Goal: Transaction & Acquisition: Subscribe to service/newsletter

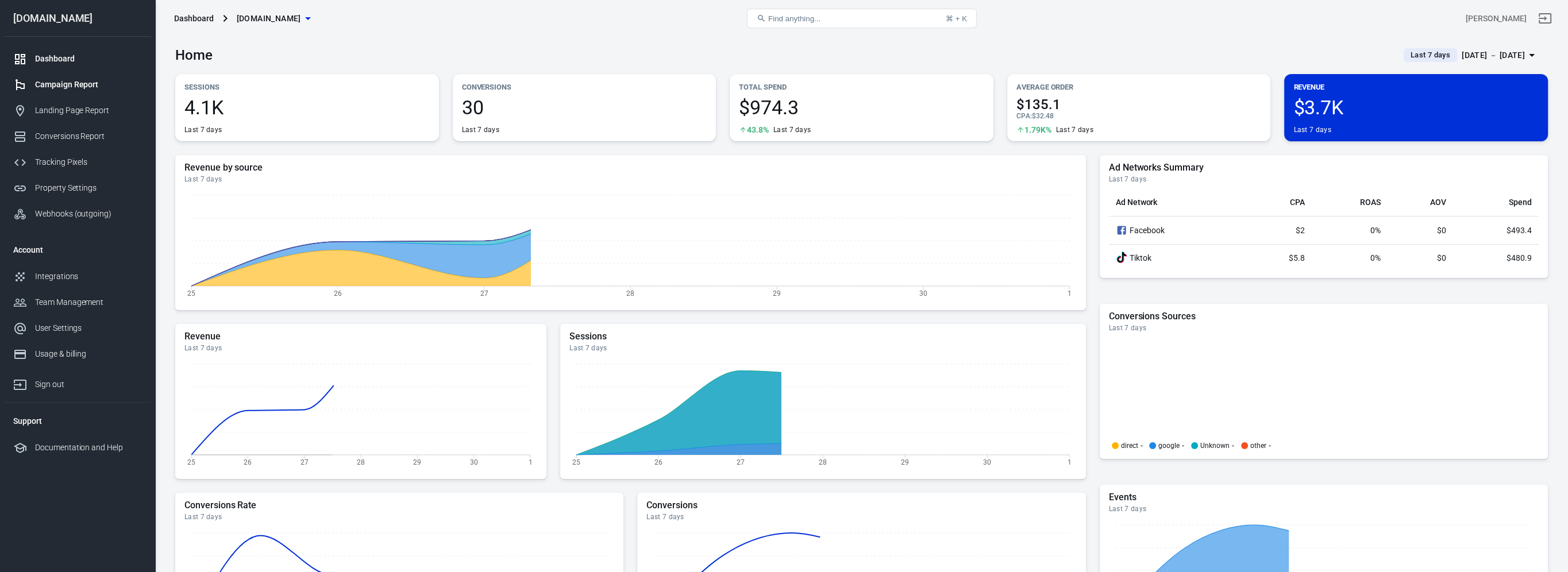
click at [78, 78] on link "Campaign Report" at bounding box center [78, 85] width 147 height 26
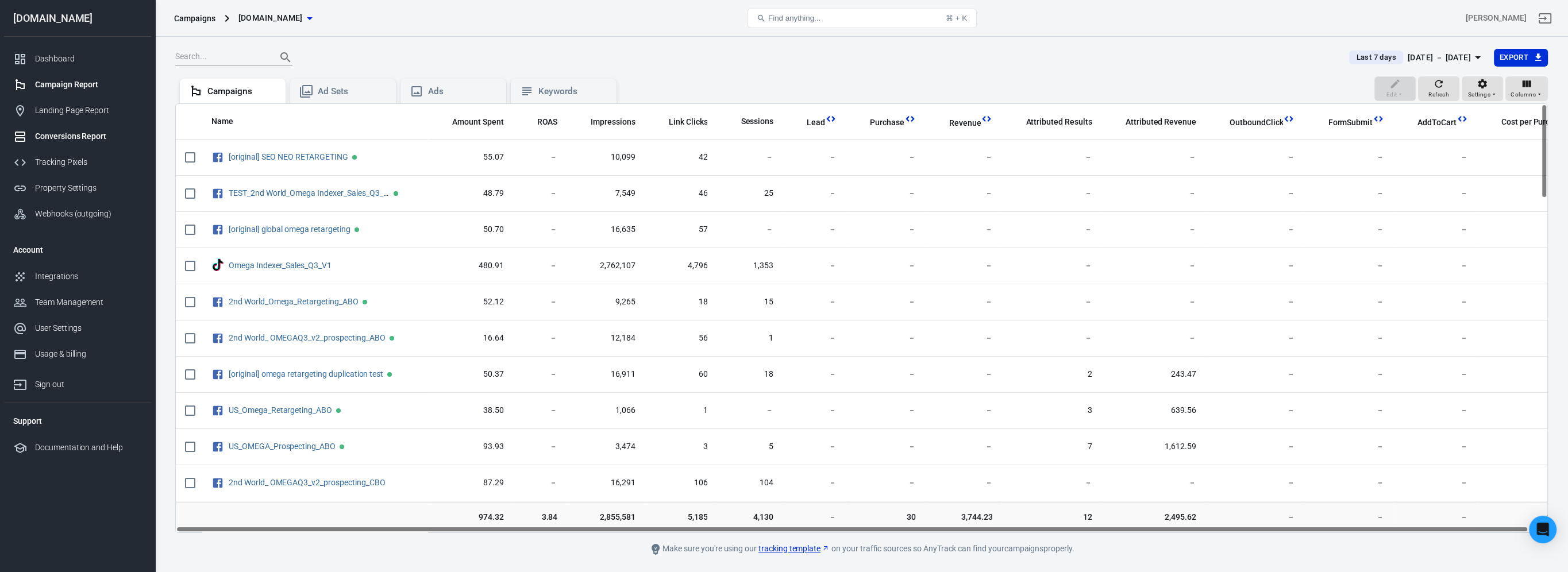
click at [85, 136] on div "Conversions Report" at bounding box center [88, 136] width 107 height 12
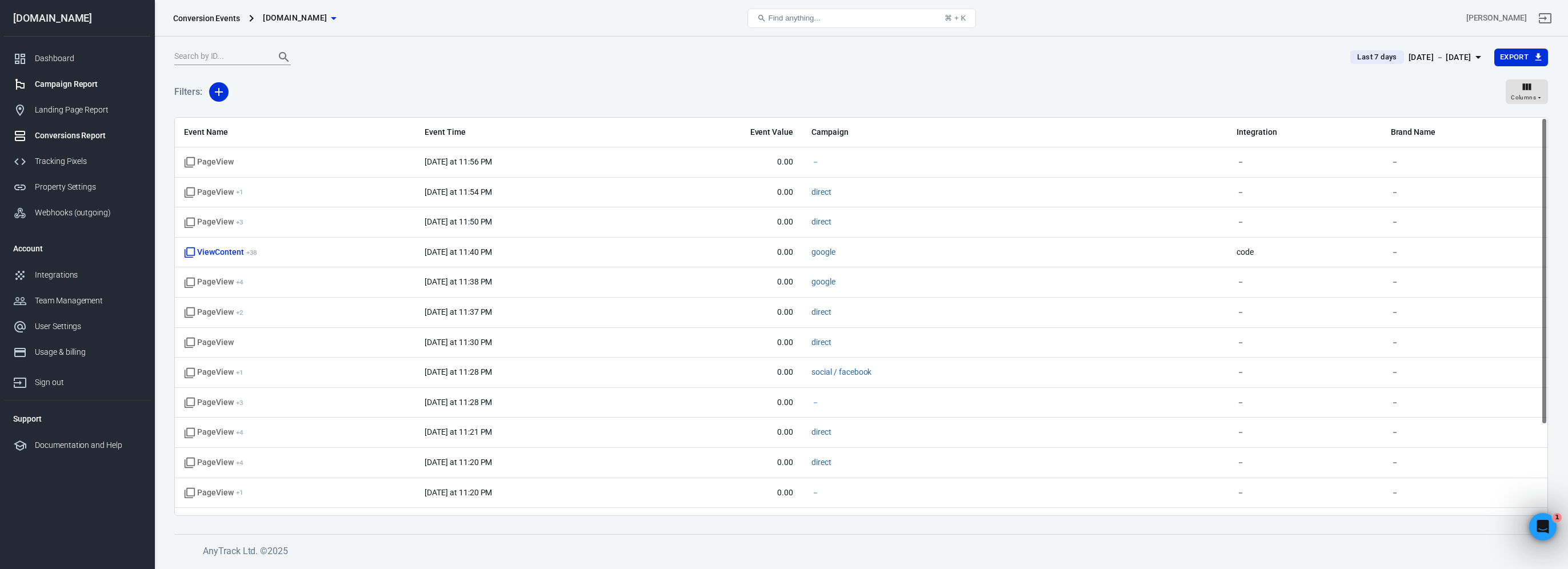
click at [97, 89] on div "Campaign Report" at bounding box center [87, 84] width 106 height 12
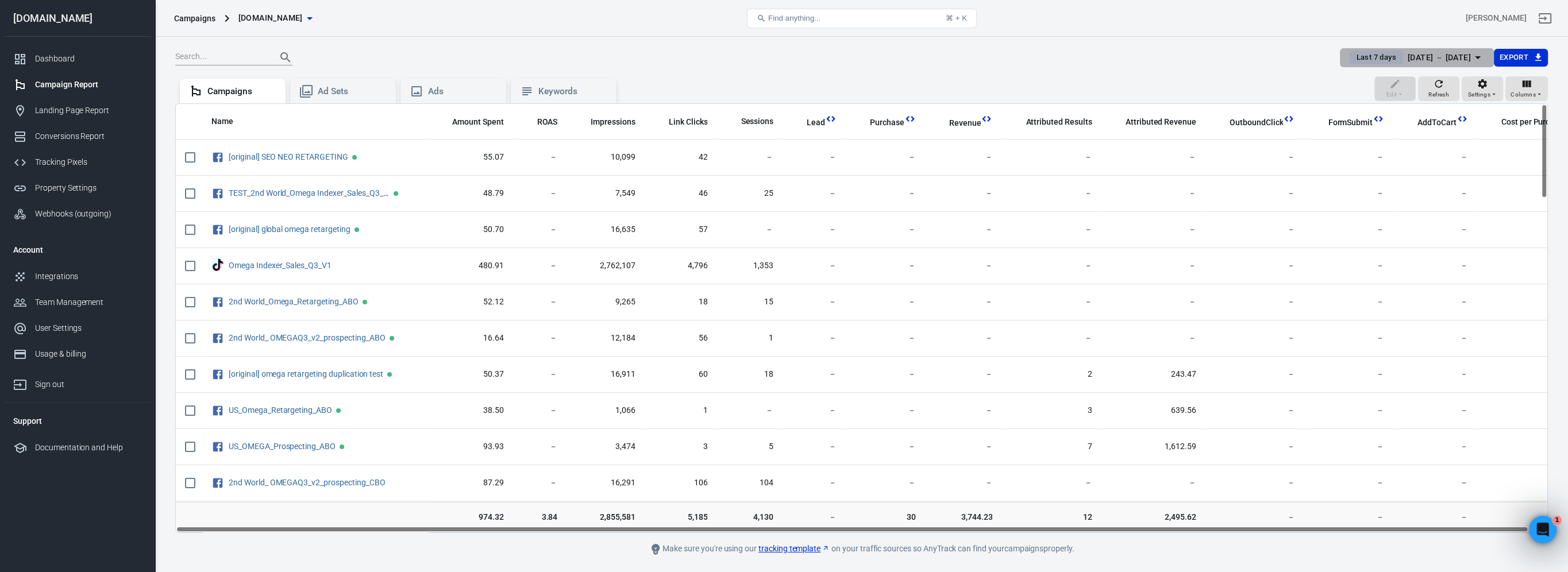
click at [1444, 51] on div "[DATE] － [DATE]" at bounding box center [1439, 58] width 63 height 15
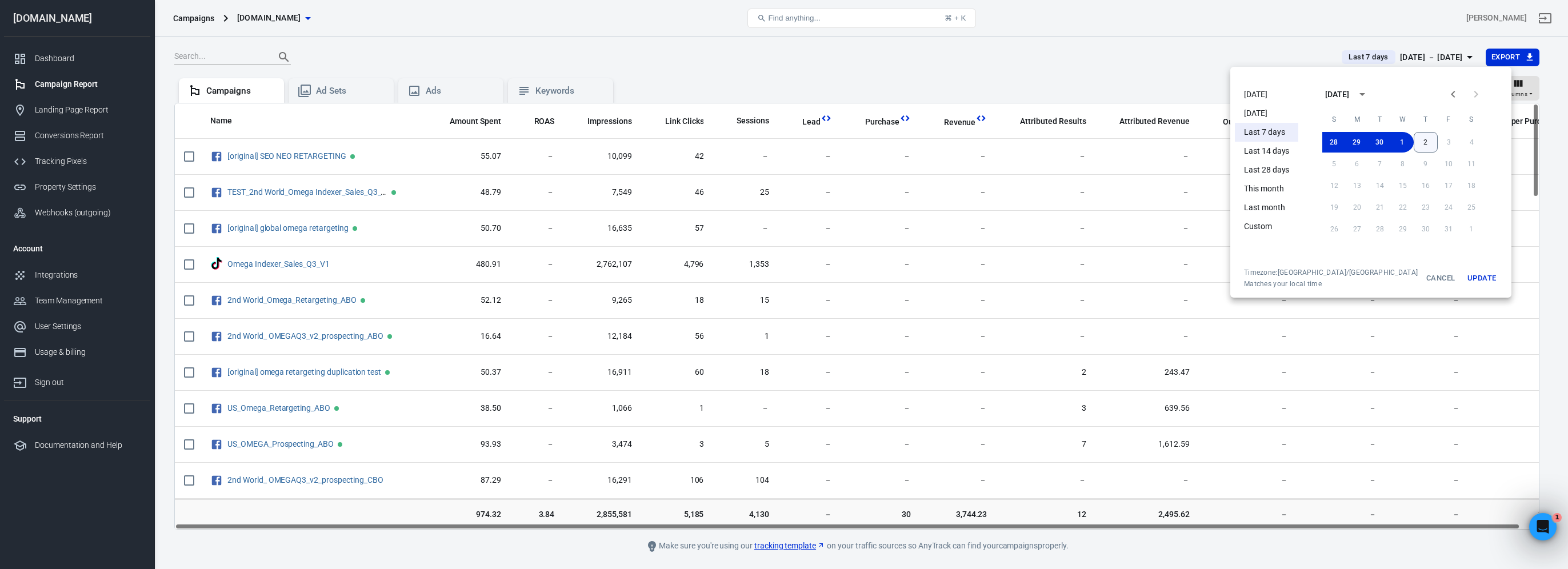
click at [1415, 142] on button "2" at bounding box center [1425, 142] width 24 height 20
click at [1415, 142] on button "2" at bounding box center [1426, 142] width 23 height 20
click at [1463, 279] on button "Update" at bounding box center [1481, 278] width 37 height 20
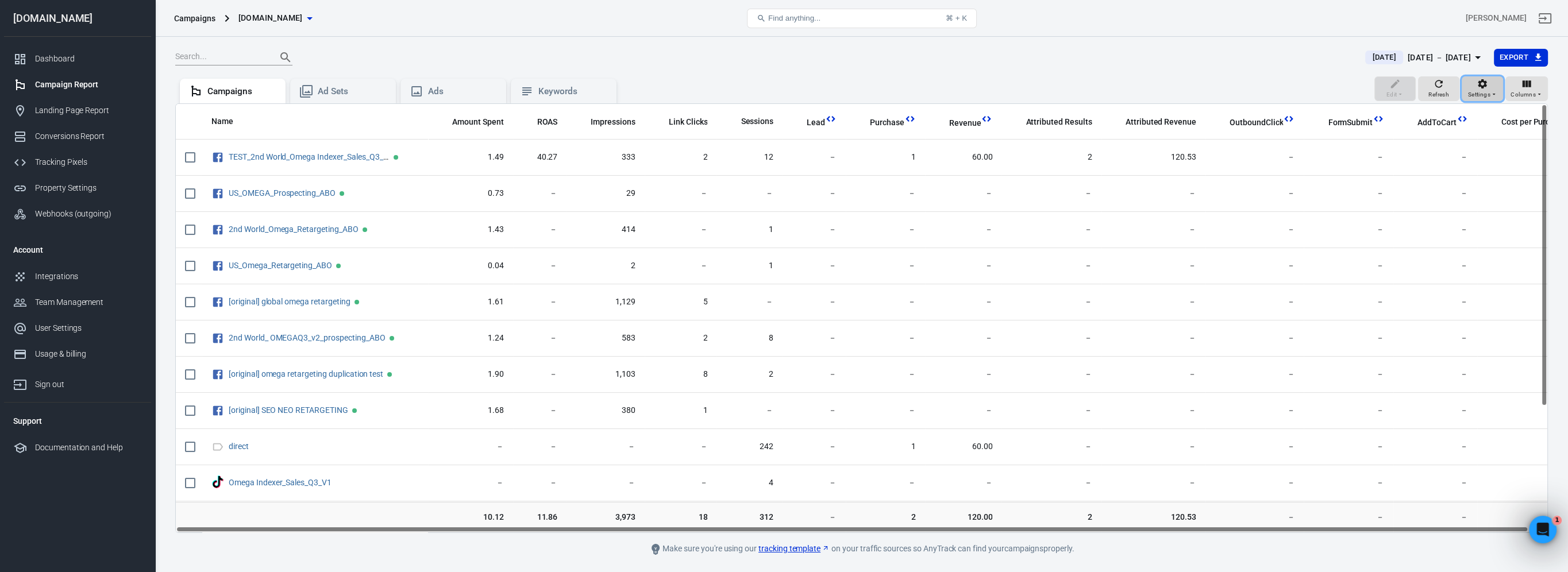
click at [1487, 94] on span "Settings" at bounding box center [1479, 94] width 23 height 10
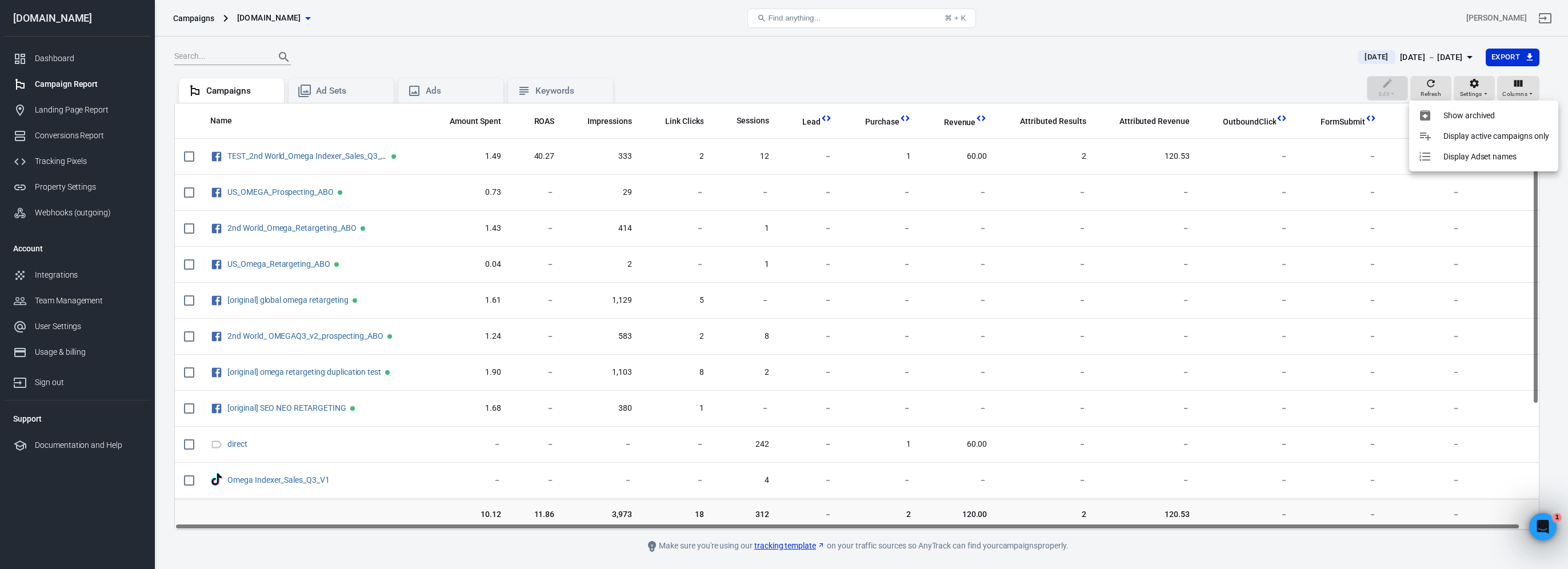
click at [1106, 57] on div at bounding box center [784, 284] width 1568 height 569
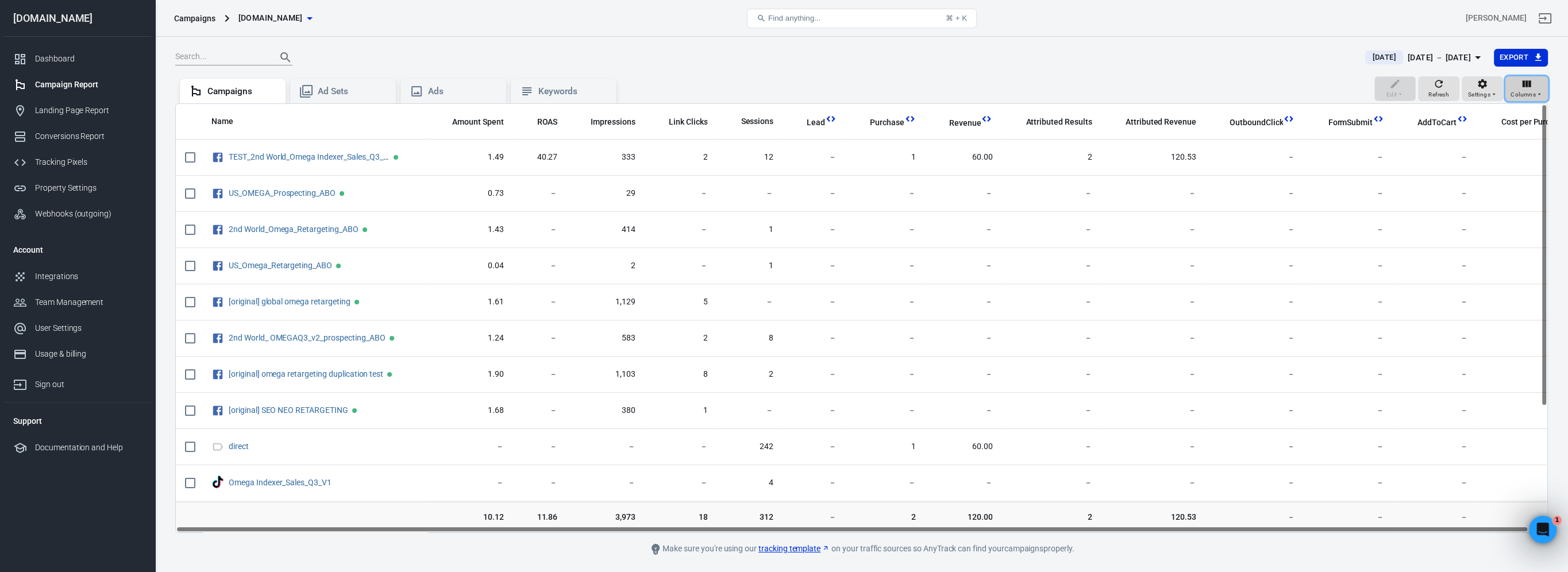
click at [1514, 85] on div "Columns" at bounding box center [1527, 89] width 32 height 22
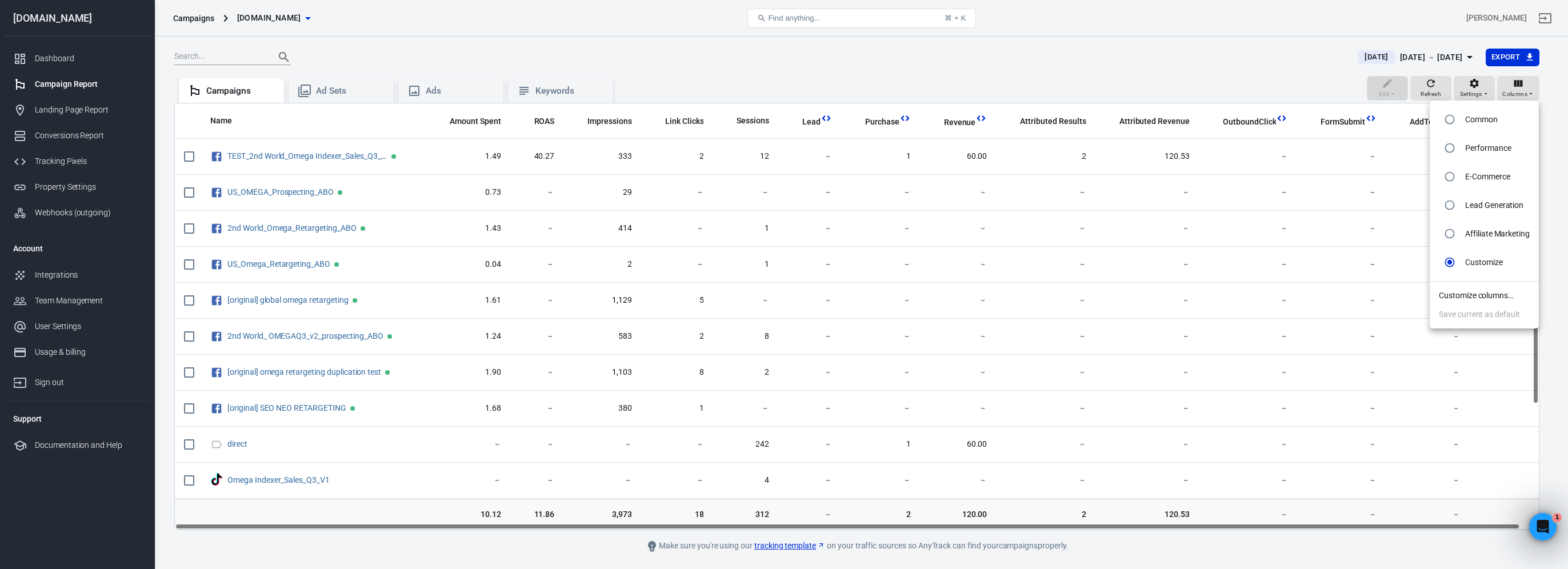
click at [1046, 71] on div at bounding box center [784, 284] width 1568 height 569
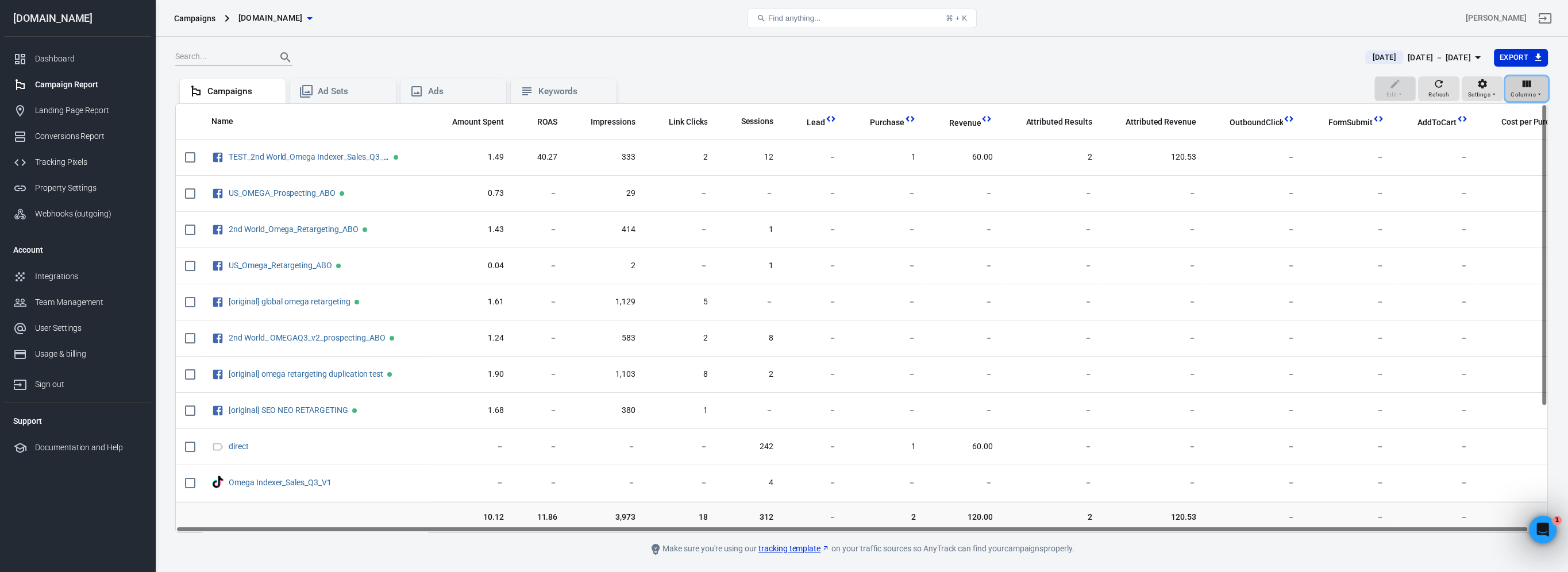
click at [1535, 86] on div "Columns" at bounding box center [1527, 89] width 32 height 22
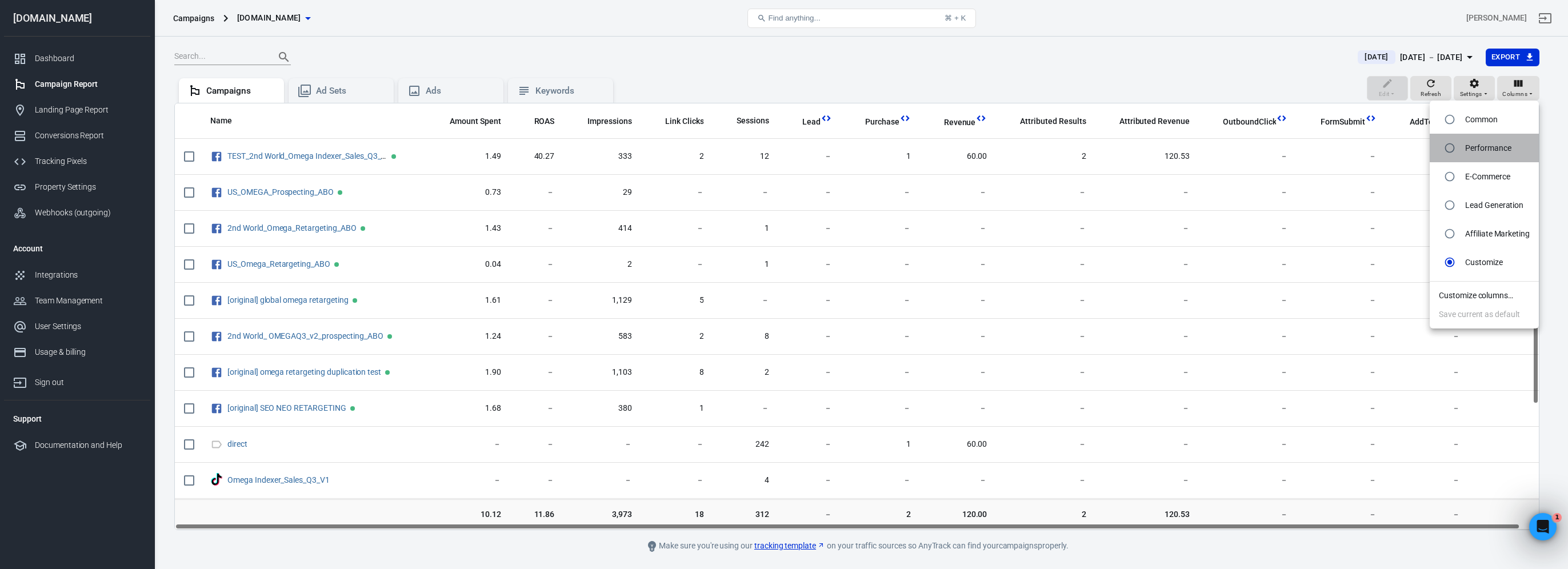
click at [1513, 152] on li "Performance" at bounding box center [1483, 148] width 109 height 29
radio input "true"
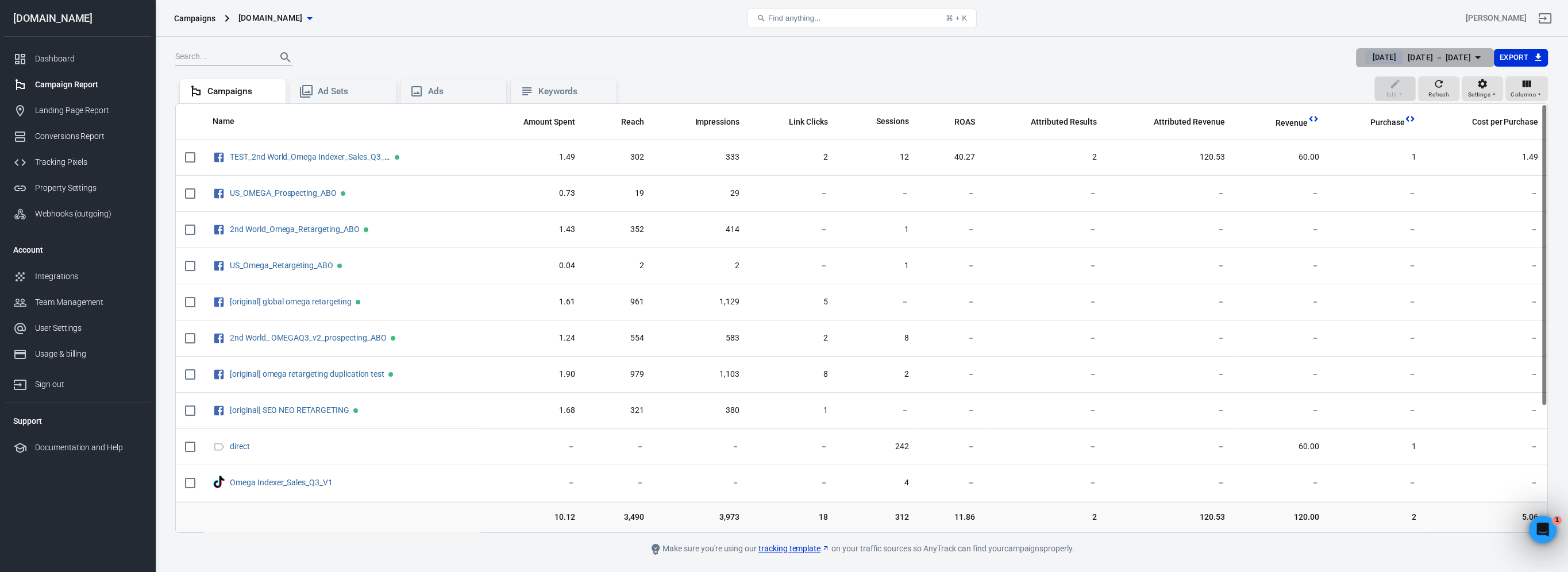
click at [1418, 63] on div "[DATE] － [DATE]" at bounding box center [1439, 58] width 63 height 15
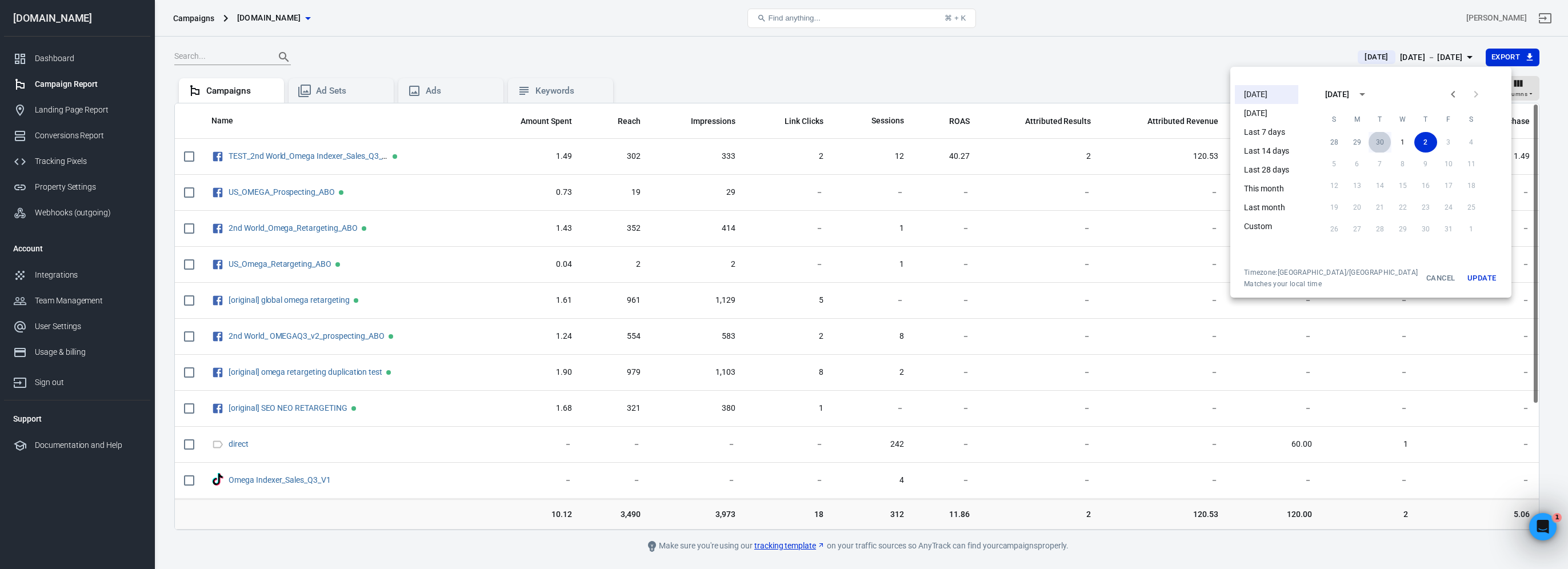
click at [1369, 143] on button "30" at bounding box center [1380, 142] width 23 height 20
click at [1414, 234] on button "2" at bounding box center [1426, 229] width 23 height 20
click at [1463, 284] on button "Update" at bounding box center [1481, 278] width 37 height 20
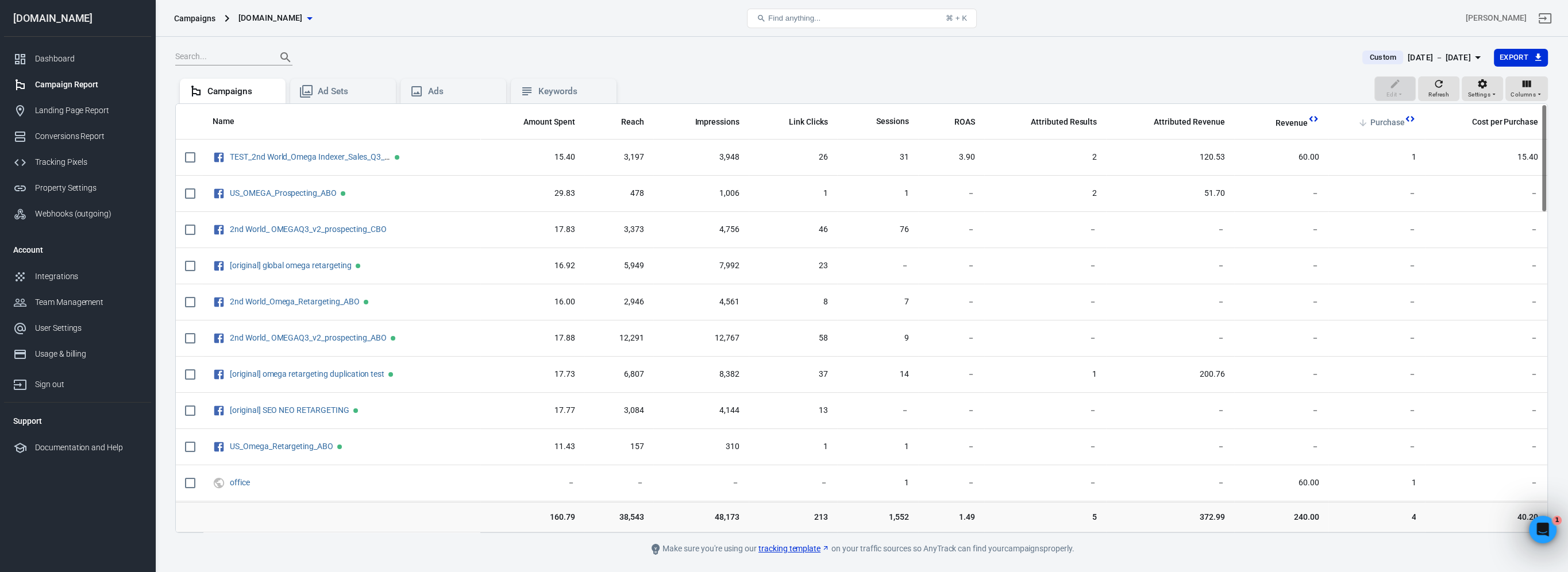
click at [1388, 124] on span "Purchase" at bounding box center [1387, 123] width 34 height 12
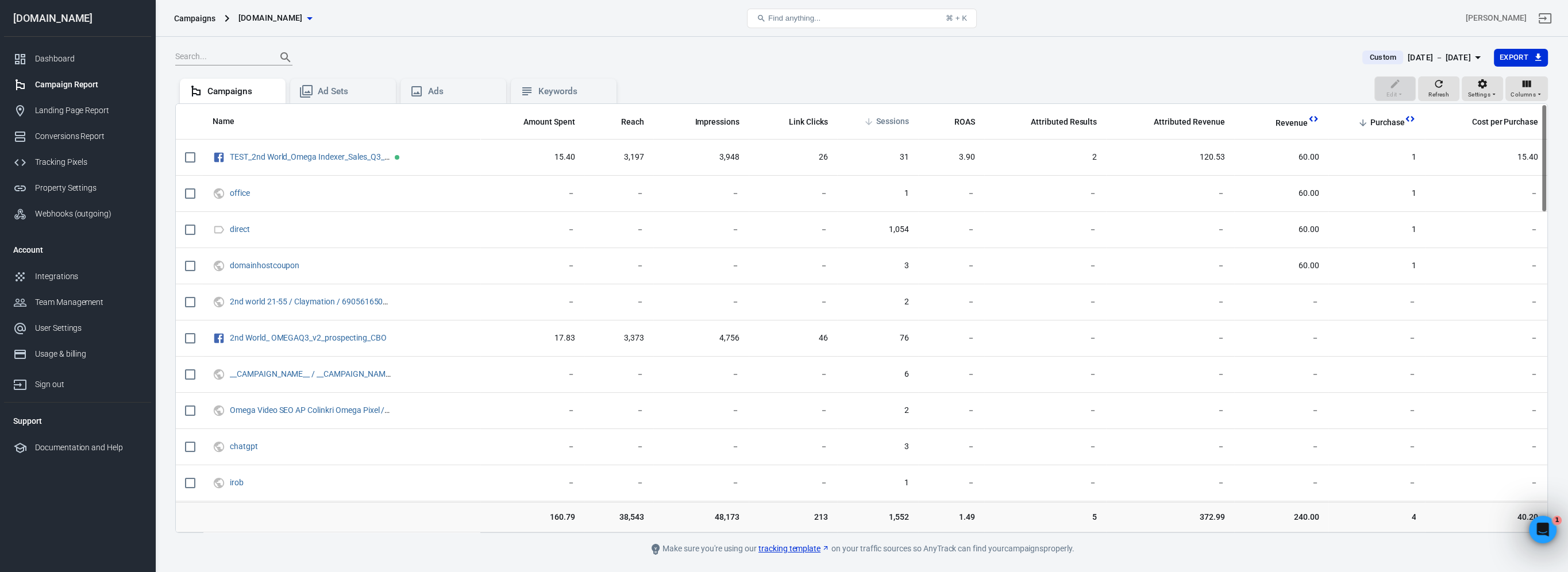
click at [899, 118] on span "Sessions" at bounding box center [892, 122] width 33 height 12
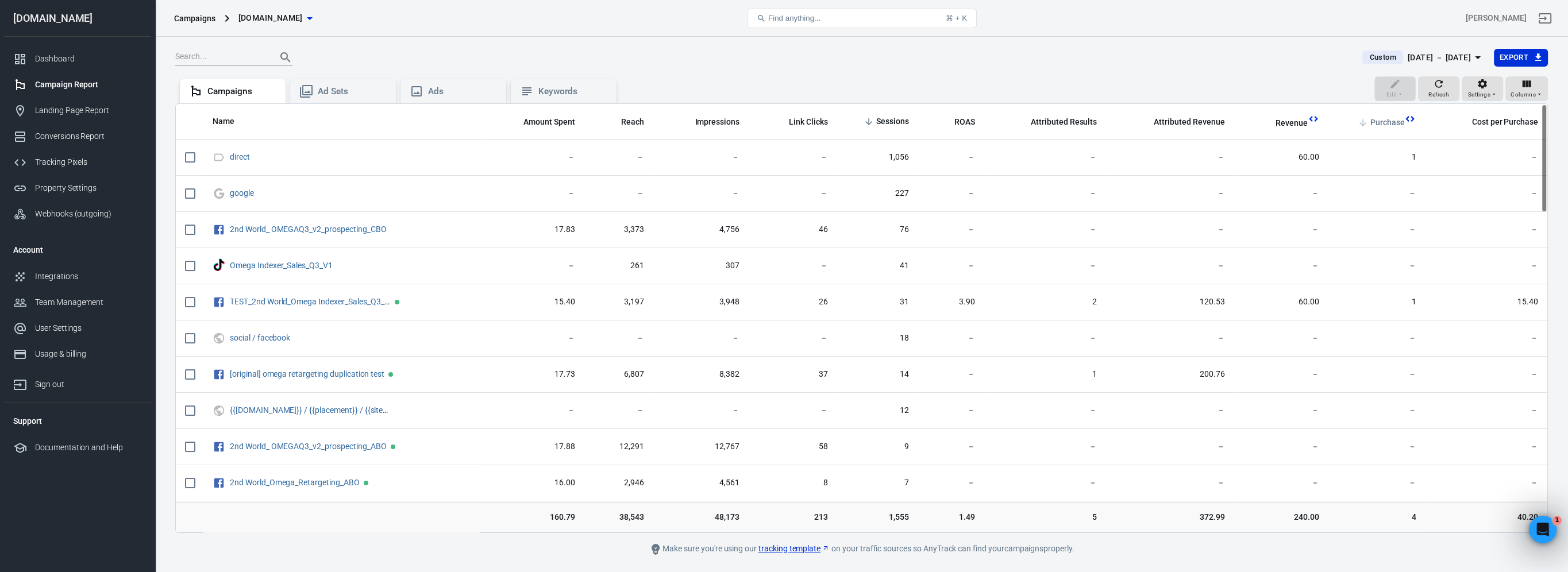
click at [1384, 122] on span "Purchase" at bounding box center [1387, 123] width 34 height 12
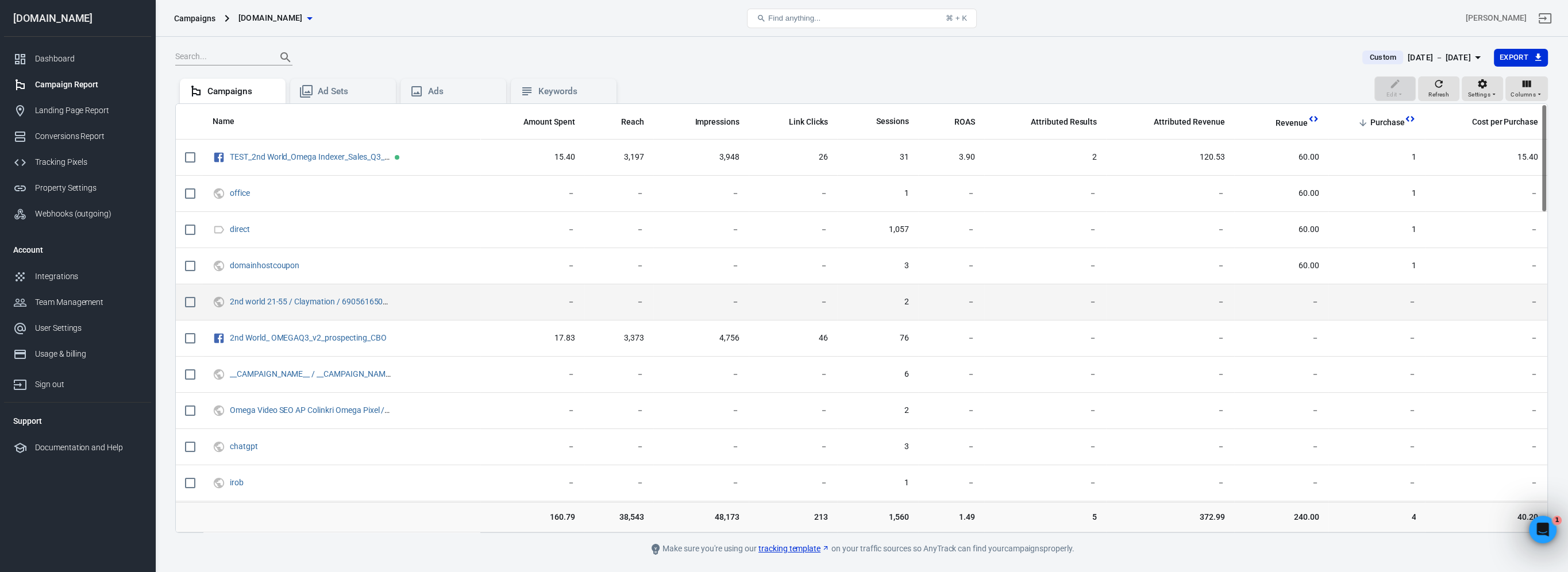
drag, startPoint x: 1270, startPoint y: 319, endPoint x: 1420, endPoint y: 313, distance: 150.1
drag, startPoint x: 1430, startPoint y: 303, endPoint x: 1202, endPoint y: 299, distance: 228.0
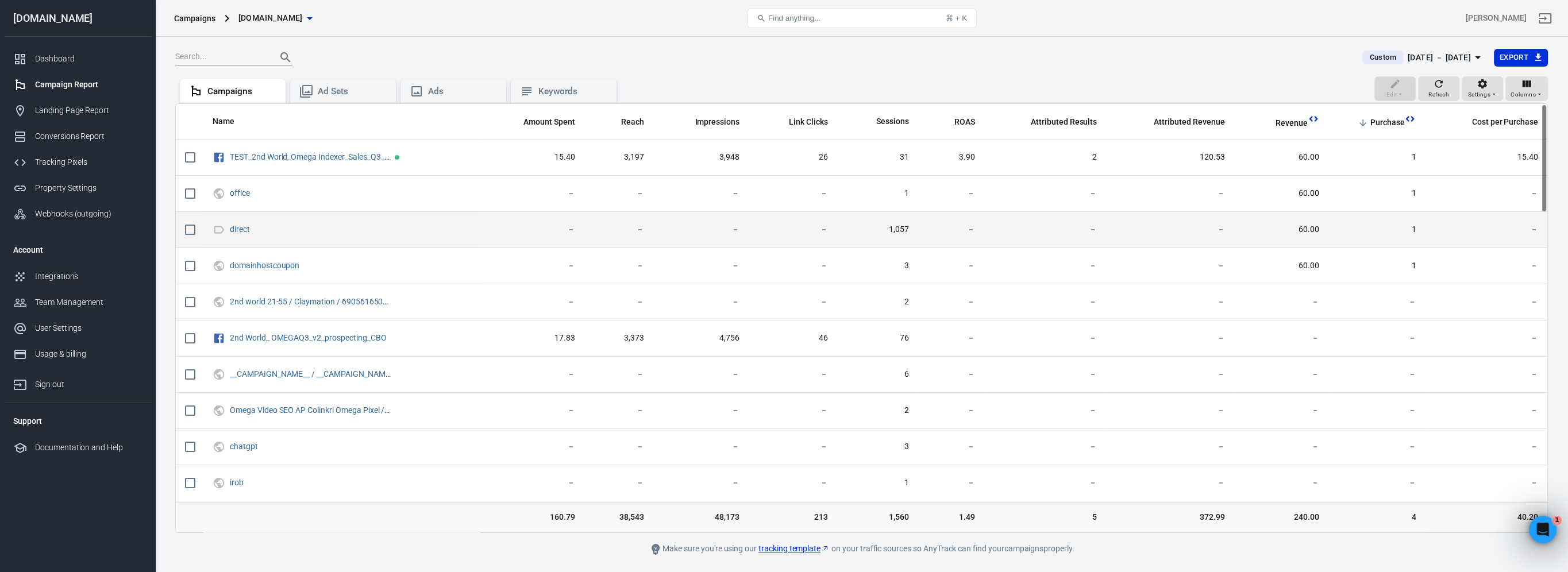
drag, startPoint x: 1178, startPoint y: 218, endPoint x: 1281, endPoint y: 214, distance: 103.1
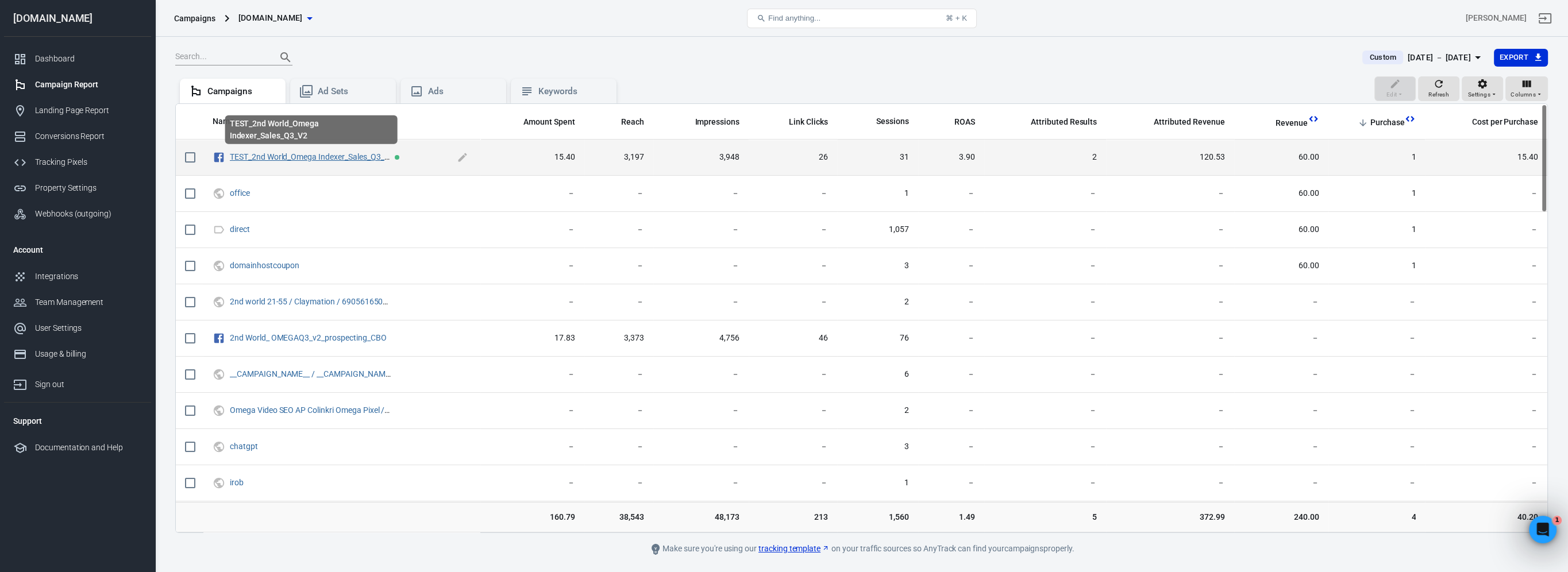
click at [343, 152] on link "TEST_2nd World_Omega Indexer_Sales_Q3_V2" at bounding box center [311, 156] width 164 height 9
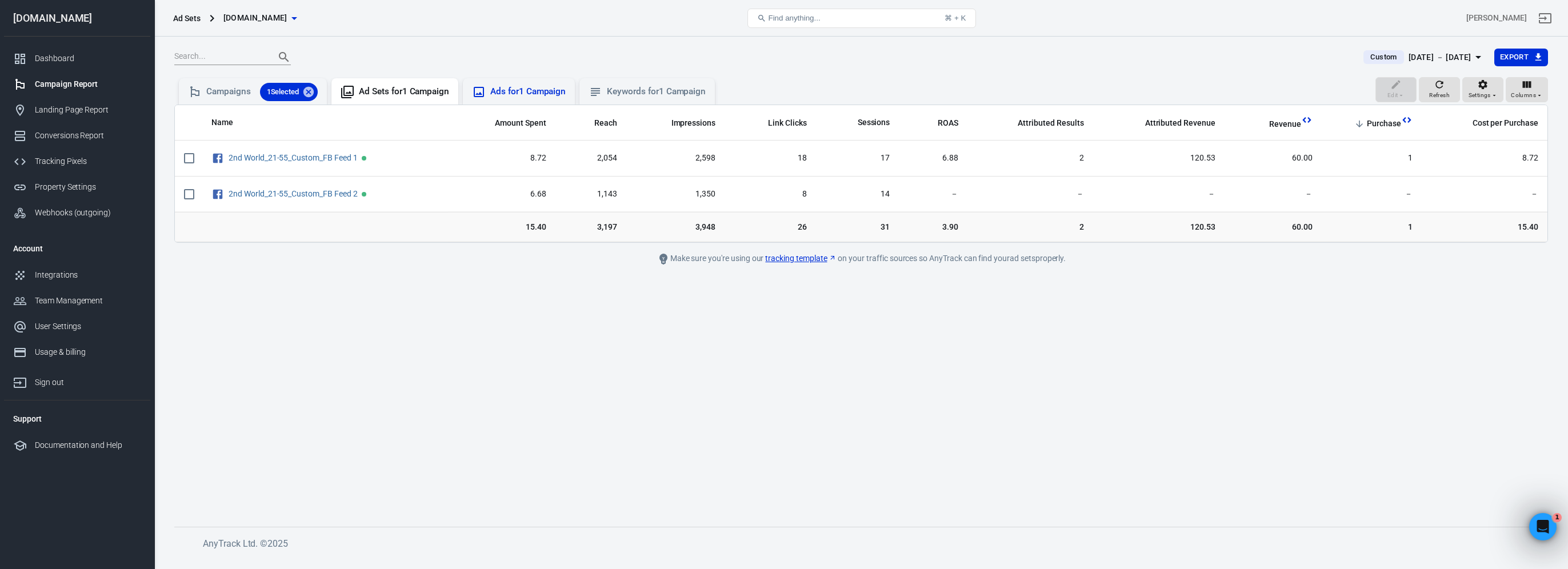
click at [533, 88] on div "Ads for 1 Campaign" at bounding box center [528, 92] width 75 height 12
click at [635, 92] on div "Keywords for 1 Campaign" at bounding box center [656, 92] width 99 height 12
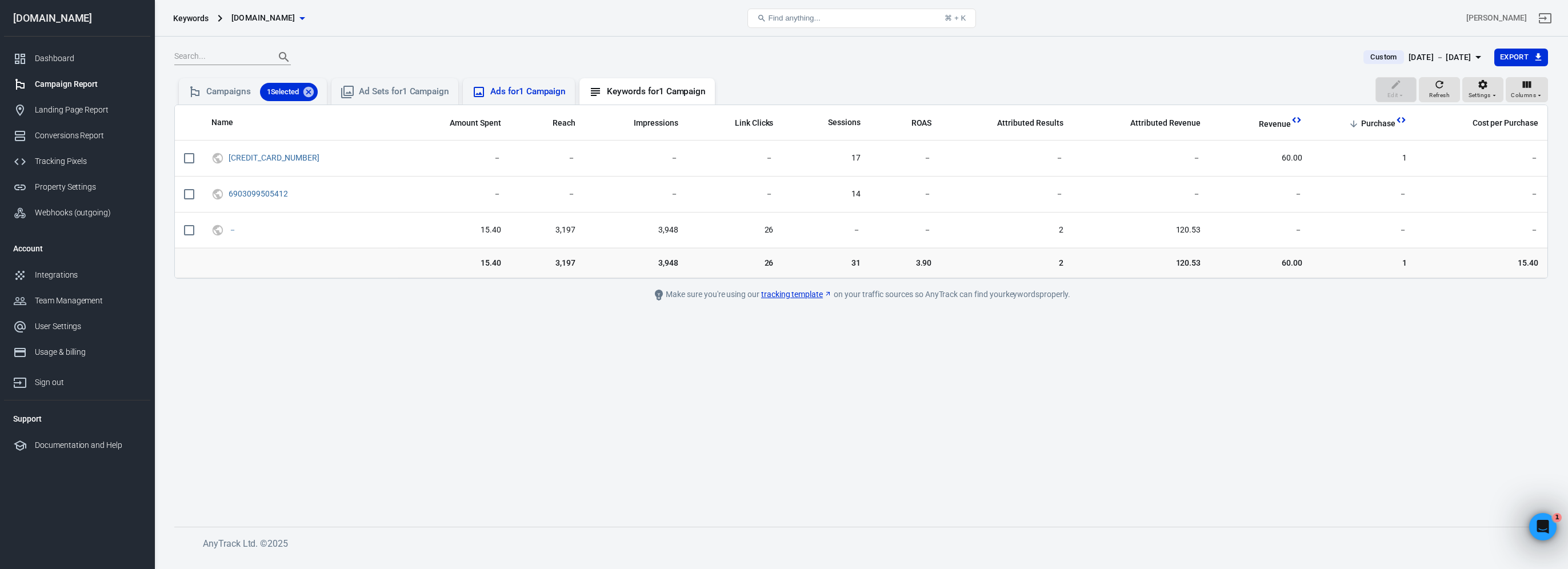
click at [540, 95] on div "Ads for 1 Campaign" at bounding box center [528, 92] width 75 height 12
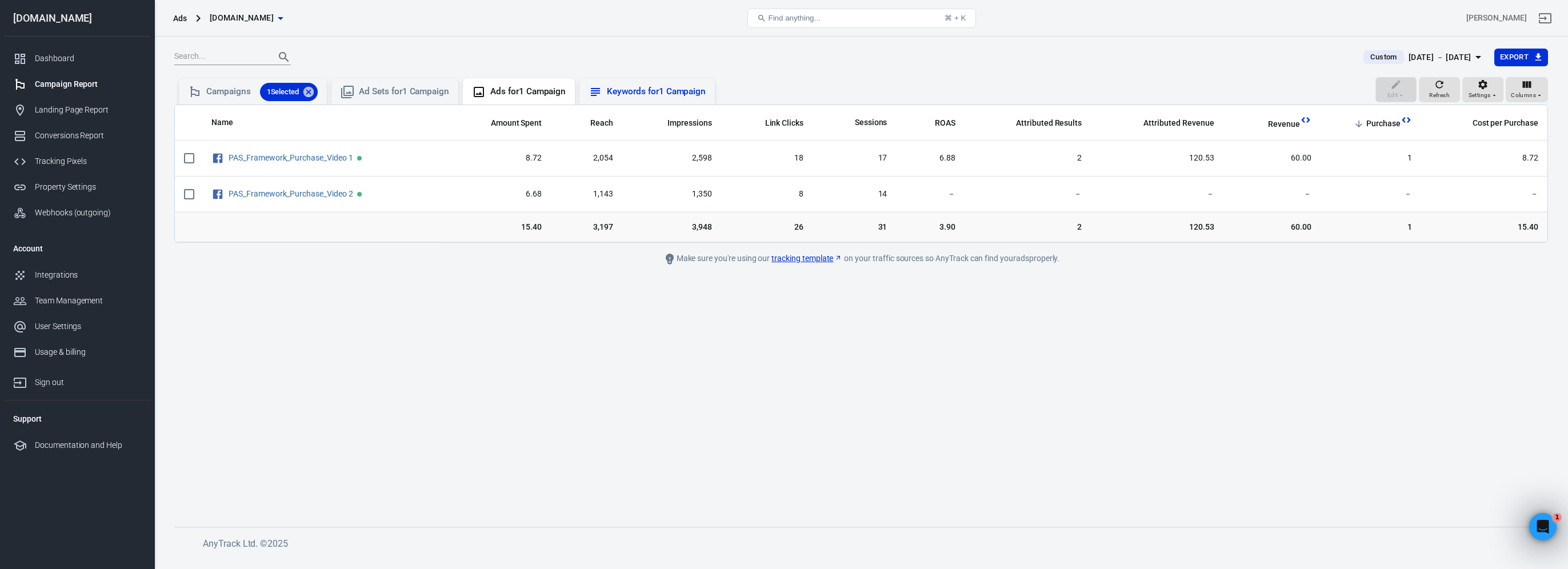
click at [666, 82] on div "Keywords for 1 Campaign" at bounding box center [646, 91] width 135 height 26
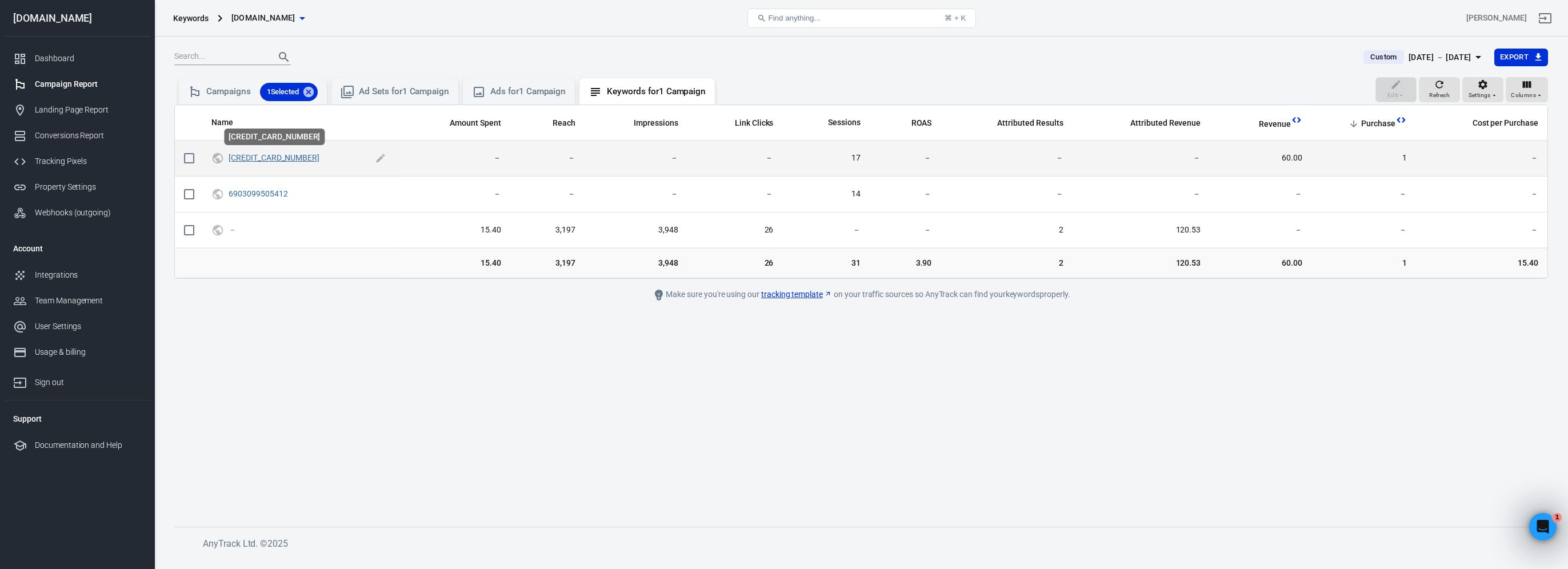
click at [252, 153] on link "6903097434012" at bounding box center [274, 158] width 91 height 9
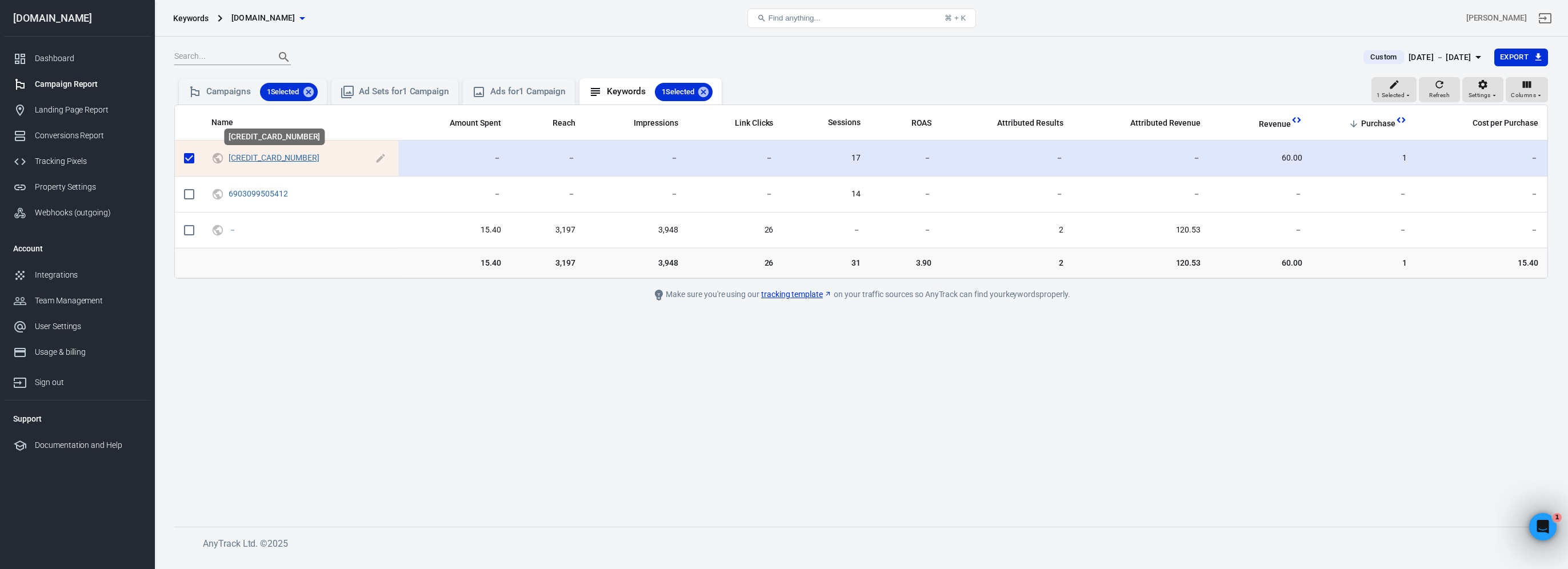
click at [254, 155] on link "6903097434012" at bounding box center [274, 158] width 91 height 9
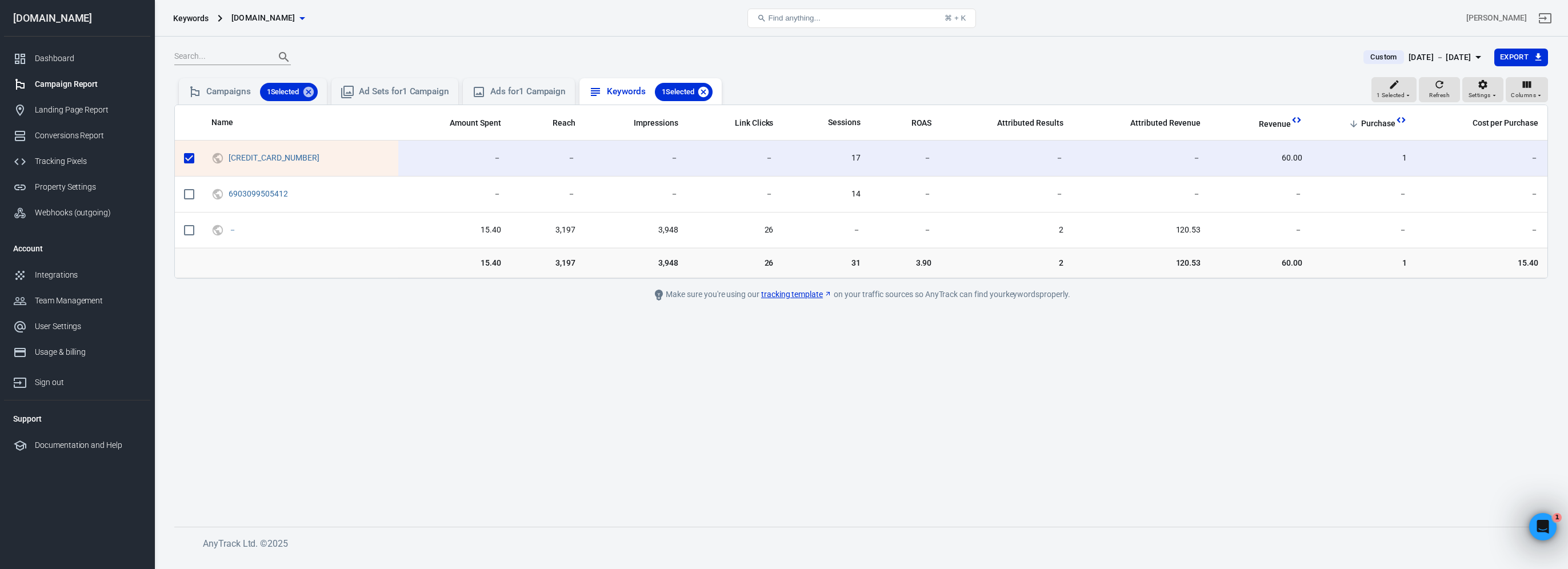
click at [710, 92] on icon at bounding box center [703, 92] width 12 height 12
checkbox input "false"
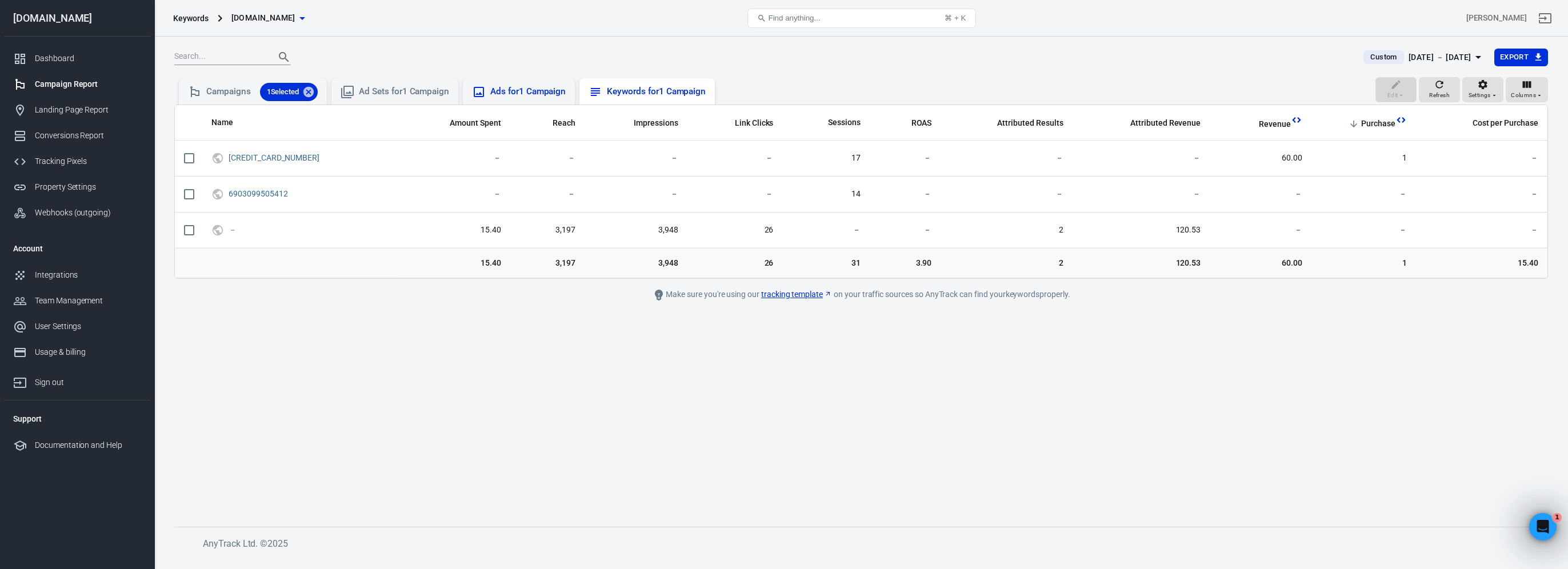
click at [531, 94] on div "Ads for 1 Campaign" at bounding box center [528, 92] width 75 height 12
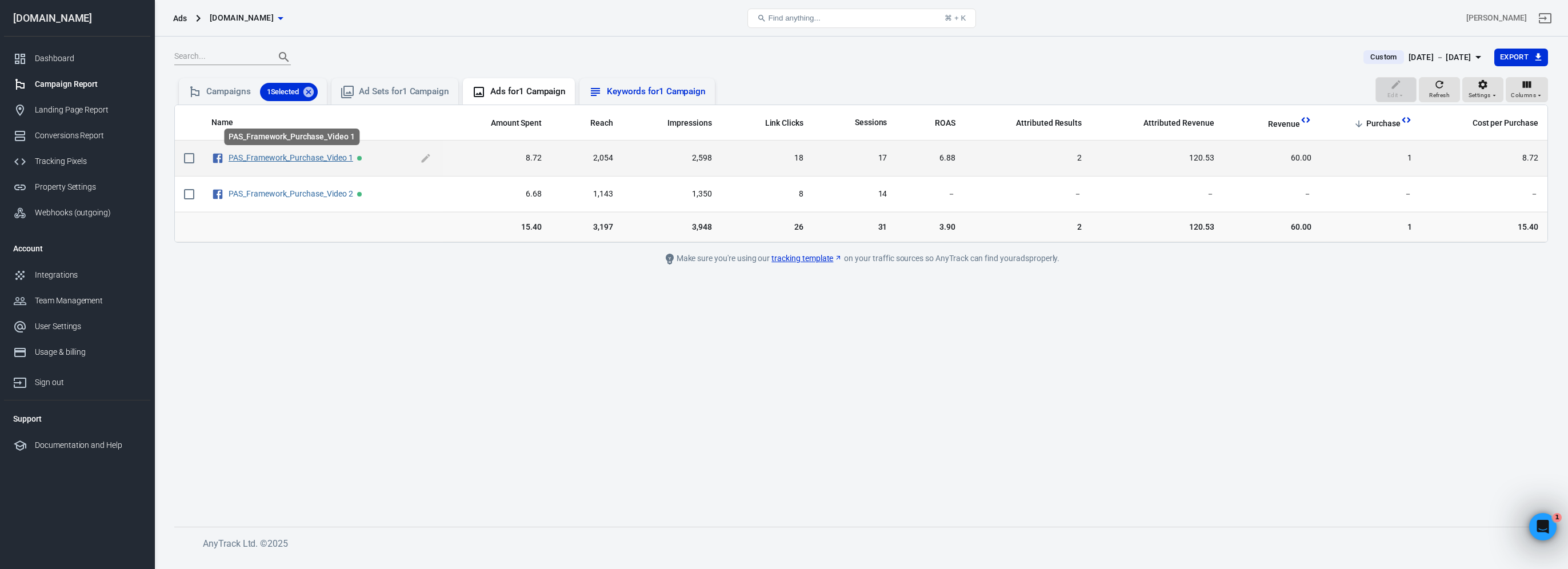
click at [293, 155] on link "PAS_Framework_Purchase_Video 1" at bounding box center [291, 158] width 124 height 9
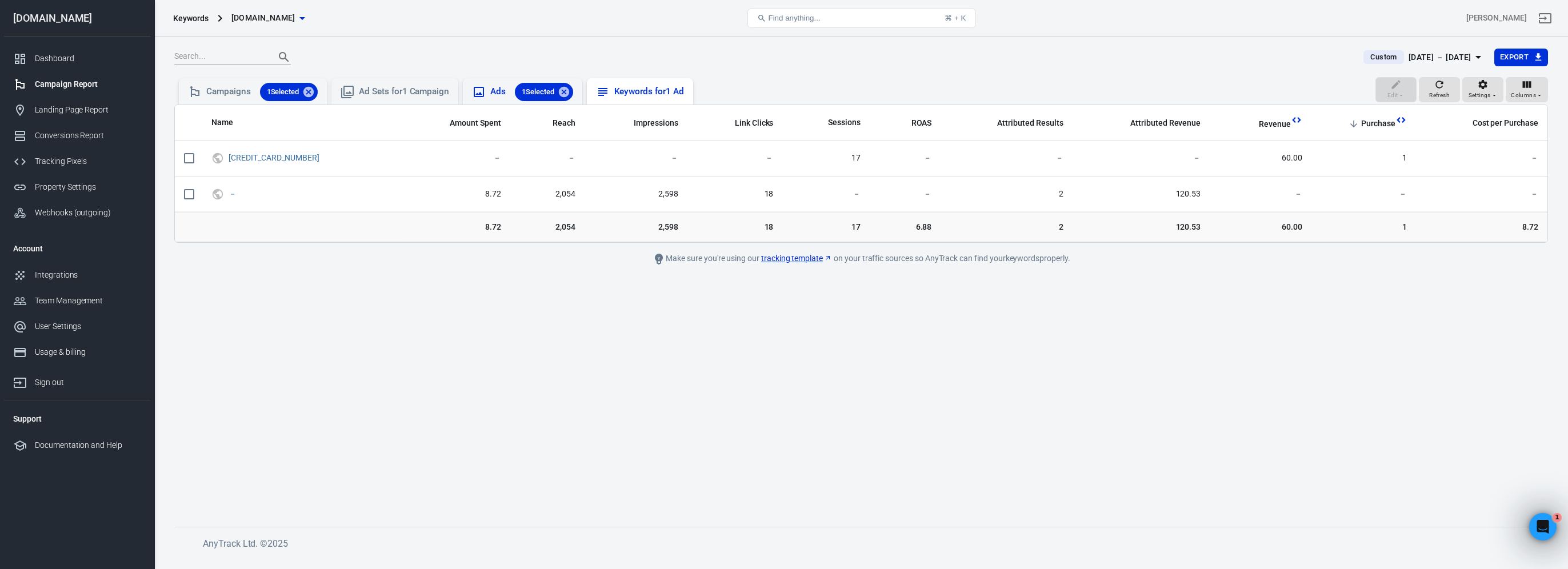
click at [486, 87] on icon at bounding box center [479, 92] width 14 height 14
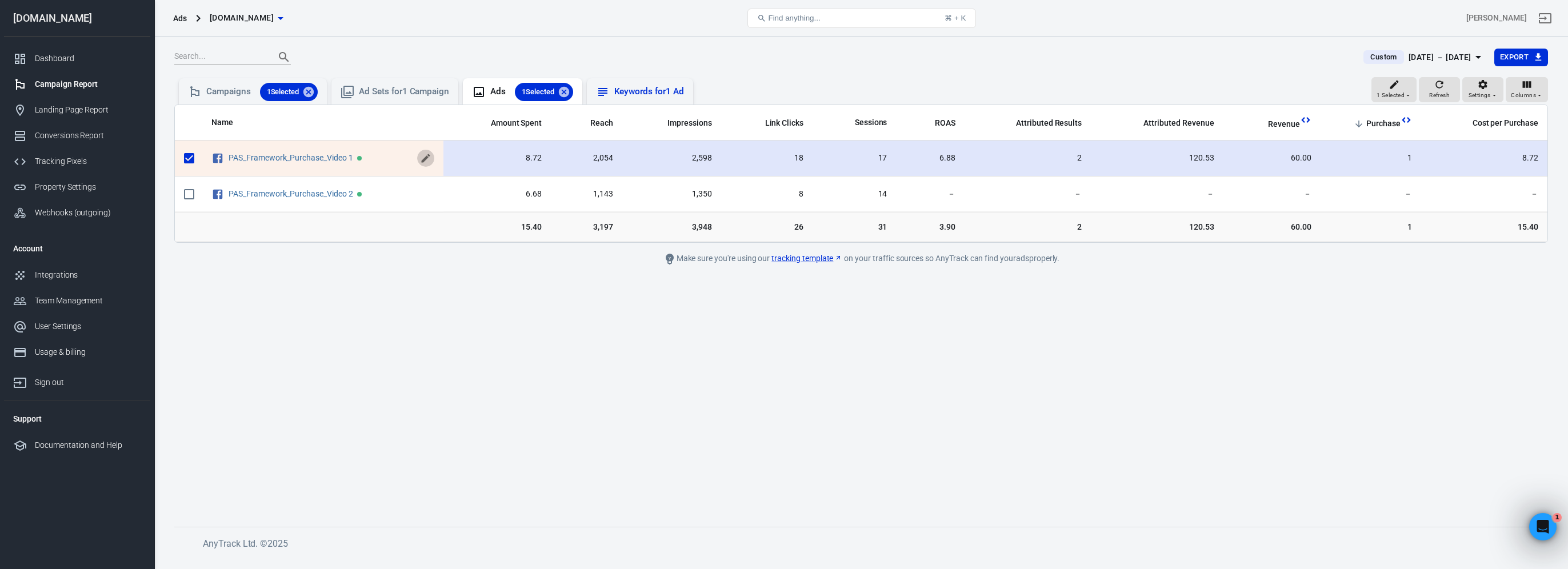
click at [427, 160] on icon "scrollable content" at bounding box center [426, 158] width 9 height 9
click at [533, 356] on main "Custom Sep 30 － Oct 2, 2025 Export 1 Selected Refresh Settings Columns Campaign…" at bounding box center [861, 278] width 1374 height 461
click at [94, 215] on div "Webhooks (outgoing)" at bounding box center [87, 213] width 106 height 12
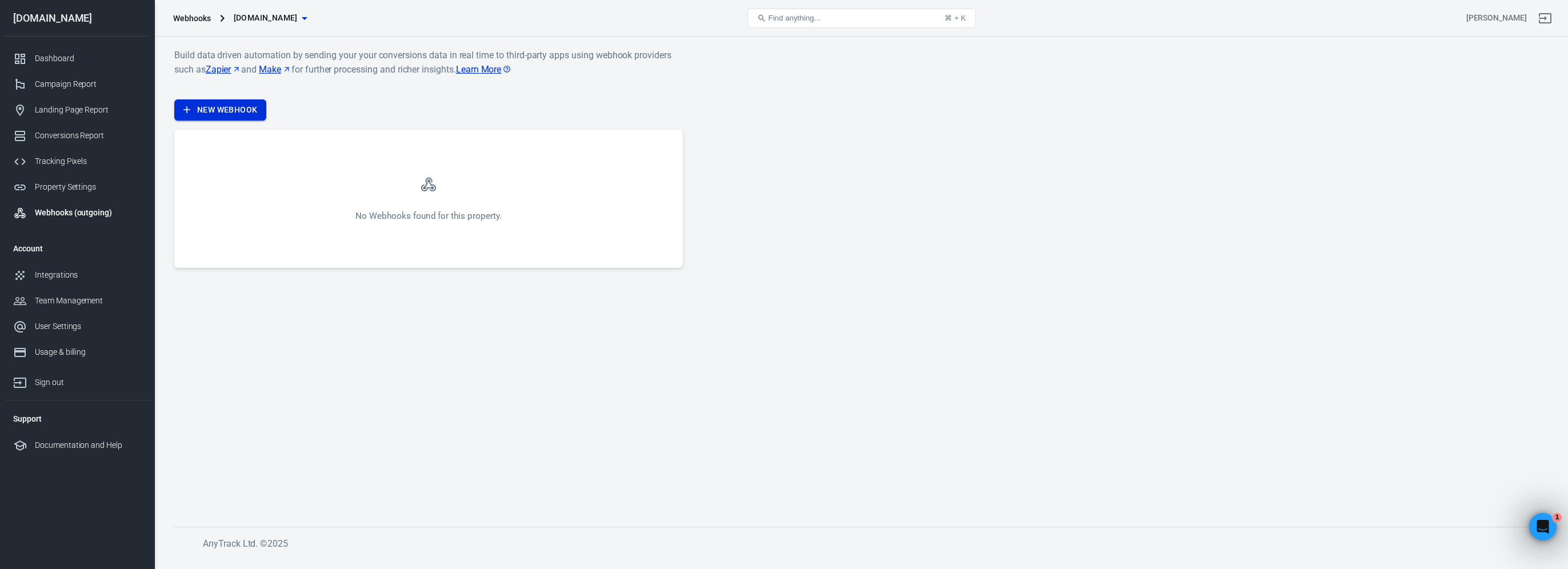
click at [228, 111] on link "New Webhook" at bounding box center [220, 110] width 92 height 21
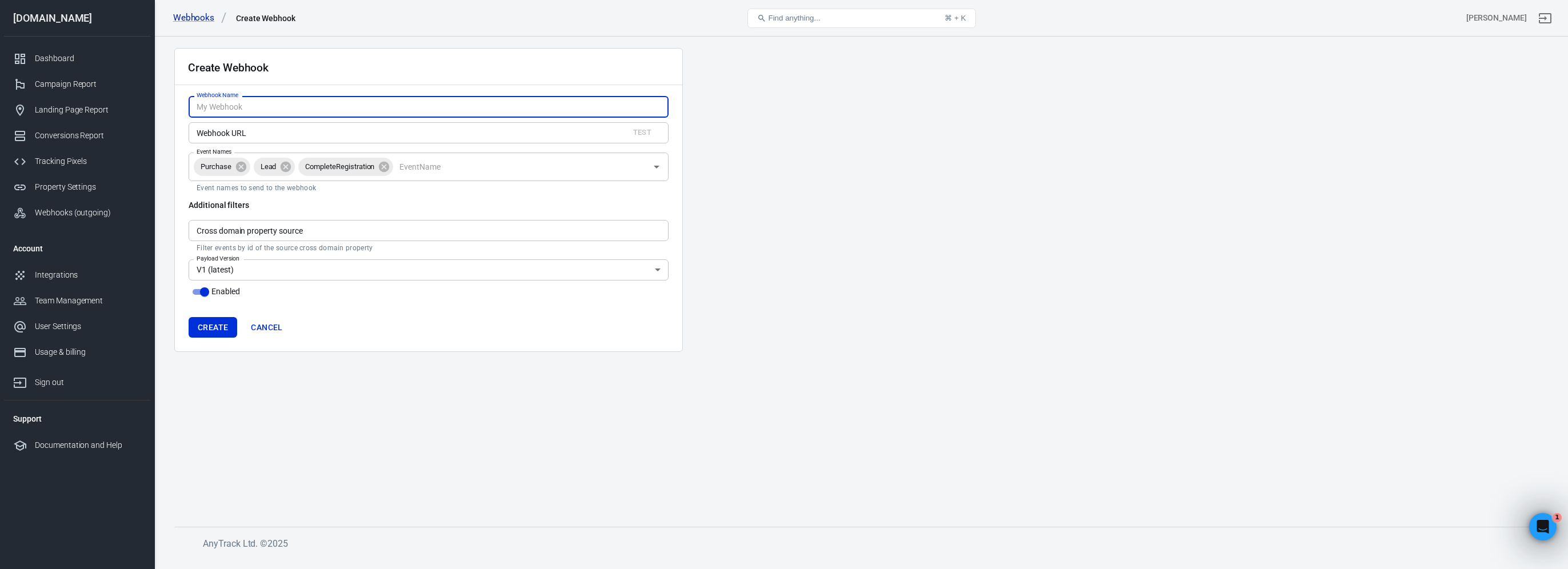
click at [775, 235] on main "Create Webhook Webhook Name Webhook Name Webhook URL Test Webhook URL Event Nam…" at bounding box center [861, 278] width 1374 height 461
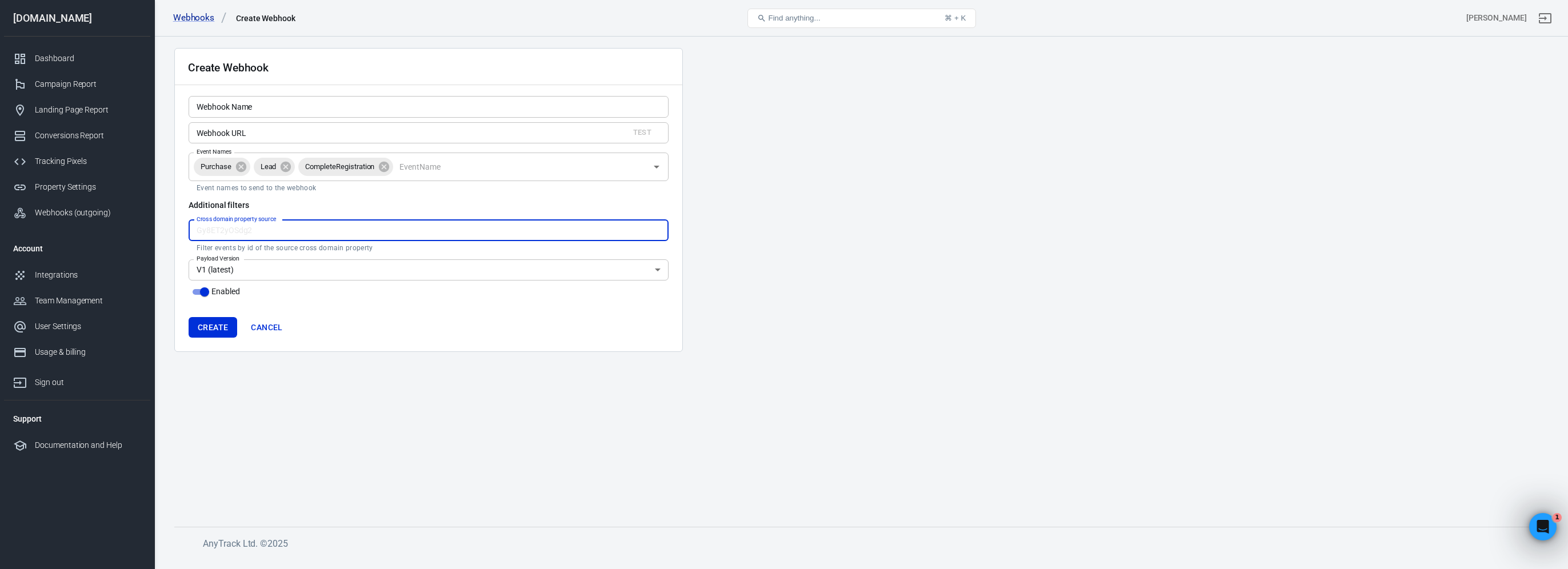
click at [375, 225] on input "Cross domain property source" at bounding box center [429, 230] width 480 height 21
click at [774, 192] on main "Create Webhook Webhook Name Webhook Name Webhook URL Test Webhook URL Event Nam…" at bounding box center [861, 278] width 1374 height 461
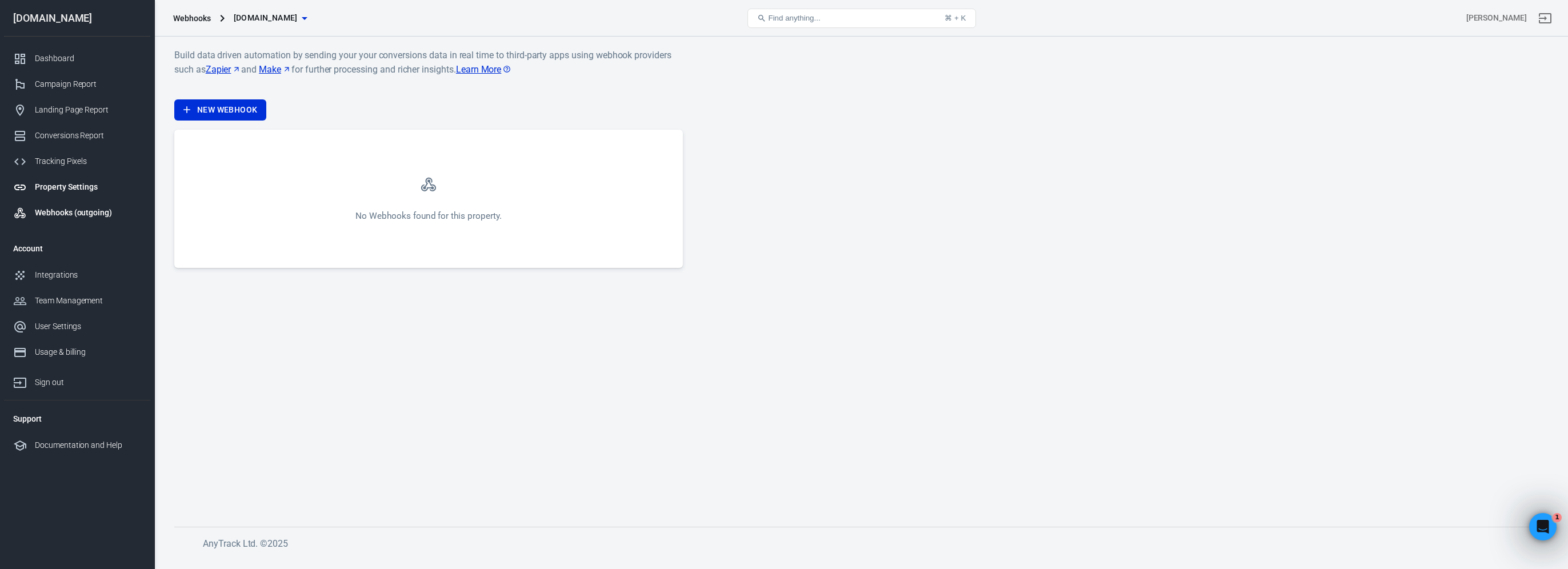
click at [64, 190] on div "Property Settings" at bounding box center [87, 187] width 106 height 12
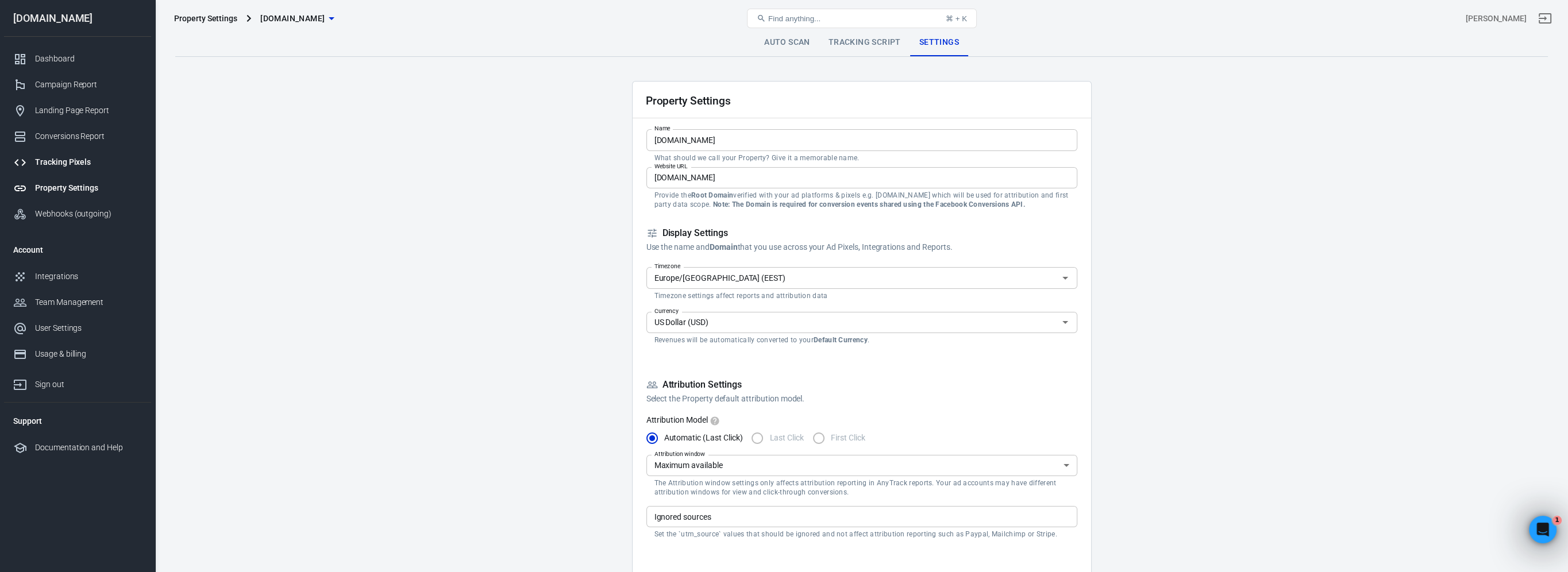
click at [85, 163] on div "Tracking Pixels" at bounding box center [88, 162] width 107 height 12
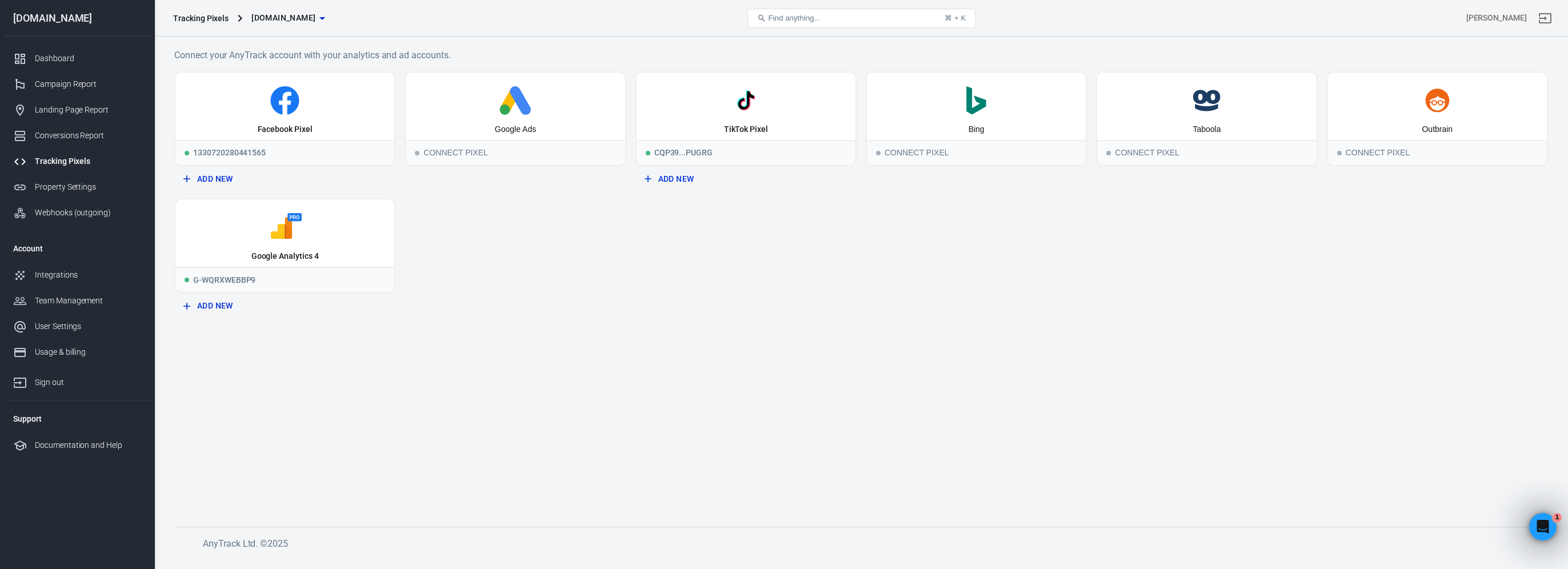
click at [302, 20] on span "[DOMAIN_NAME]" at bounding box center [283, 18] width 64 height 14
click at [309, 82] on div "New Property" at bounding box center [307, 78] width 154 height 12
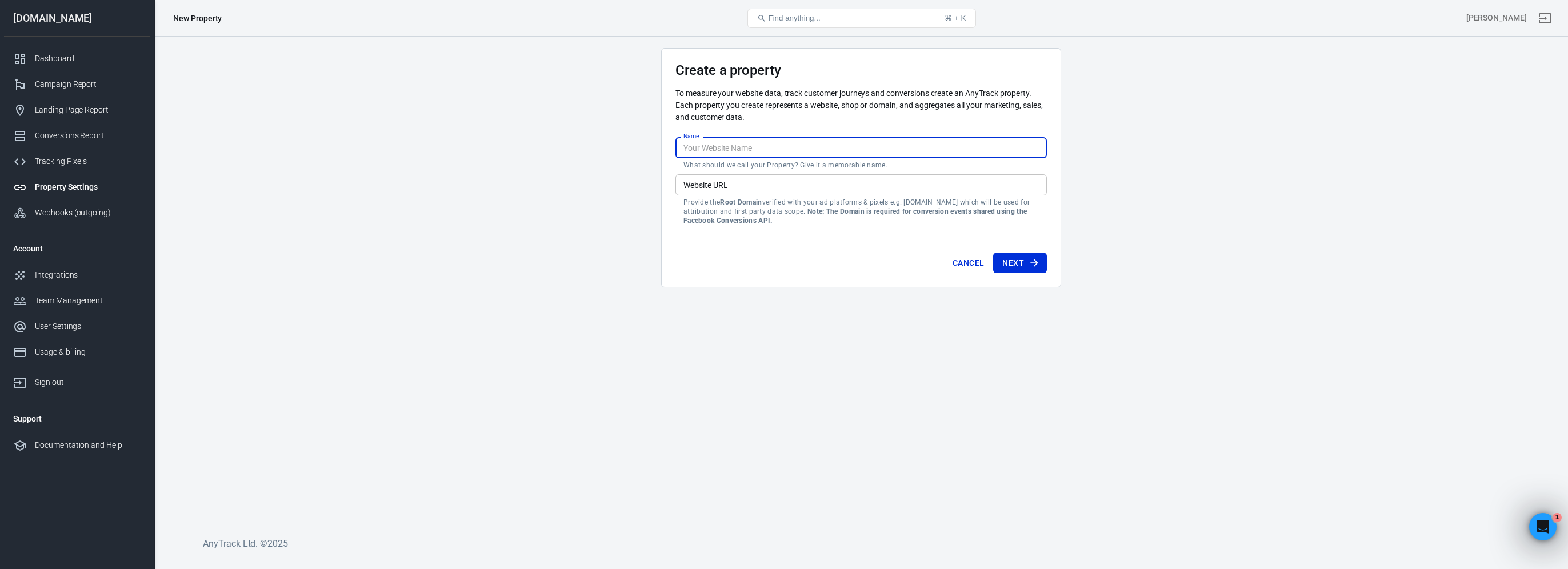
click at [789, 140] on input "Name" at bounding box center [861, 147] width 372 height 21
type input "SEO Neo"
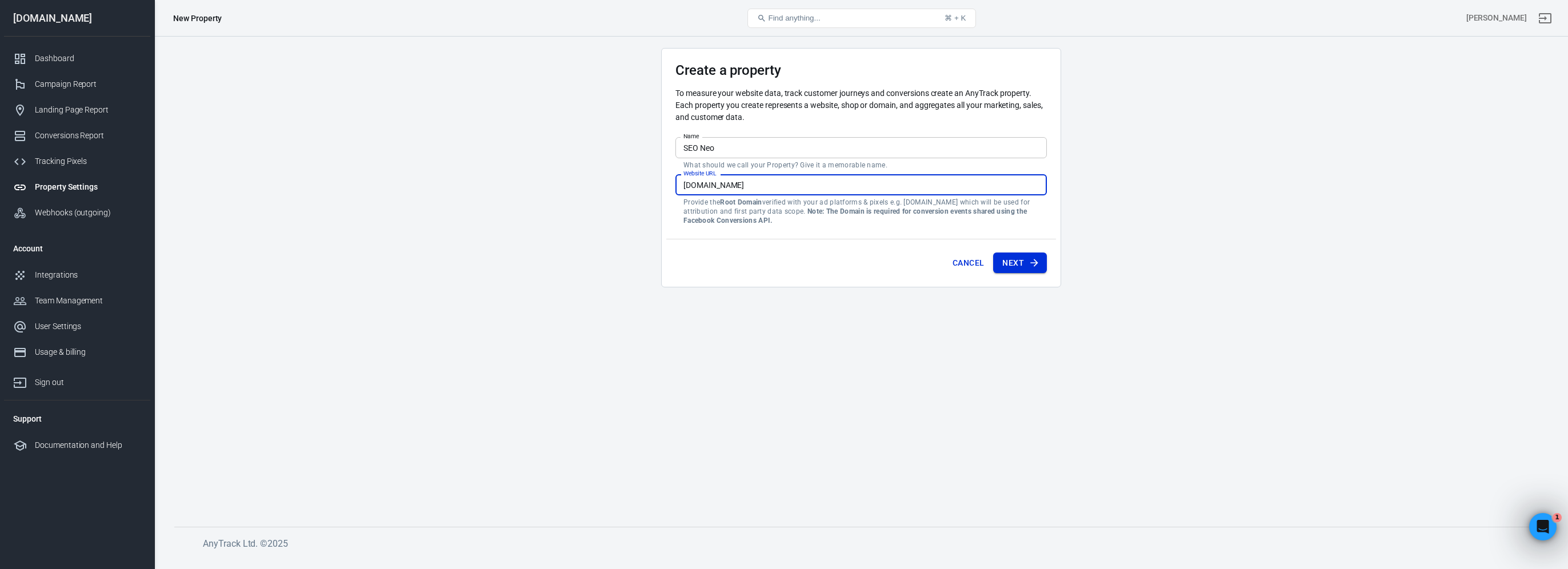
type input "[DOMAIN_NAME]"
click at [1020, 260] on button "Next" at bounding box center [1020, 262] width 53 height 21
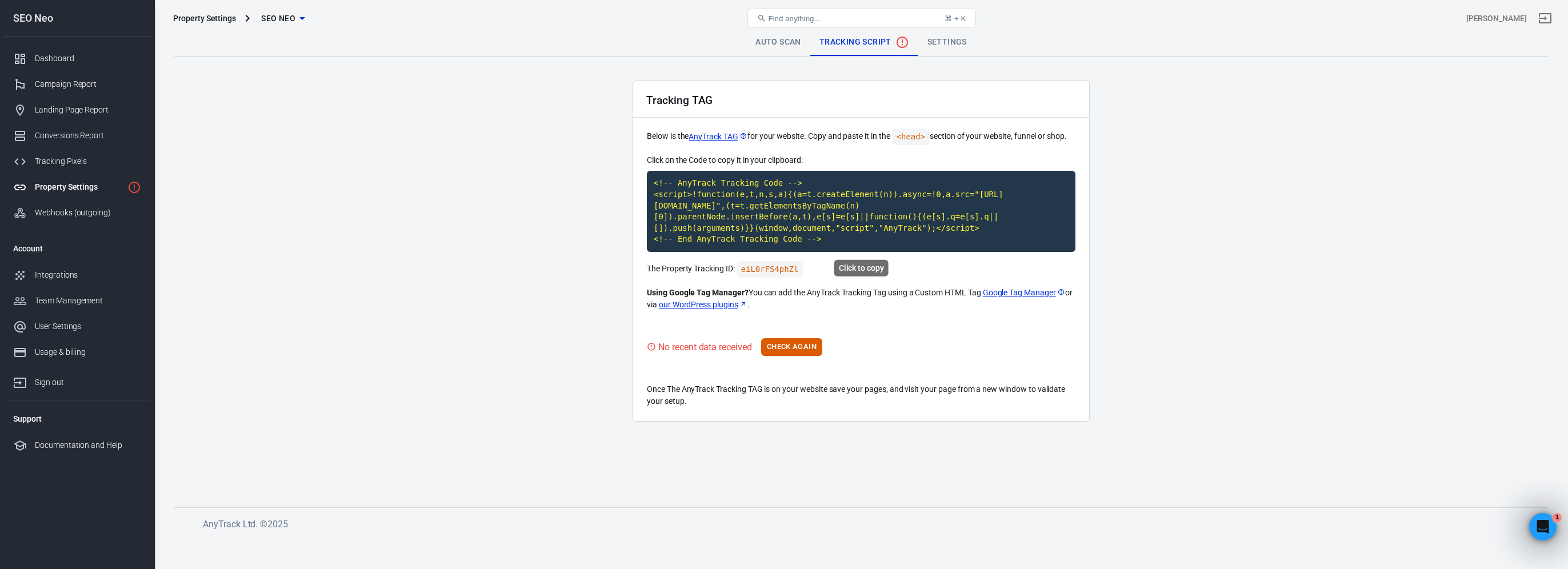
click at [789, 210] on code "<!-- AnyTrack Tracking Code --> <script>!function(e,t,n,s,a){(a=t.createElement…" at bounding box center [861, 211] width 429 height 81
click at [708, 202] on code "<!-- AnyTrack Tracking Code --> <script>!function(e,t,n,s,a){(a=t.createElement…" at bounding box center [861, 211] width 429 height 81
click at [810, 347] on button "Check Again" at bounding box center [792, 347] width 61 height 17
click at [772, 348] on button "Check Again" at bounding box center [792, 347] width 61 height 17
click at [784, 342] on button "Check Again" at bounding box center [792, 347] width 61 height 17
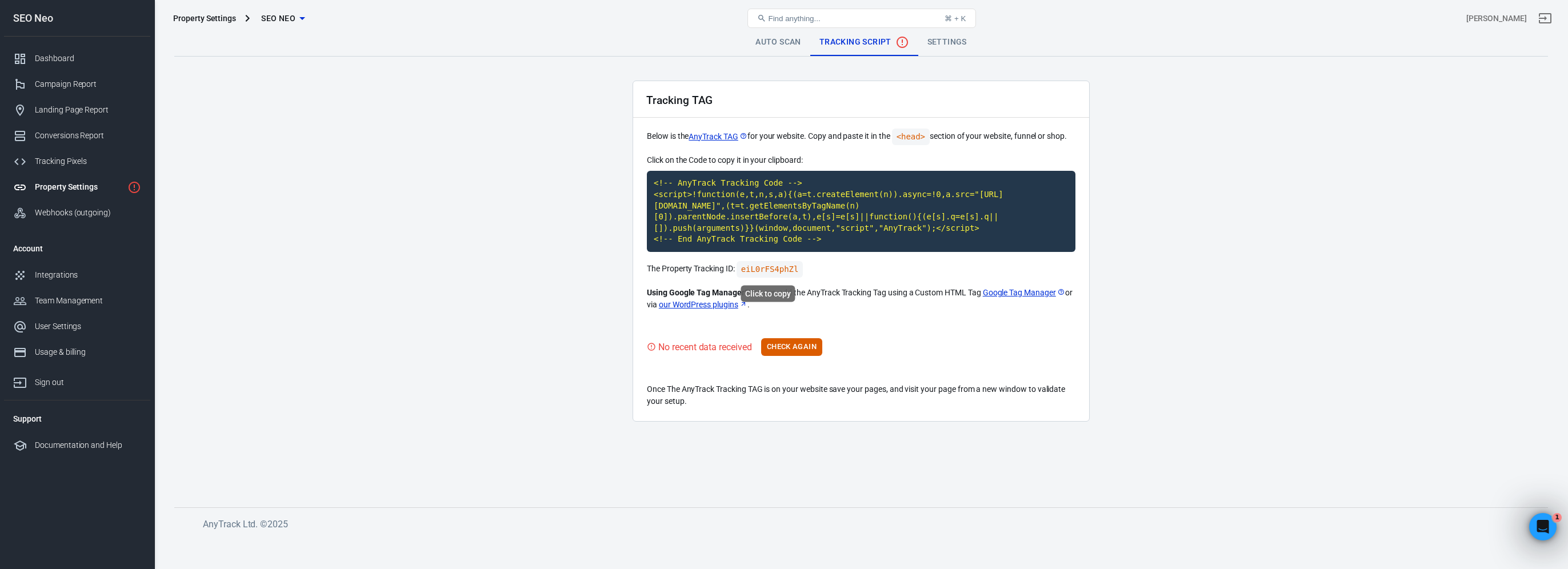
click at [784, 268] on code "eiL0rFS4phZl" at bounding box center [770, 269] width 67 height 17
click at [793, 347] on button "Check Again" at bounding box center [792, 347] width 61 height 17
click at [752, 44] on link "Auto Scan" at bounding box center [778, 43] width 64 height 27
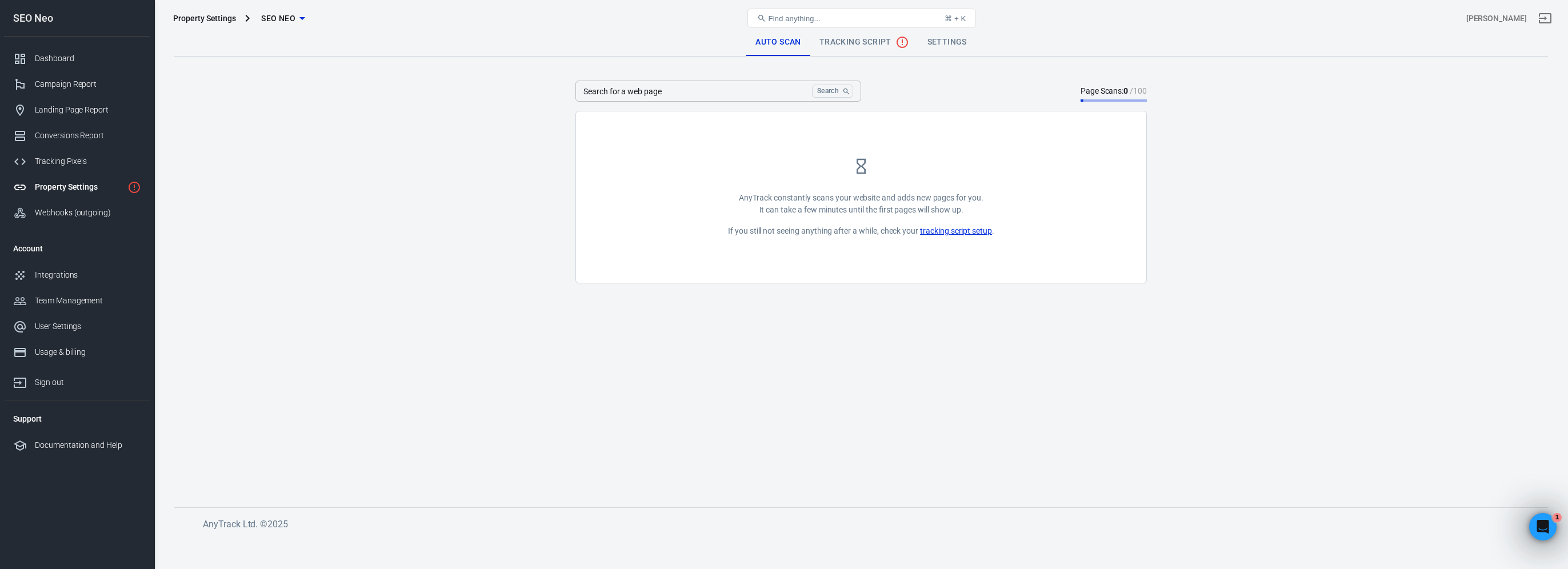
click at [721, 92] on input "Search for a web page" at bounding box center [691, 90] width 232 height 21
click at [957, 40] on link "Settings" at bounding box center [947, 43] width 58 height 27
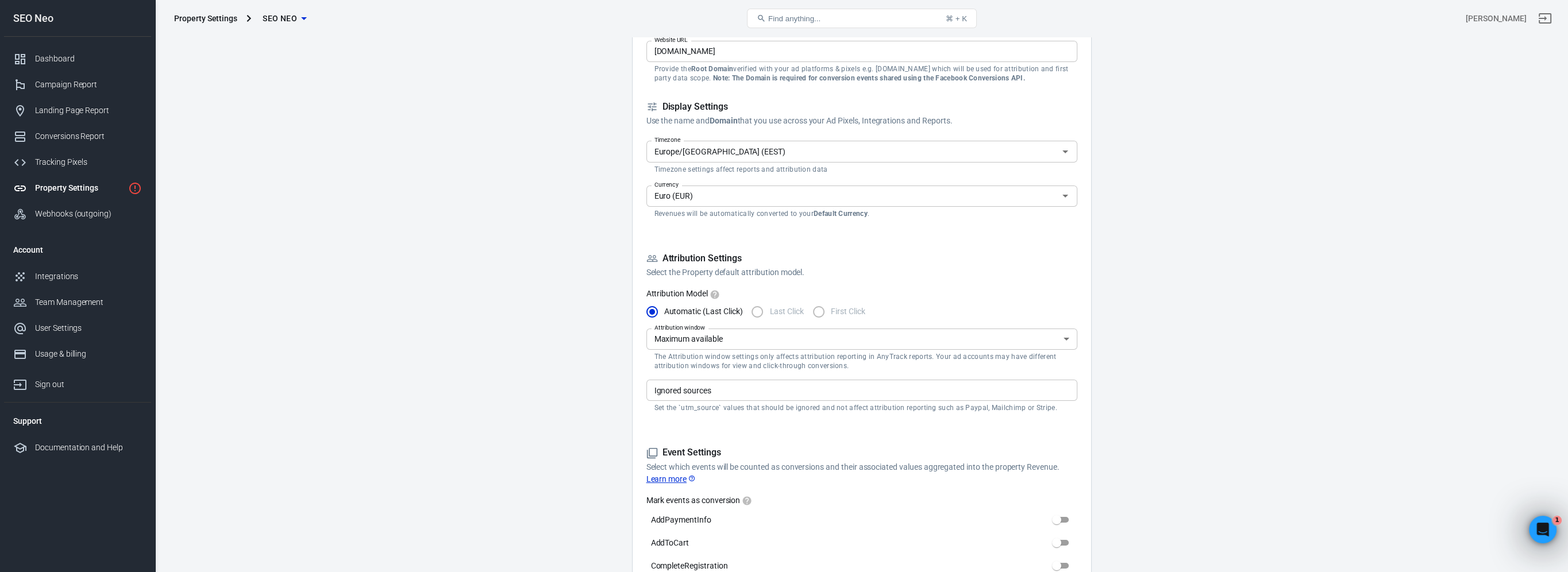
scroll to position [57, 0]
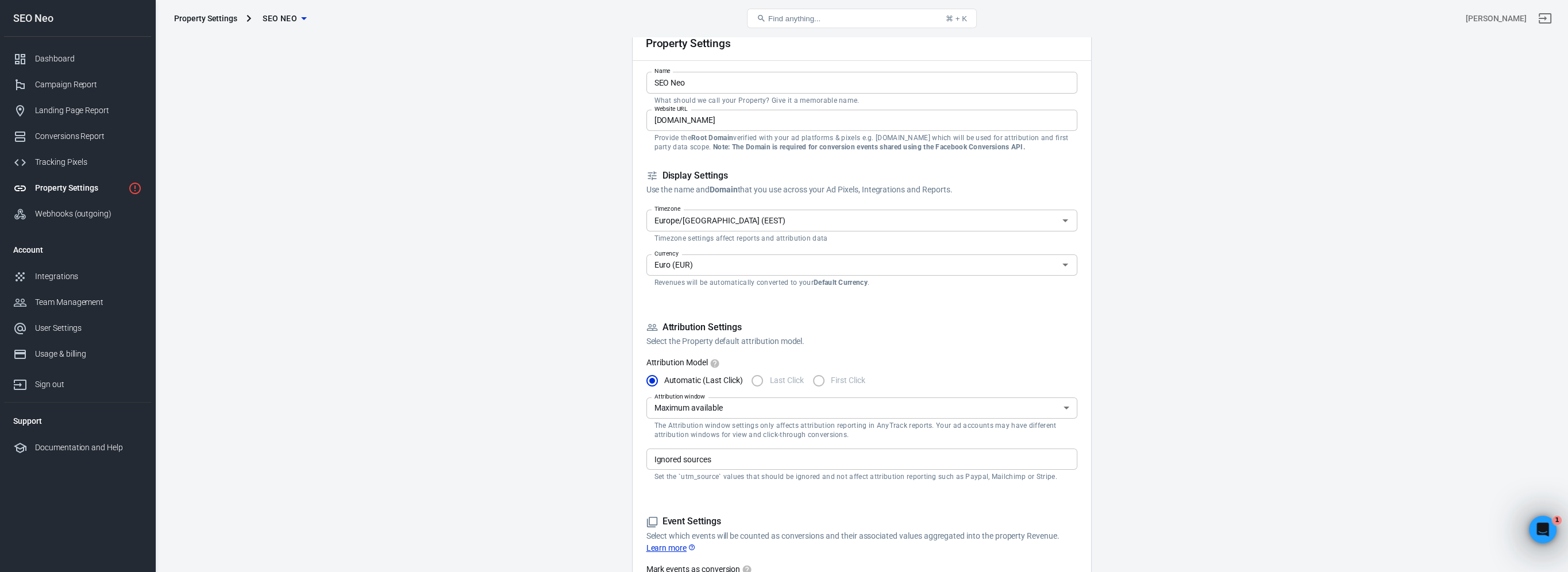
click at [723, 263] on input "Euro (EUR)" at bounding box center [852, 265] width 405 height 15
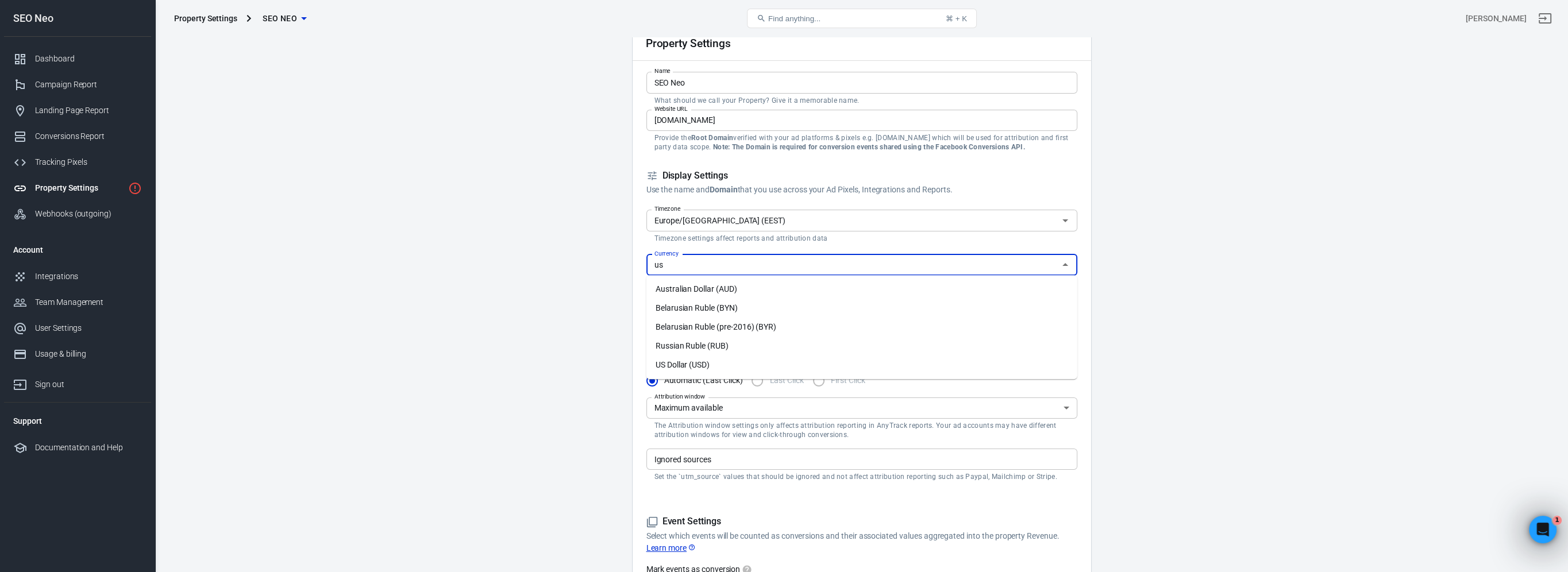
scroll to position [0, 0]
click at [686, 289] on li "US Dollar (USD)" at bounding box center [861, 289] width 431 height 19
type input "US Dollar (USD)"
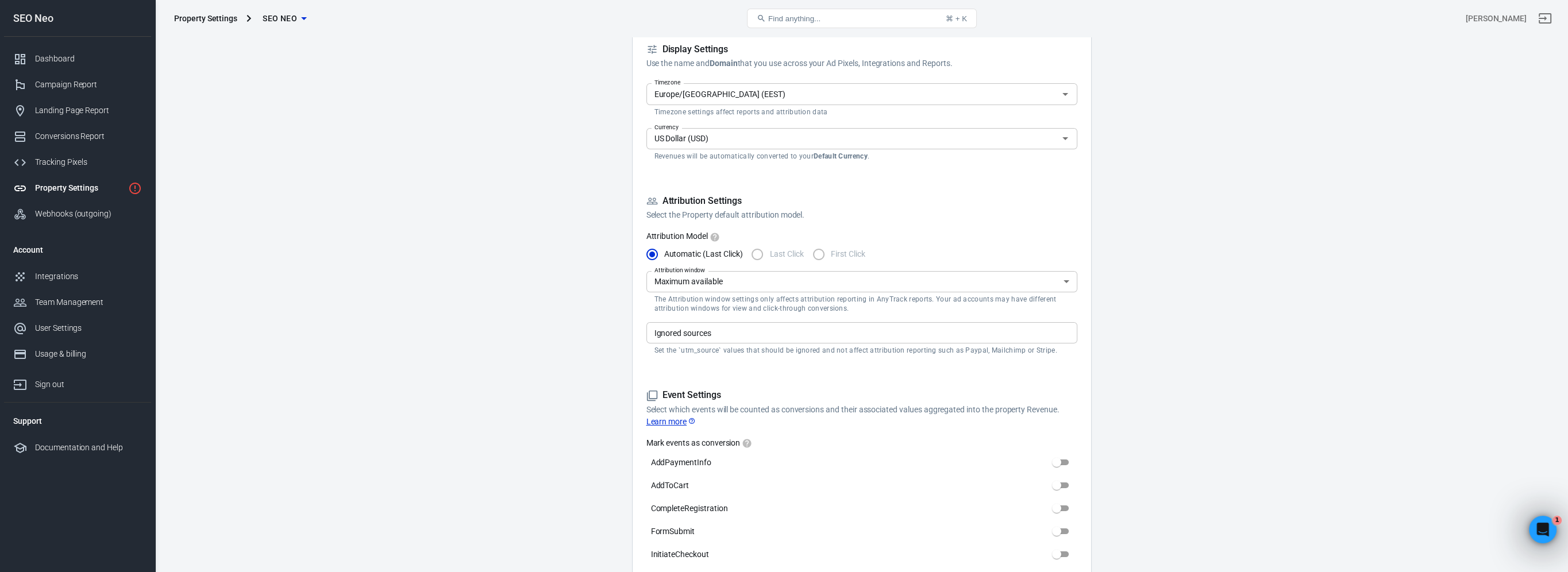
scroll to position [287, 0]
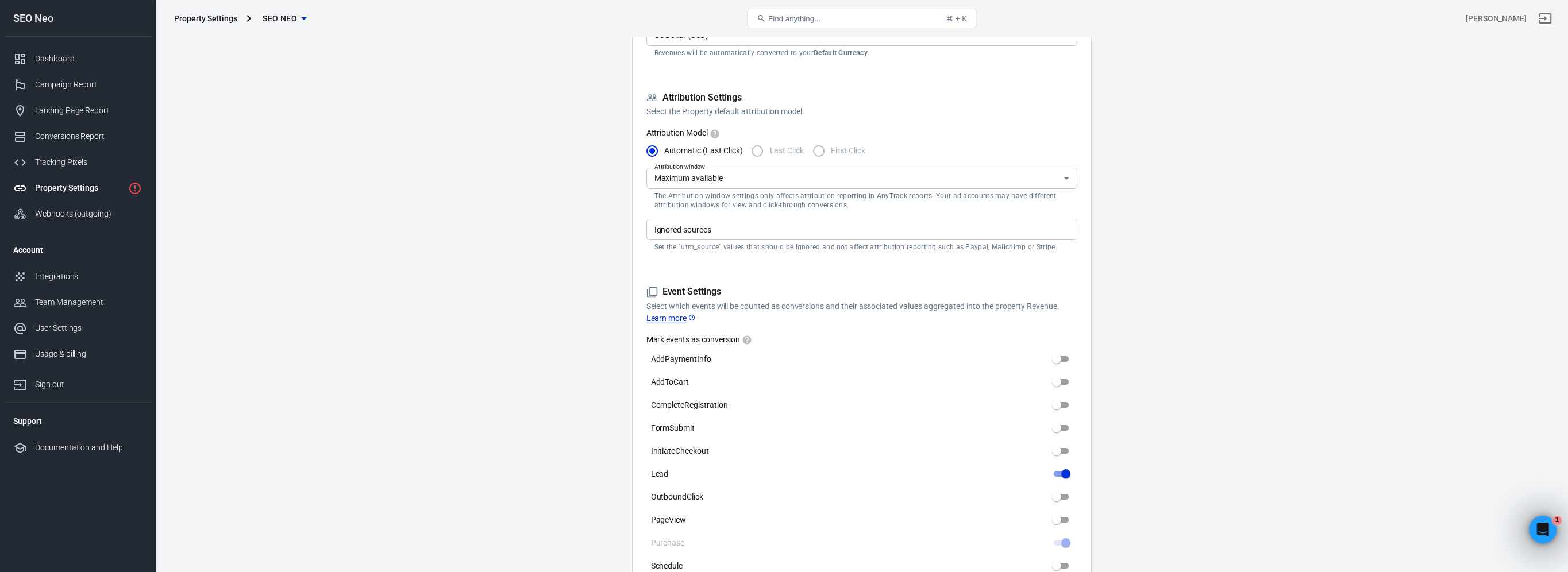
click at [795, 226] on input "Ignored sources" at bounding box center [861, 230] width 422 height 15
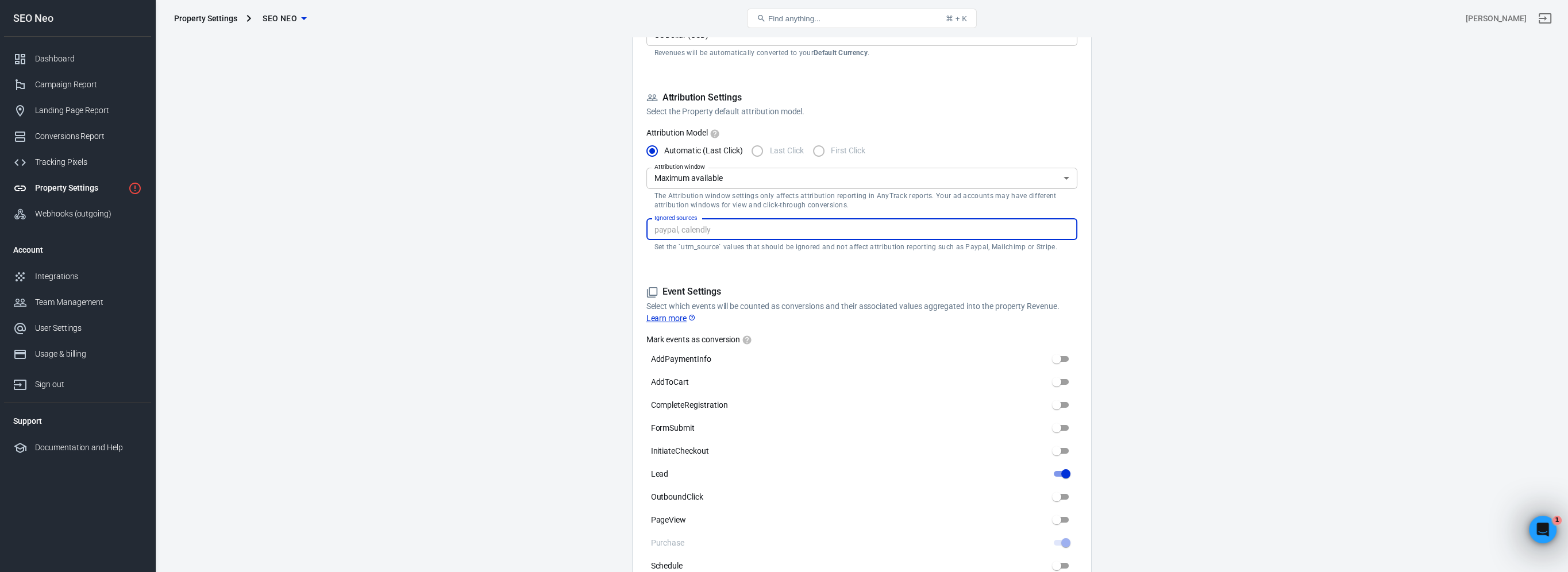
click at [425, 242] on main "Auto Scan Tracking Script Settings Property Settings Name SEO Neo Name What sho…" at bounding box center [861, 472] width 1372 height 1463
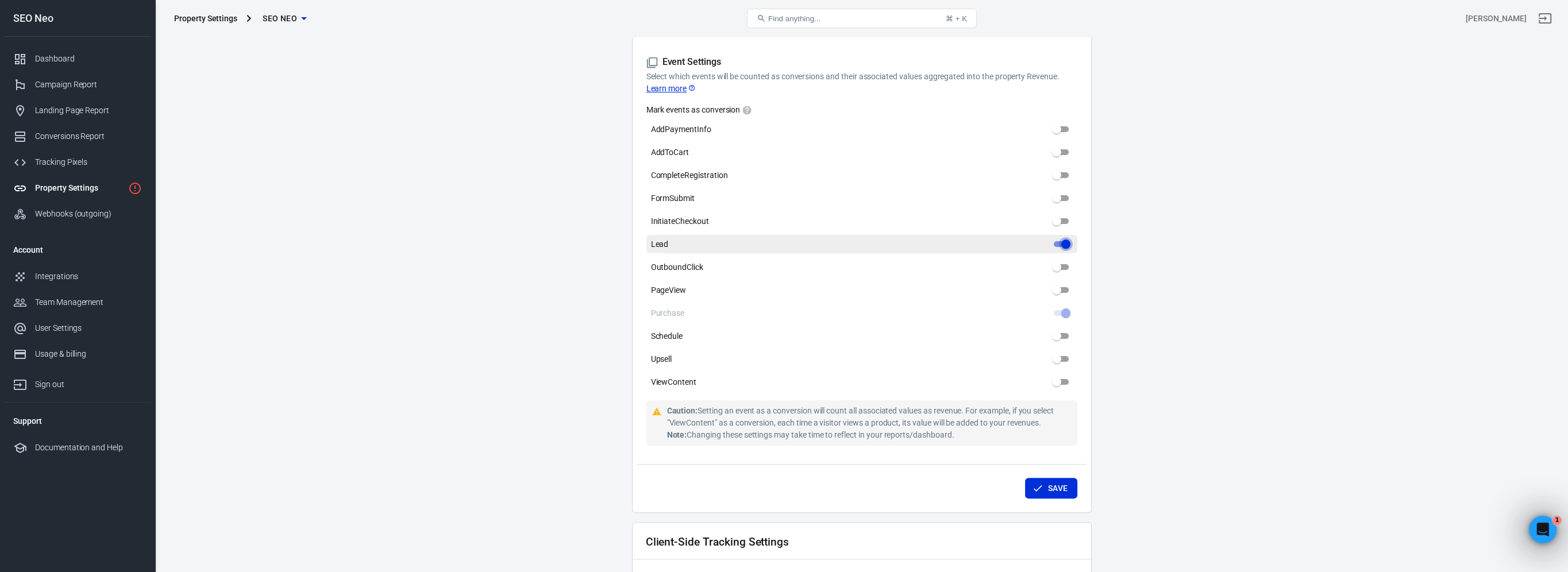
click at [1066, 243] on input "Lead" at bounding box center [1066, 243] width 41 height 14
checkbox input "false"
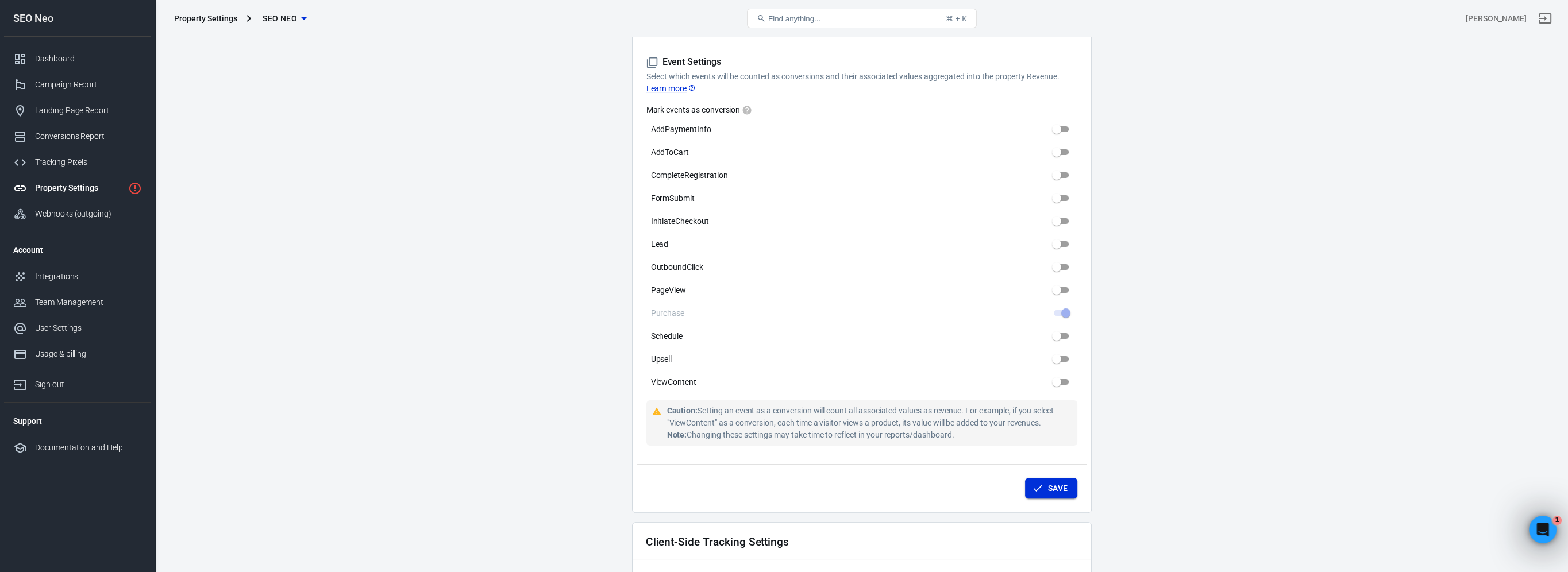
click at [1045, 490] on button "Save" at bounding box center [1051, 488] width 52 height 21
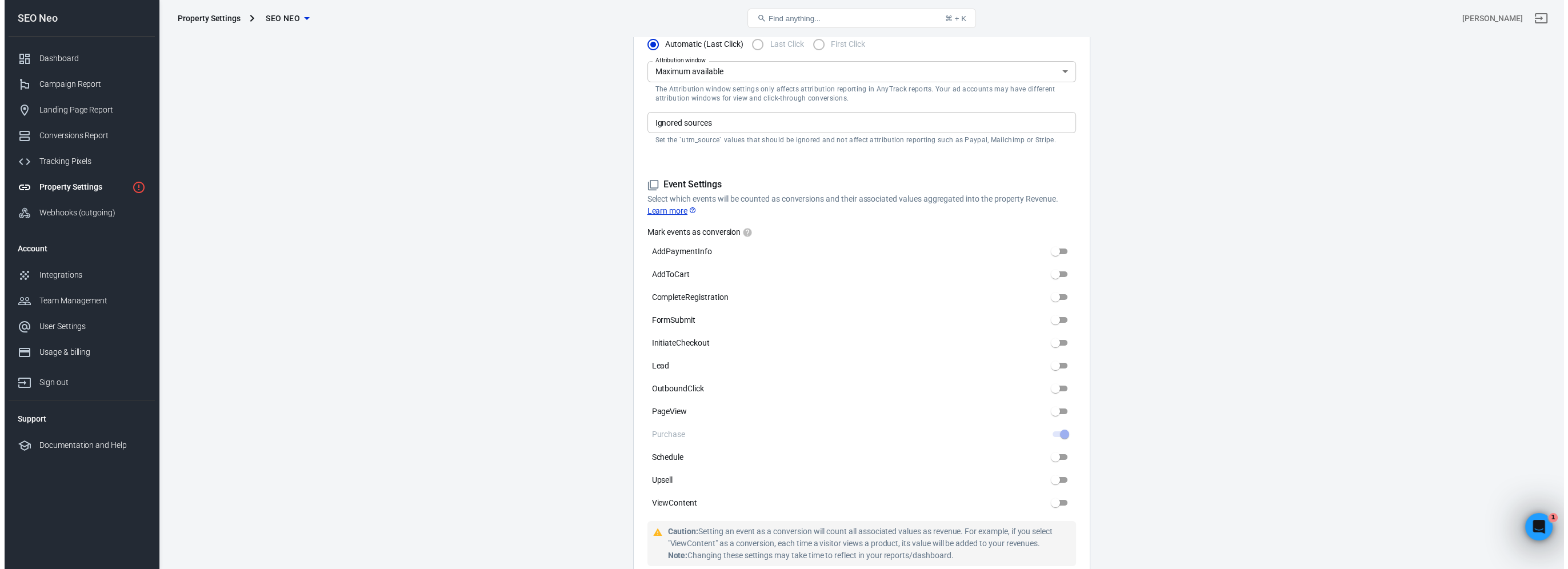
scroll to position [0, 0]
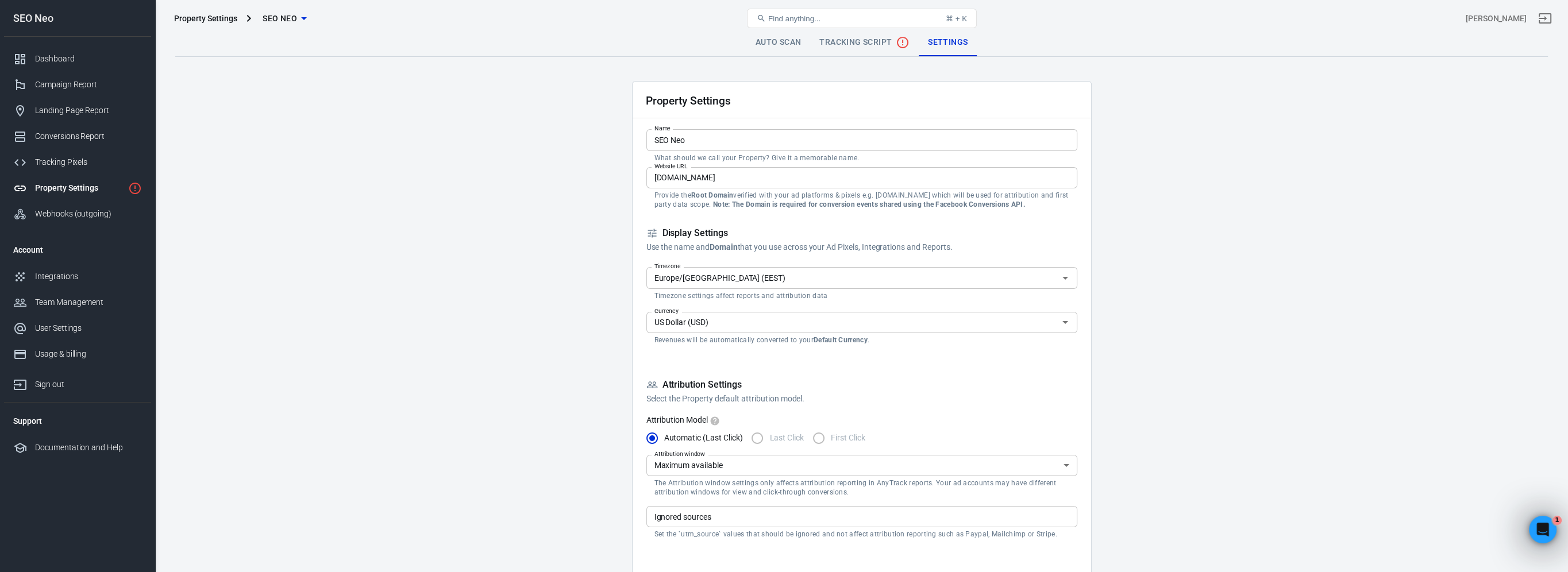
click at [867, 46] on span "Tracking Script" at bounding box center [864, 42] width 90 height 14
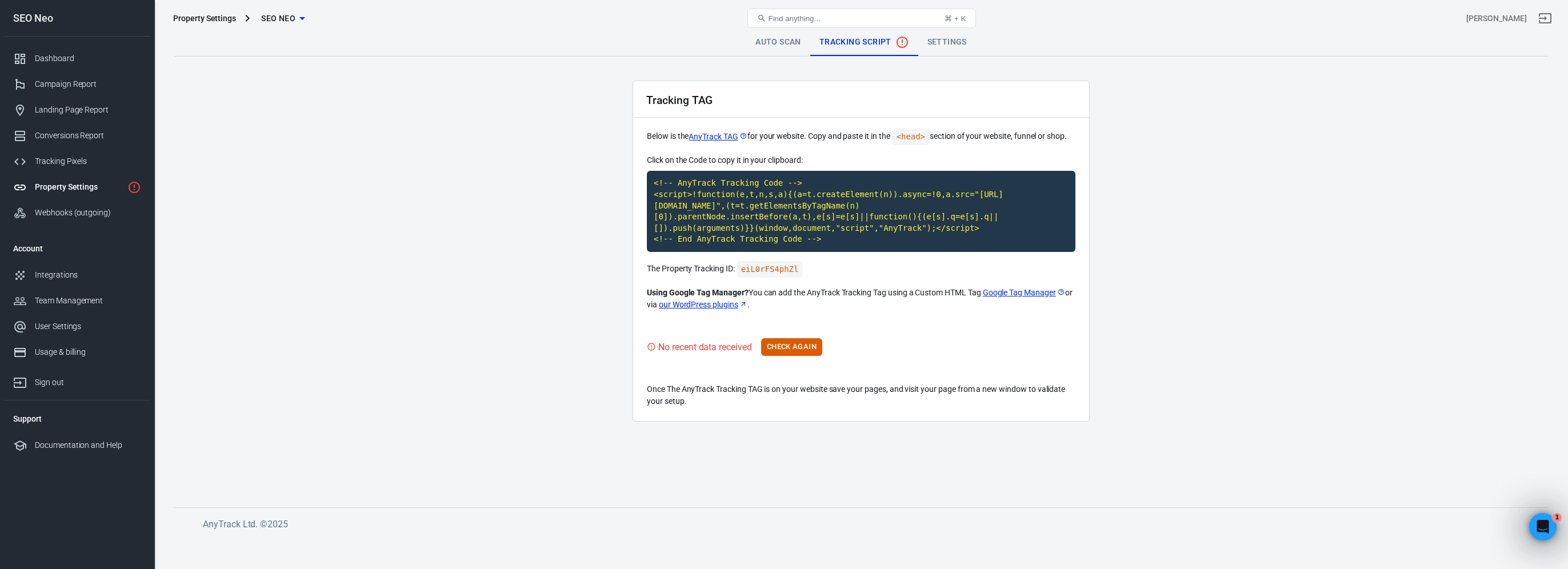
drag, startPoint x: 421, startPoint y: 100, endPoint x: 427, endPoint y: 95, distance: 7.8
click at [284, 7] on div "Property Settings SEO Neo" at bounding box center [398, 18] width 459 height 27
click at [286, 12] on span "SEO Neo" at bounding box center [278, 19] width 34 height 14
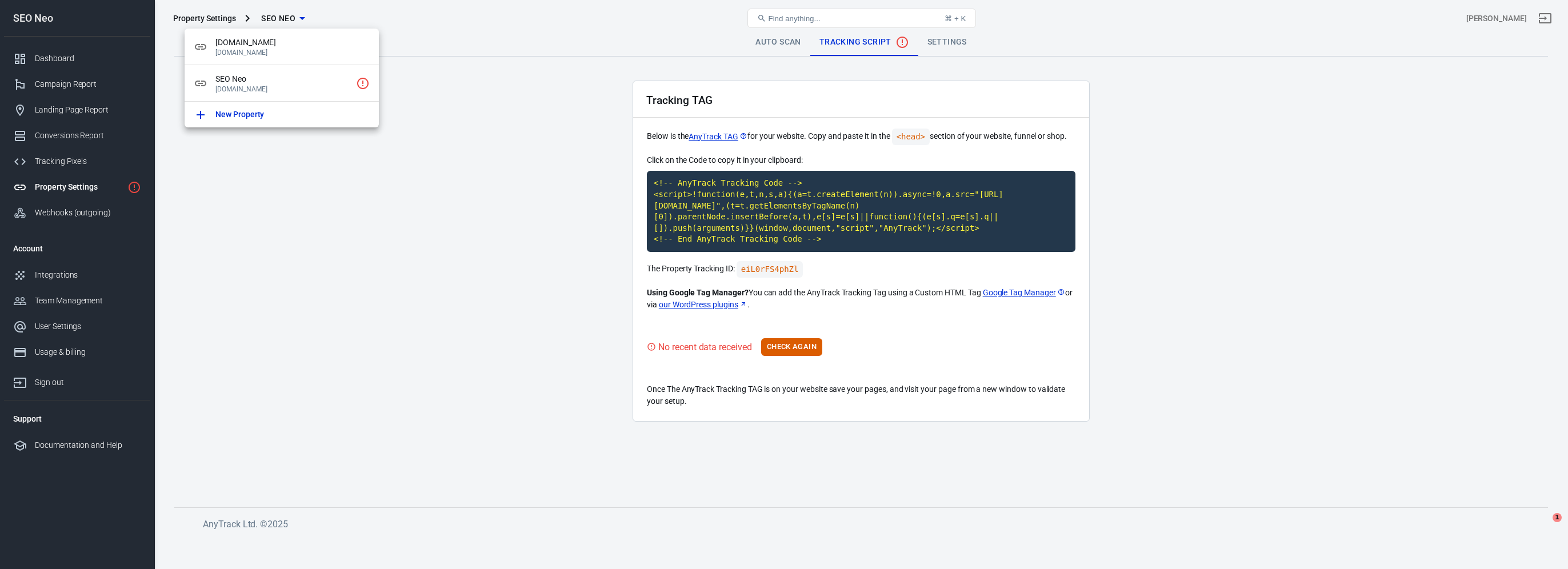
click at [288, 16] on div at bounding box center [784, 284] width 1568 height 569
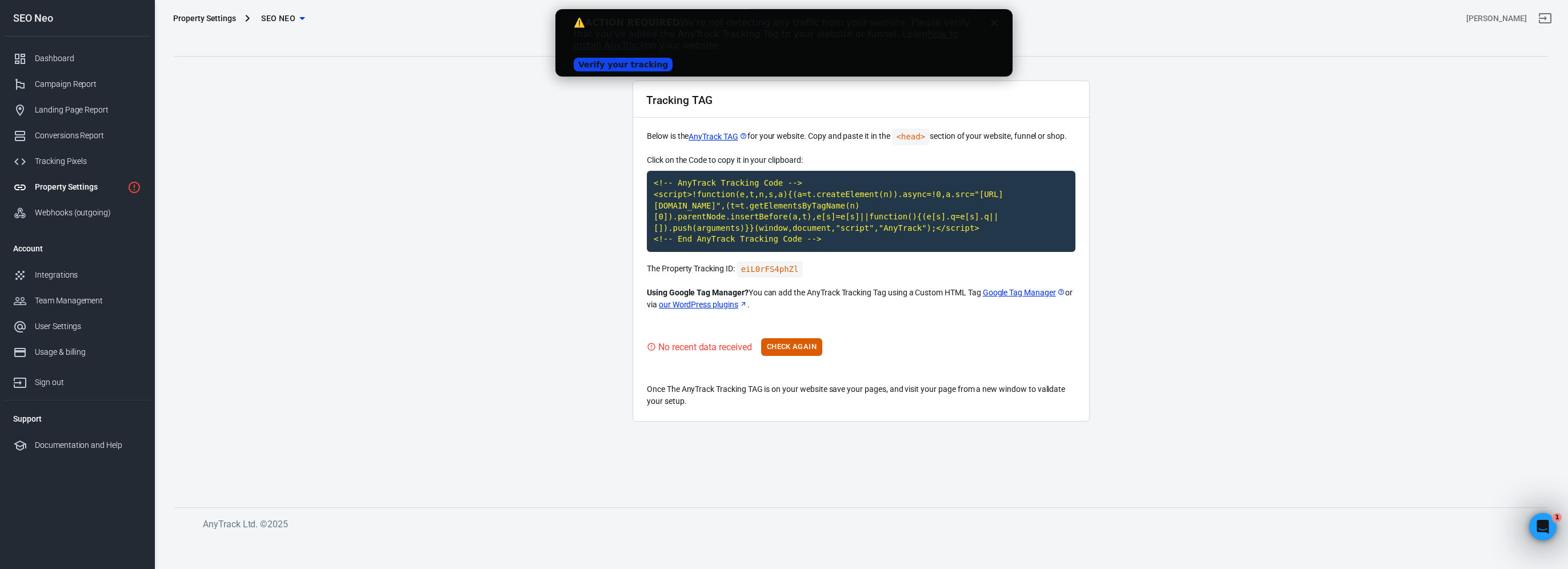
click at [615, 67] on link "Verify your tracking" at bounding box center [622, 64] width 99 height 14
click at [629, 69] on link "Verify your tracking" at bounding box center [622, 64] width 99 height 14
click at [510, 105] on main "Auto Scan Tracking Script Settings Tracking TAG Below is the AnyTrack TAG for y…" at bounding box center [861, 259] width 1374 height 461
drag, startPoint x: 592, startPoint y: 23, endPoint x: 796, endPoint y: 55, distance: 206.5
click at [796, 55] on div "⚠️ ACTION REQUIRED We're not detecting any traffic from your website. Please ve…" at bounding box center [784, 43] width 421 height 59
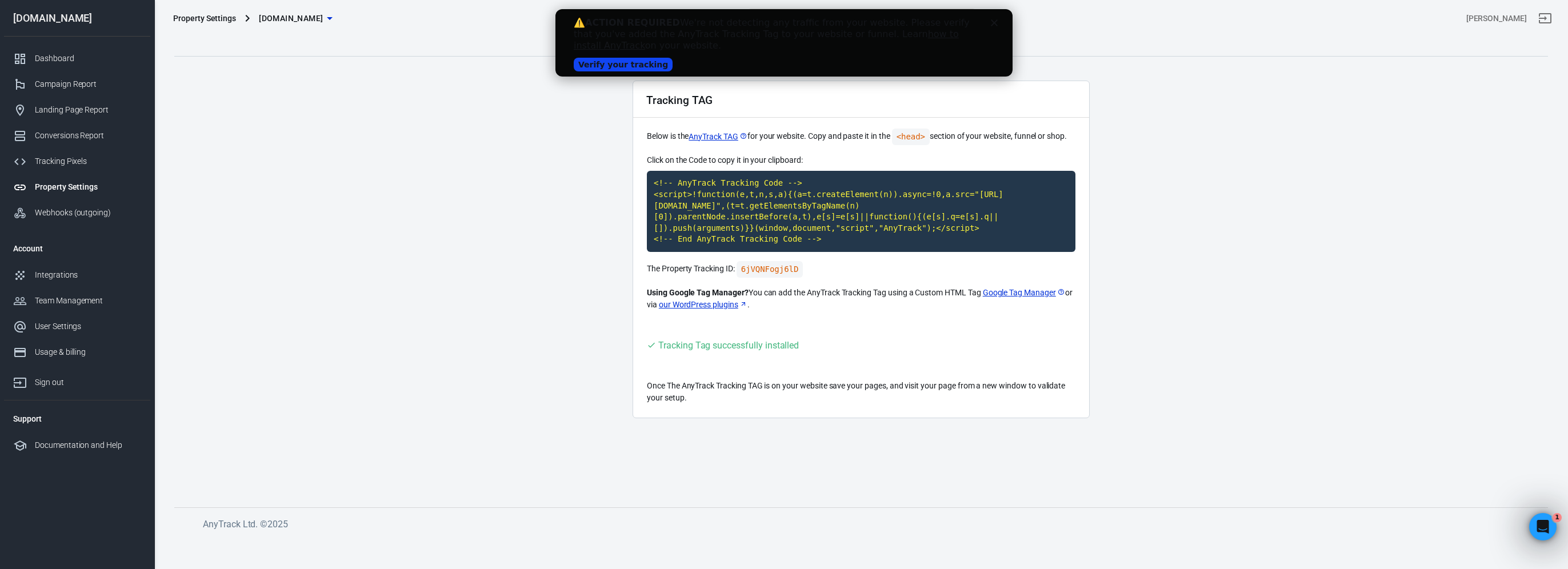
click at [560, 163] on main "Auto Scan Tracking Script Settings Tracking TAG Below is the AnyTrack TAG for y…" at bounding box center [861, 259] width 1374 height 461
click at [64, 53] on div "Dashboard" at bounding box center [87, 59] width 106 height 12
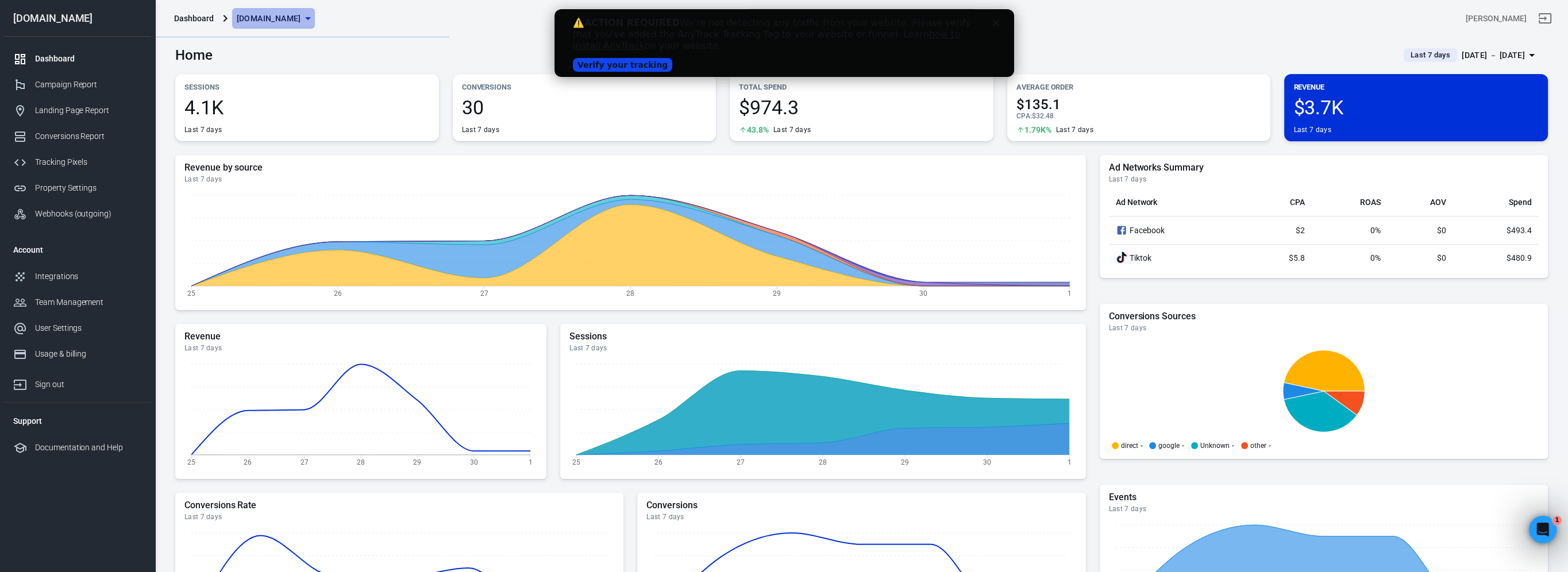
click at [315, 16] on icon "button" at bounding box center [307, 18] width 14 height 14
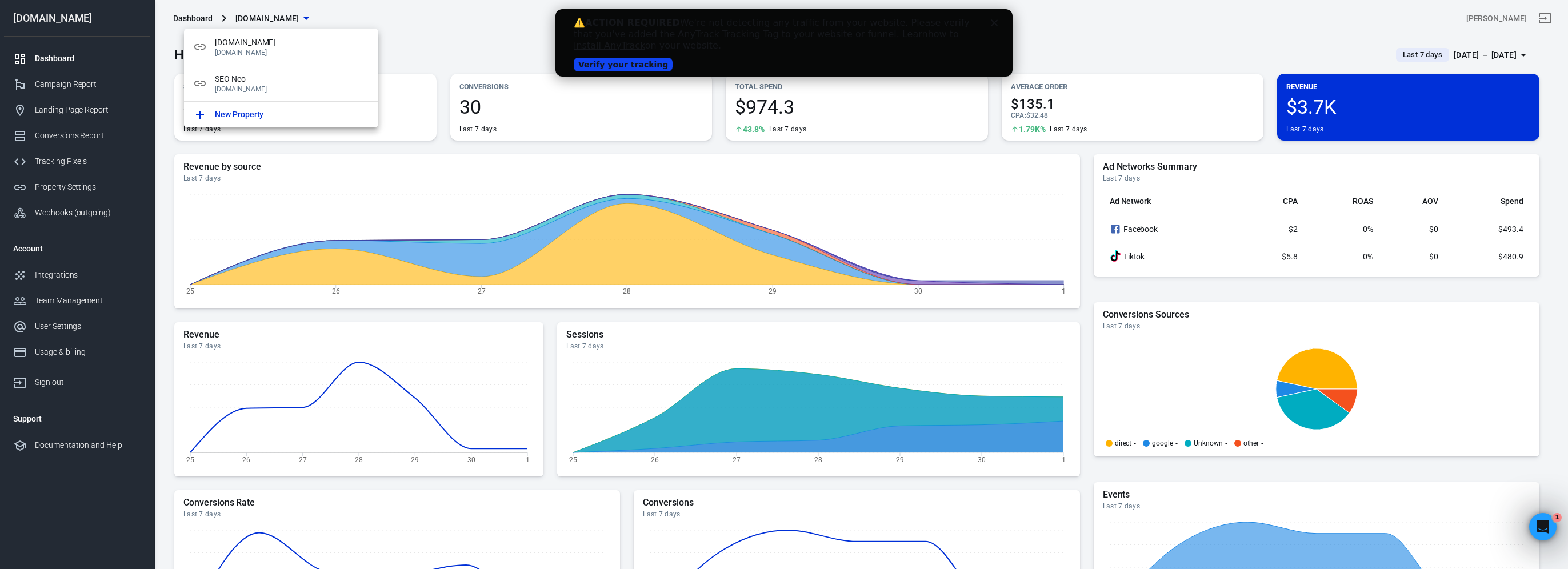
click at [471, 32] on div at bounding box center [784, 284] width 1568 height 569
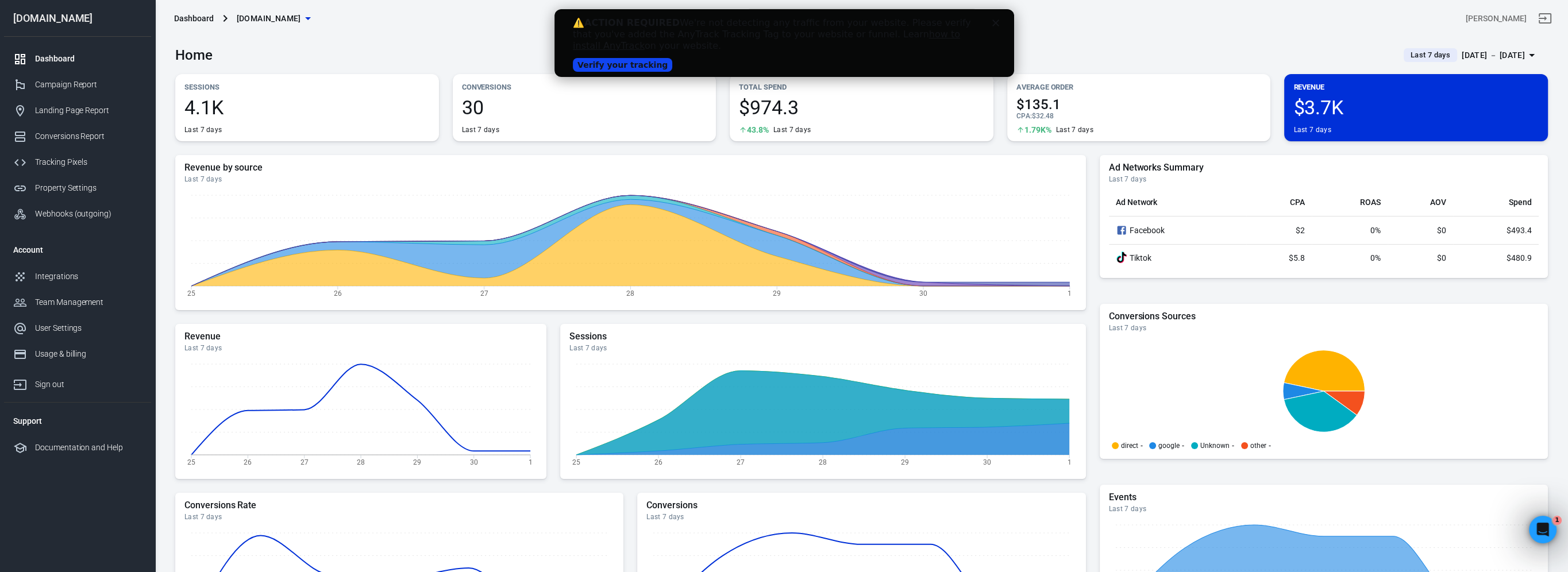
click at [590, 67] on link "Verify your tracking" at bounding box center [622, 65] width 100 height 14
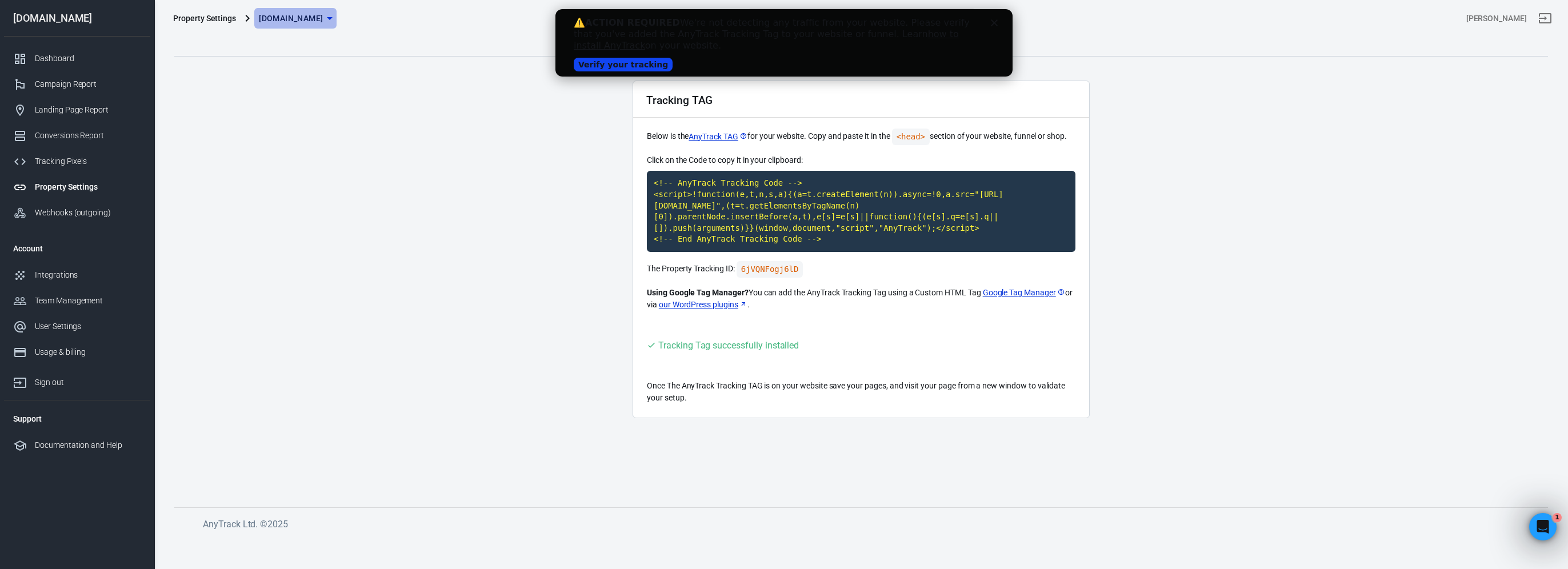
click at [301, 25] on span "[DOMAIN_NAME]" at bounding box center [291, 19] width 64 height 14
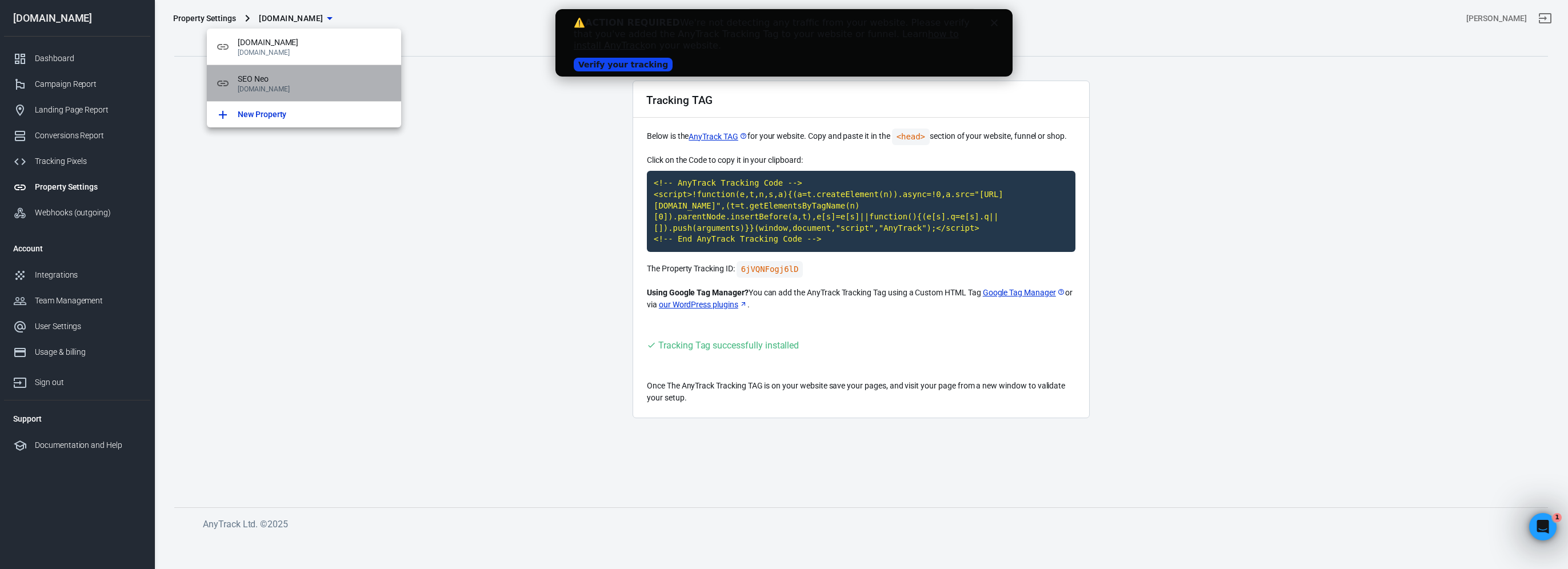
click at [304, 78] on span "SEO Neo" at bounding box center [314, 79] width 154 height 12
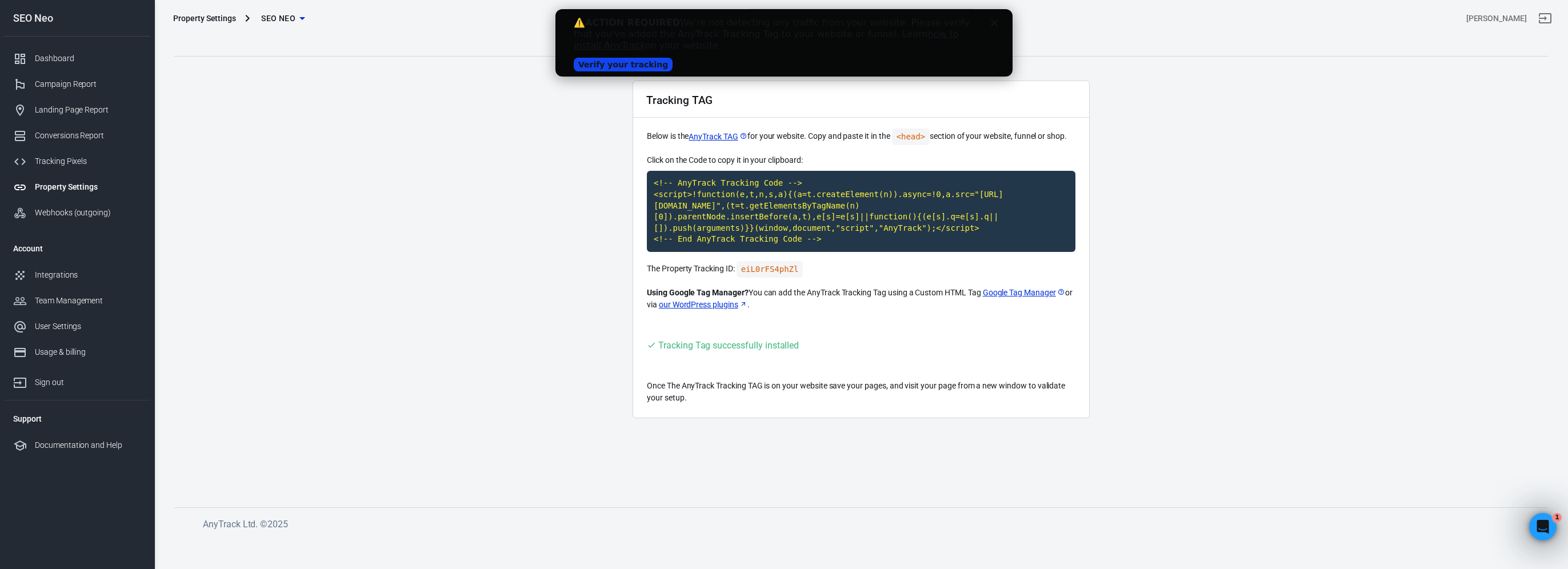
click at [283, 19] on span "SEO Neo" at bounding box center [278, 19] width 34 height 14
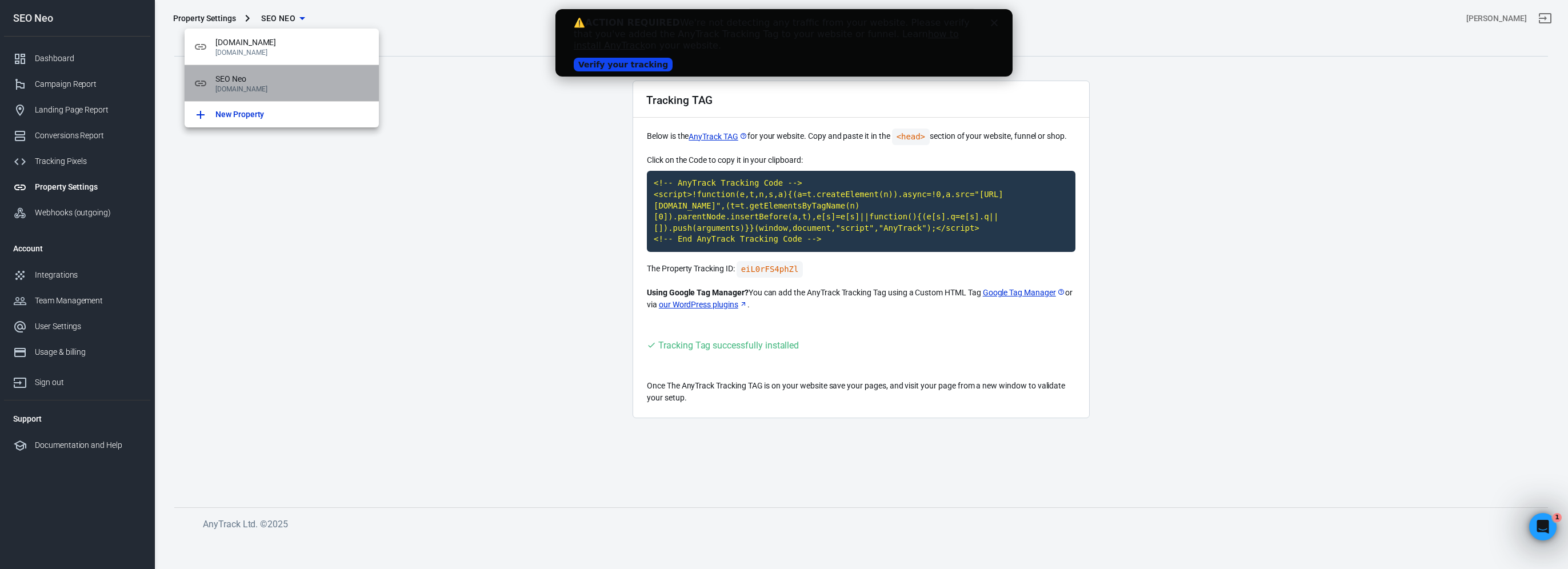
click at [286, 87] on p "[DOMAIN_NAME]" at bounding box center [292, 89] width 154 height 8
click at [82, 145] on div at bounding box center [784, 284] width 1568 height 569
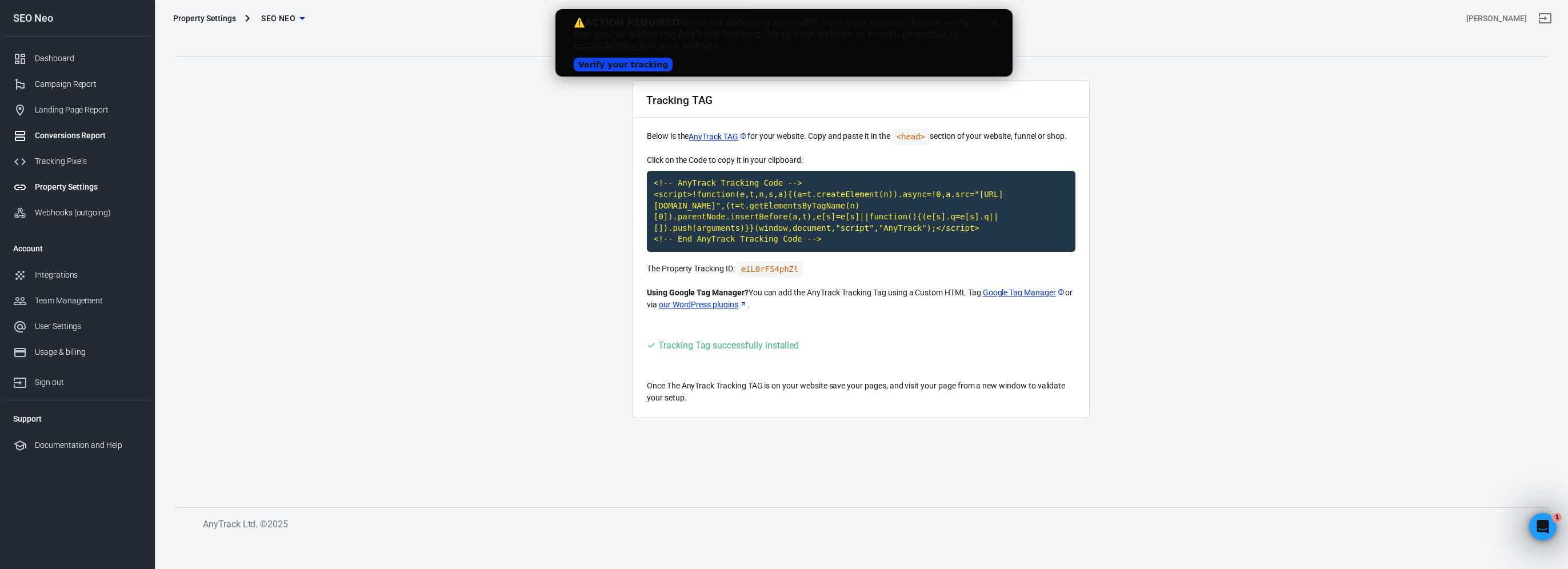
click at [75, 130] on div "Conversions Report" at bounding box center [87, 135] width 106 height 12
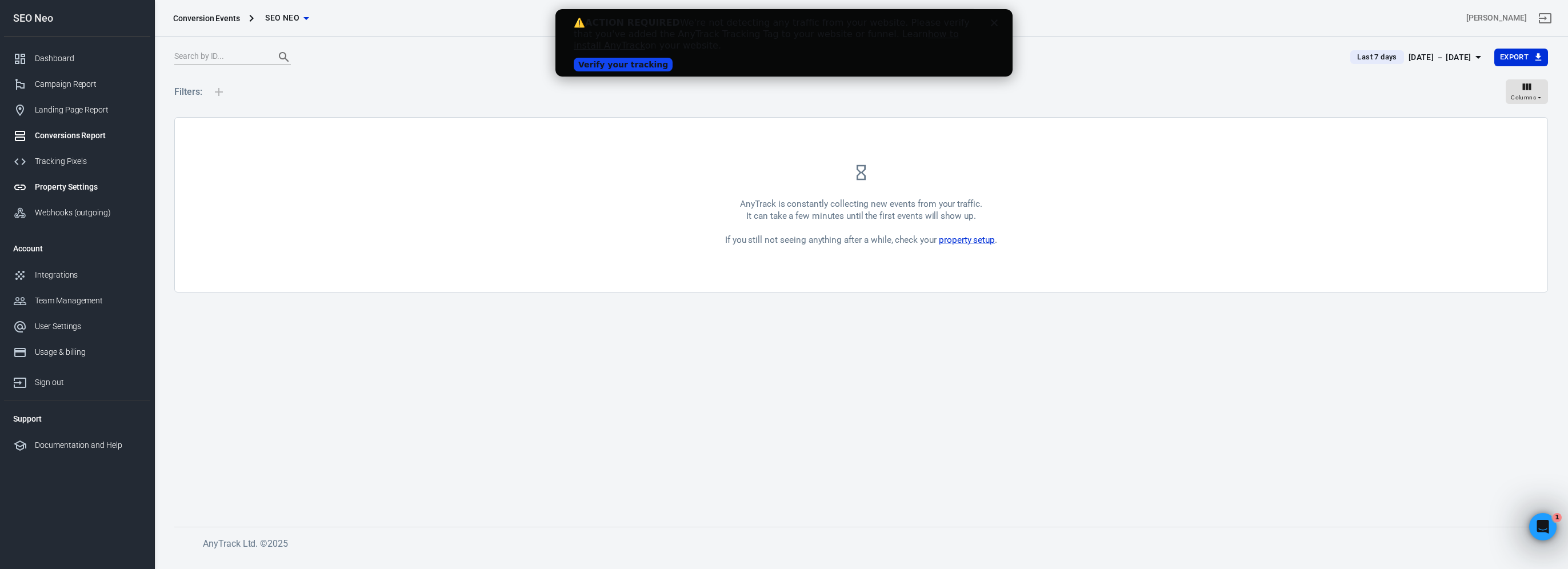
click at [67, 189] on div "Property Settings" at bounding box center [87, 187] width 106 height 12
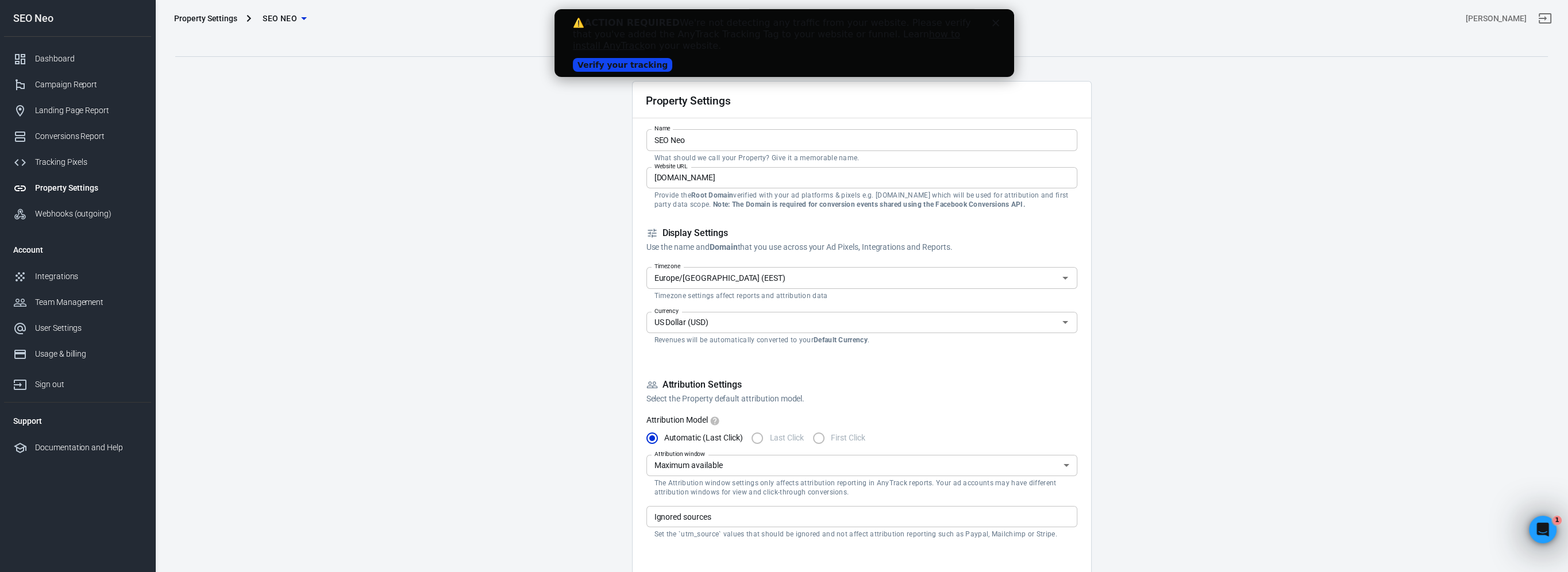
click at [927, 122] on form "Property Settings Name SEO Neo Name What should we call your Property? Give it …" at bounding box center [861, 553] width 431 height 943
click at [987, 12] on div "⚠️ ACTION REQUIRED We're not detecting any traffic from your website. Please ve…" at bounding box center [784, 43] width 459 height 68
click at [996, 20] on icon "Close" at bounding box center [994, 23] width 7 height 7
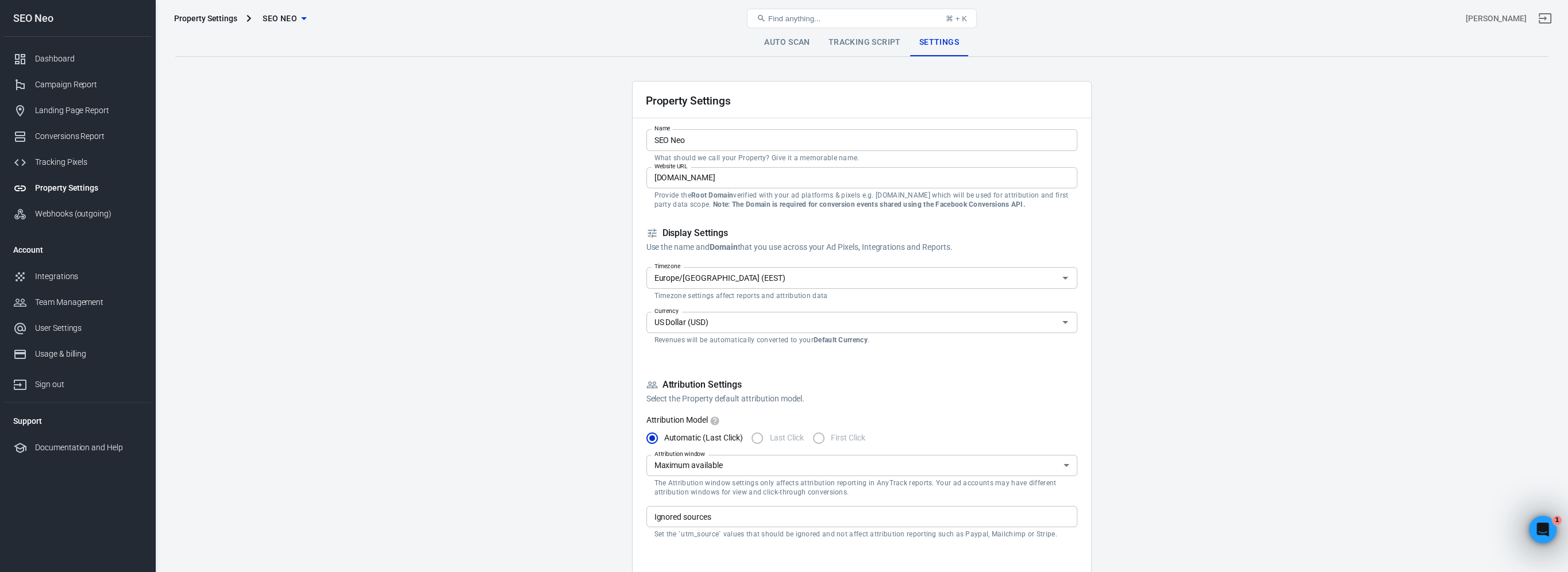
click at [836, 39] on link "Tracking Script" at bounding box center [864, 43] width 91 height 28
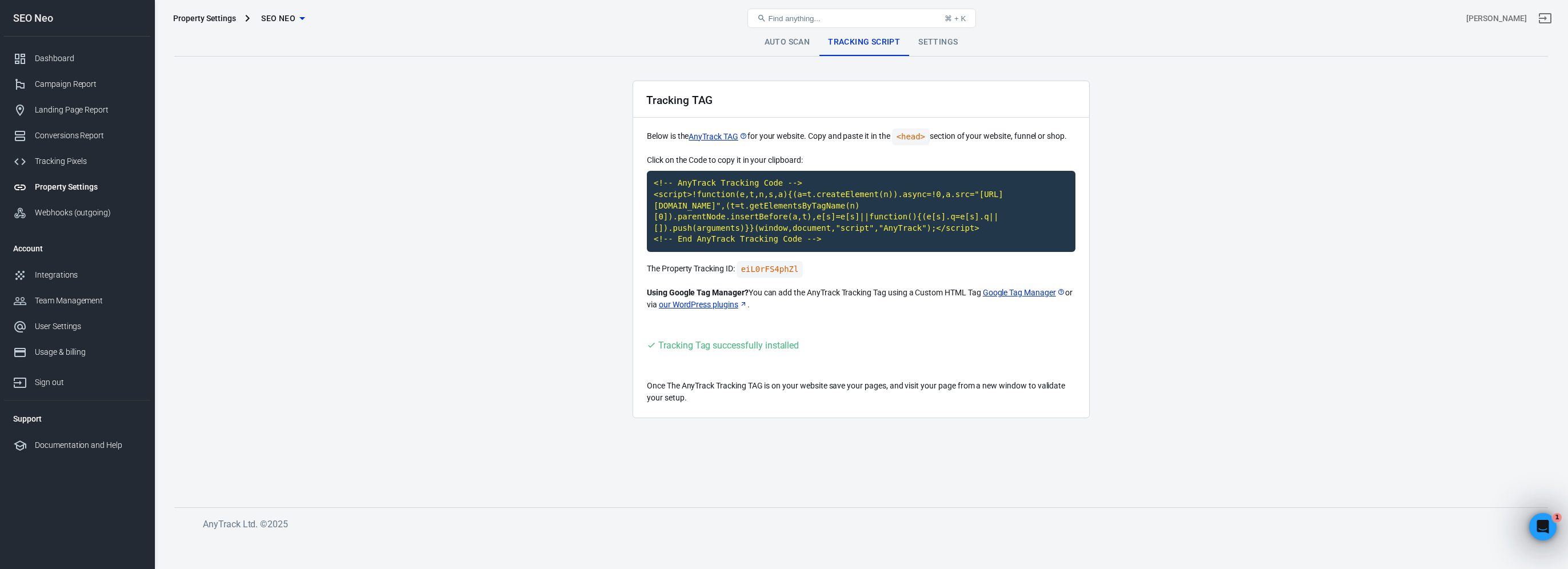
drag, startPoint x: 255, startPoint y: 1, endPoint x: 263, endPoint y: 14, distance: 15.3
click at [257, 3] on div "Property Settings SEO Neo Find anything... ⌘ + K [PERSON_NAME]" at bounding box center [861, 18] width 1413 height 37
click at [265, 14] on span "SEO Neo" at bounding box center [278, 19] width 34 height 14
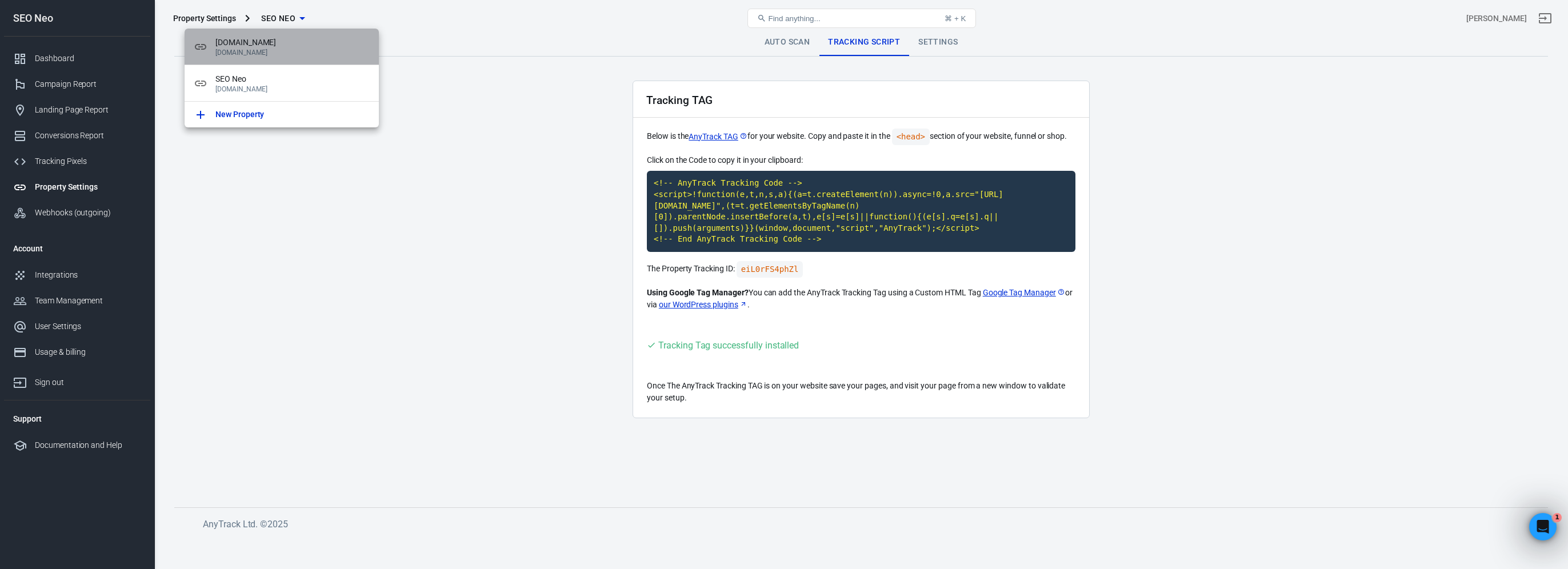
click at [271, 48] on p "[DOMAIN_NAME]" at bounding box center [292, 52] width 154 height 8
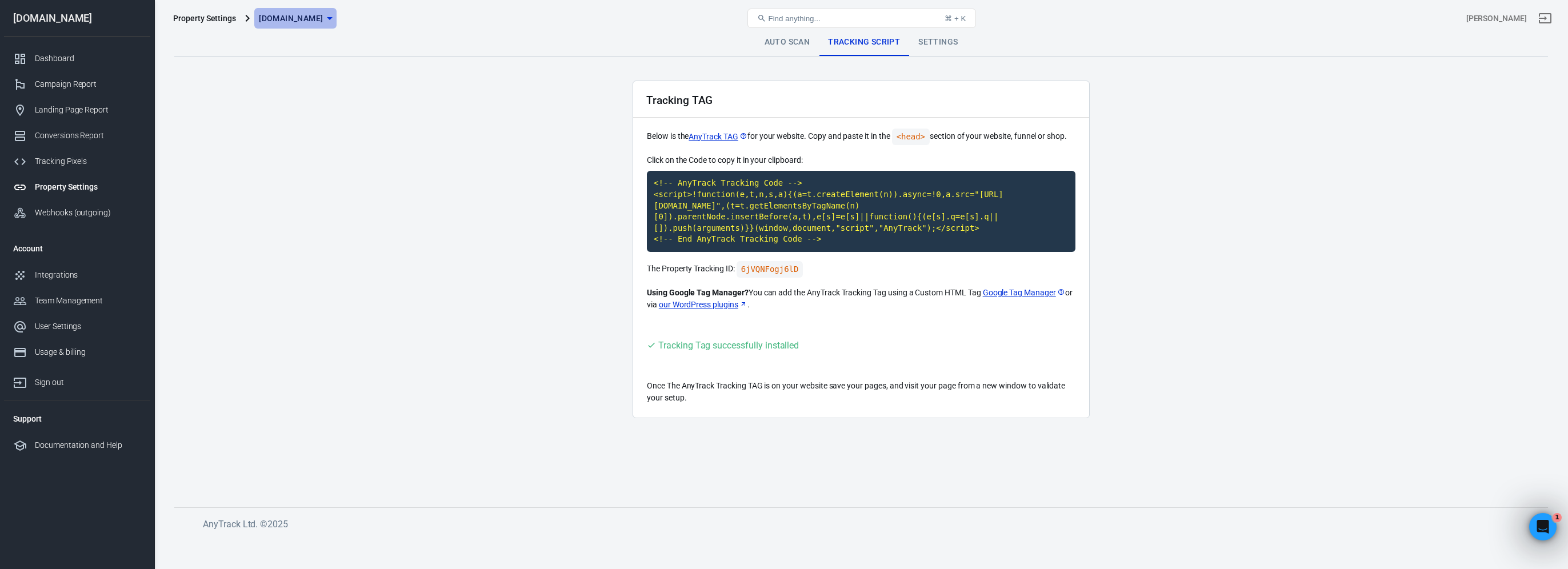
click at [277, 12] on span "[DOMAIN_NAME]" at bounding box center [291, 19] width 64 height 14
click at [295, 77] on span "SEO Neo" at bounding box center [314, 79] width 154 height 12
click at [429, 115] on main "Auto Scan Tracking Script Settings Tracking TAG Below is the AnyTrack TAG for y…" at bounding box center [861, 259] width 1374 height 461
click at [784, 42] on link "Auto Scan" at bounding box center [787, 43] width 64 height 27
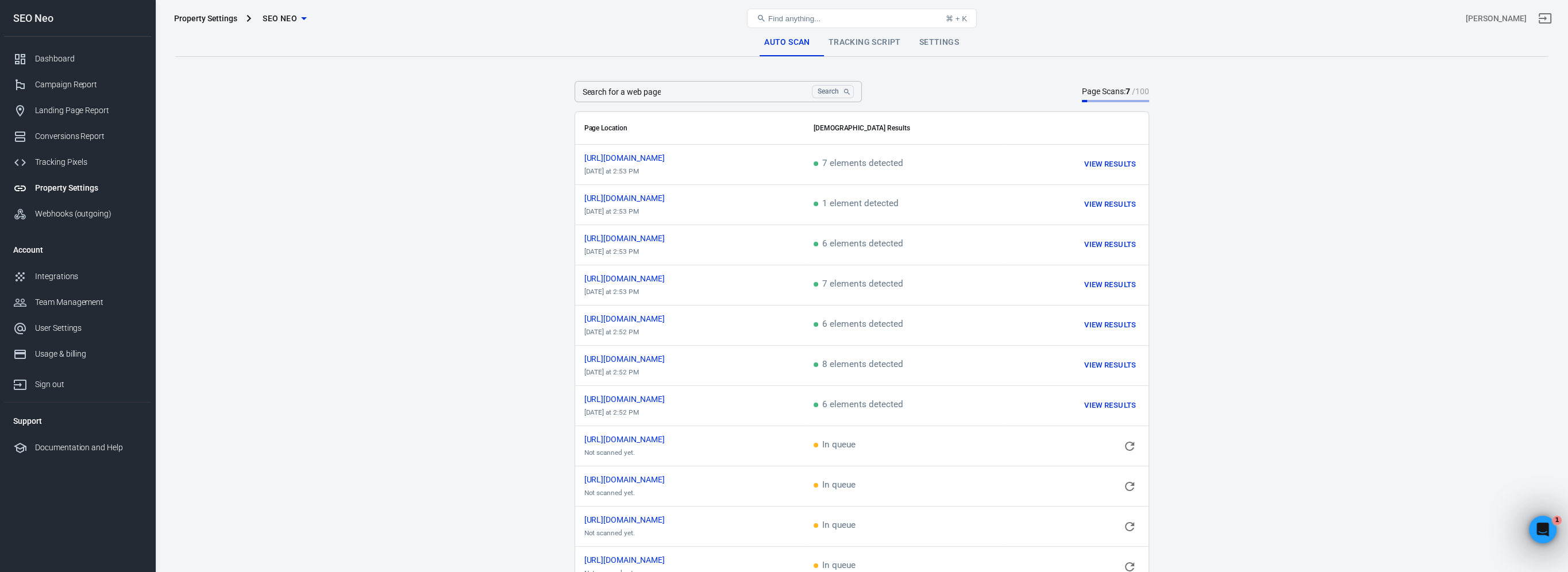
click at [760, 92] on input "Search for a web page" at bounding box center [691, 91] width 233 height 21
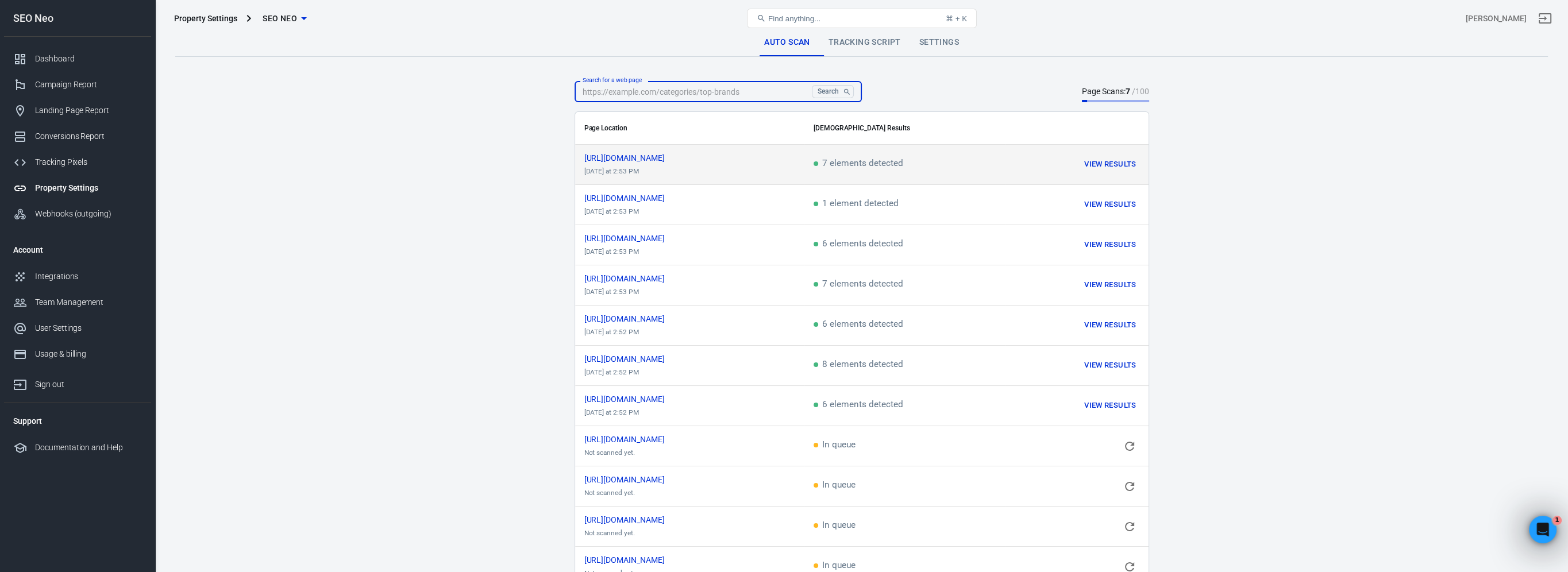
click at [864, 165] on span "7 elements detected" at bounding box center [858, 164] width 89 height 10
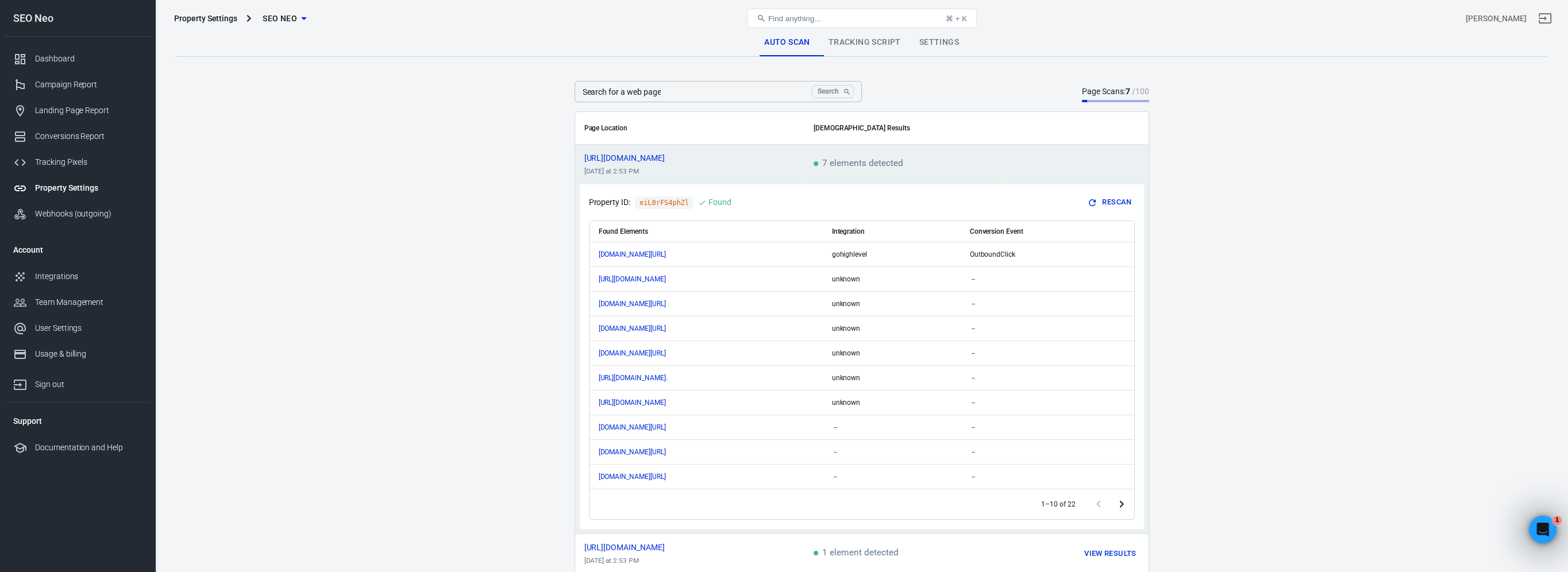
click at [878, 163] on span "7 elements detected" at bounding box center [858, 164] width 89 height 10
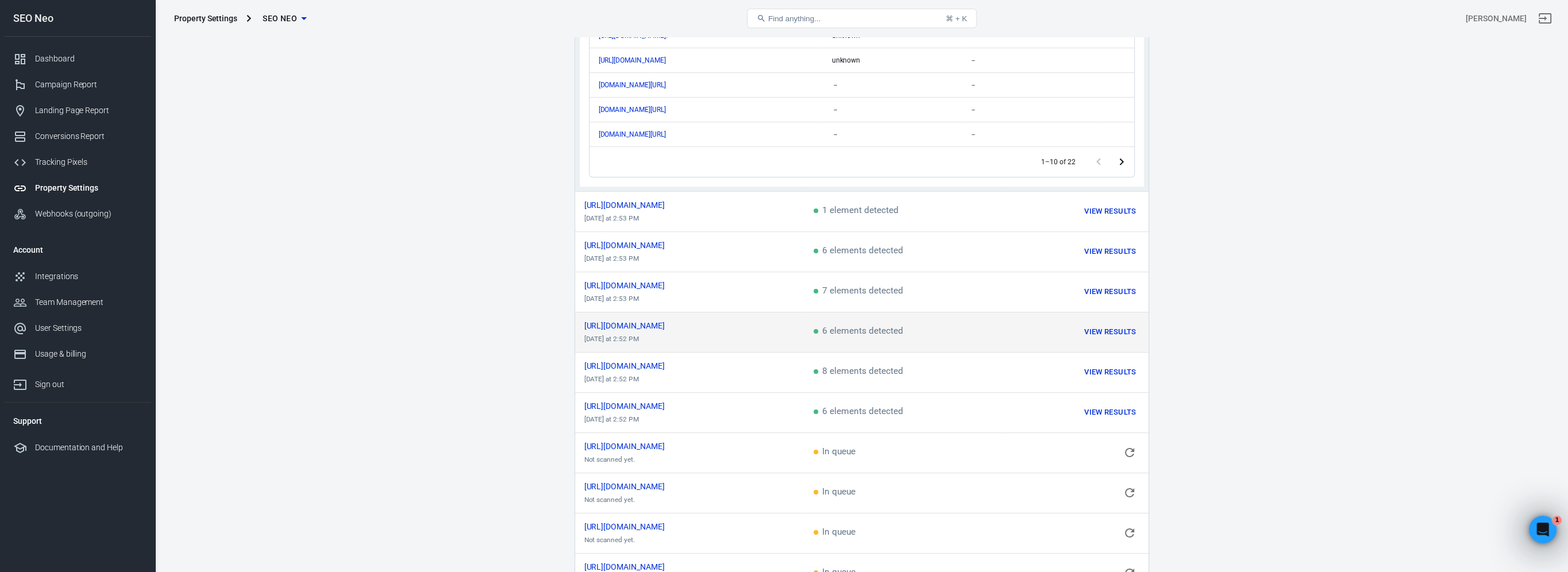
scroll to position [495, 0]
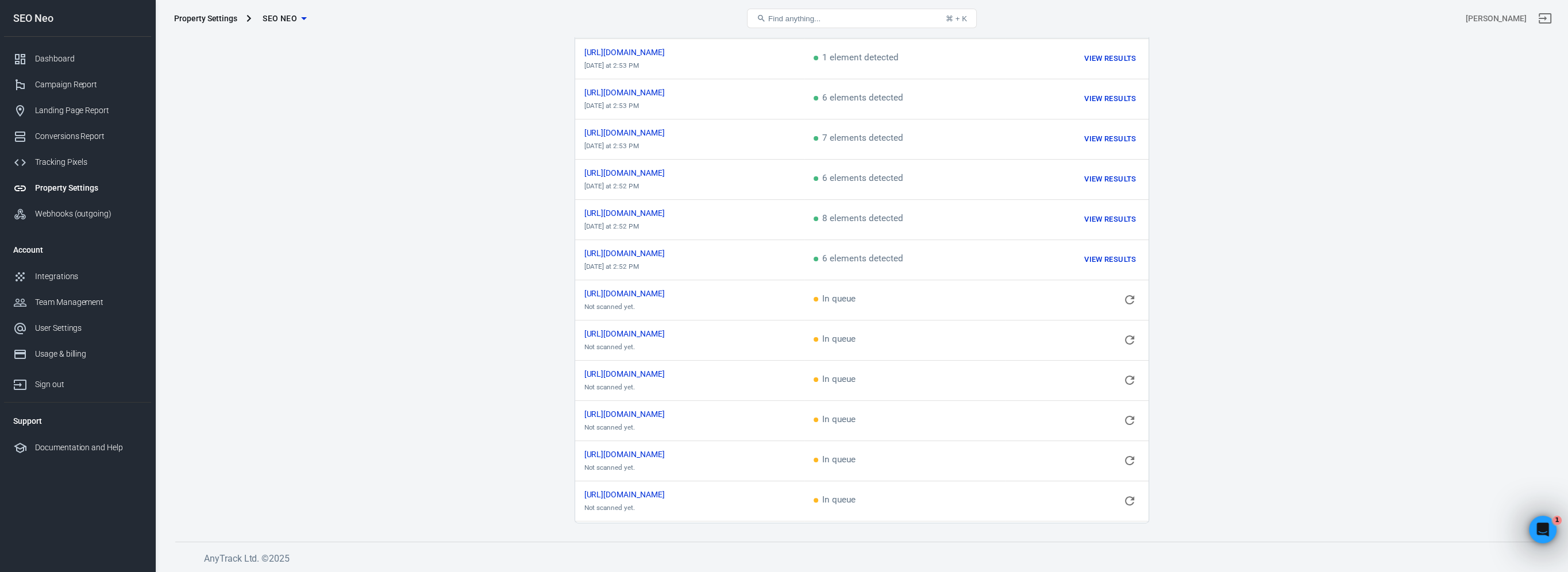
click at [881, 297] on td "In queue" at bounding box center [904, 299] width 201 height 40
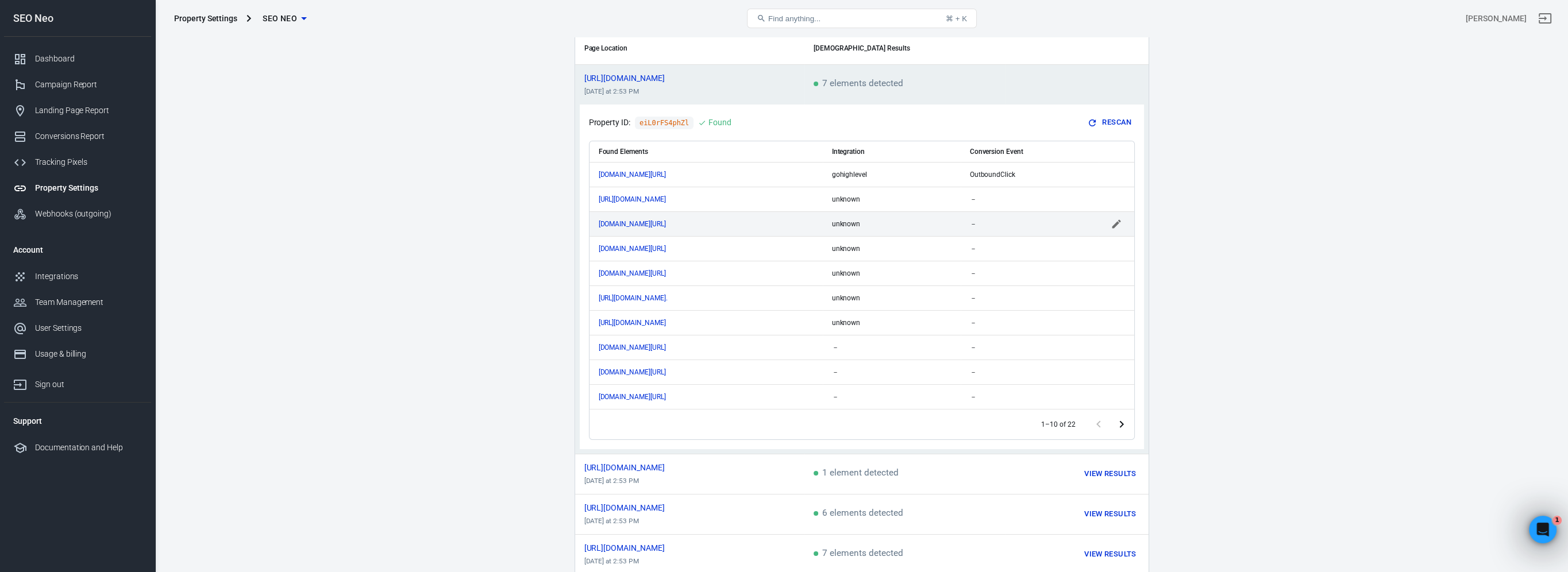
scroll to position [0, 0]
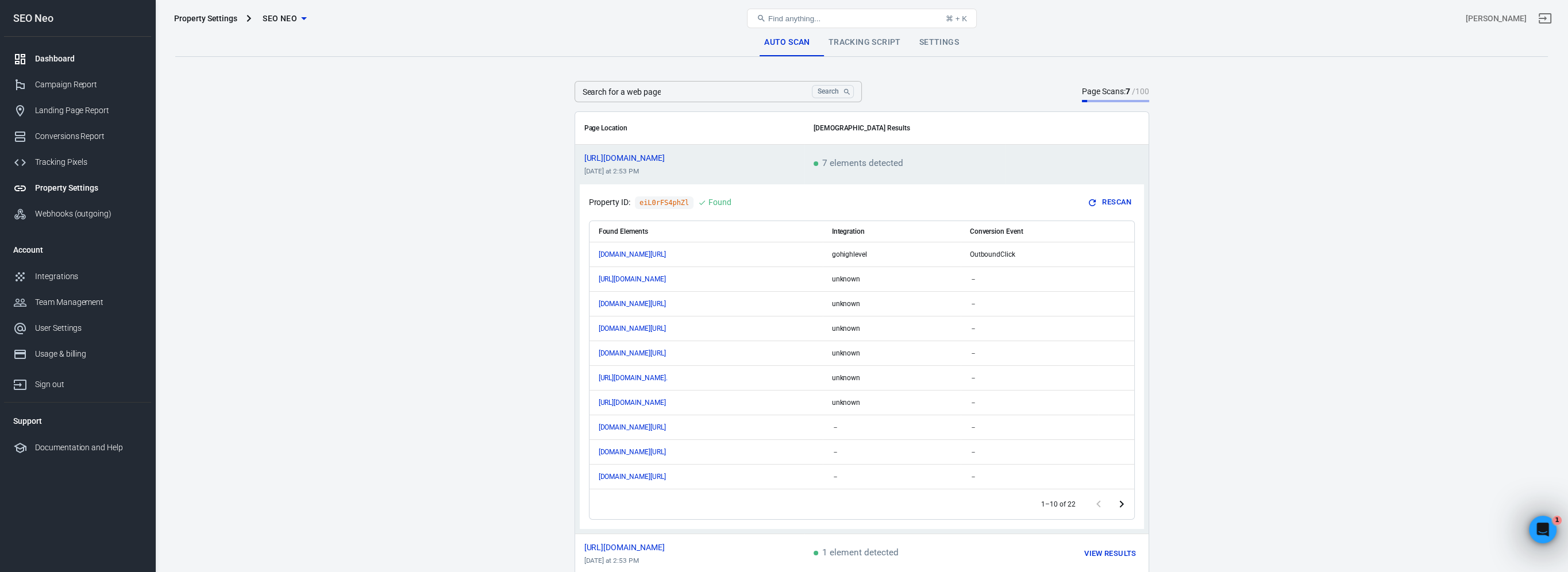
click at [83, 60] on div "Dashboard" at bounding box center [88, 59] width 107 height 12
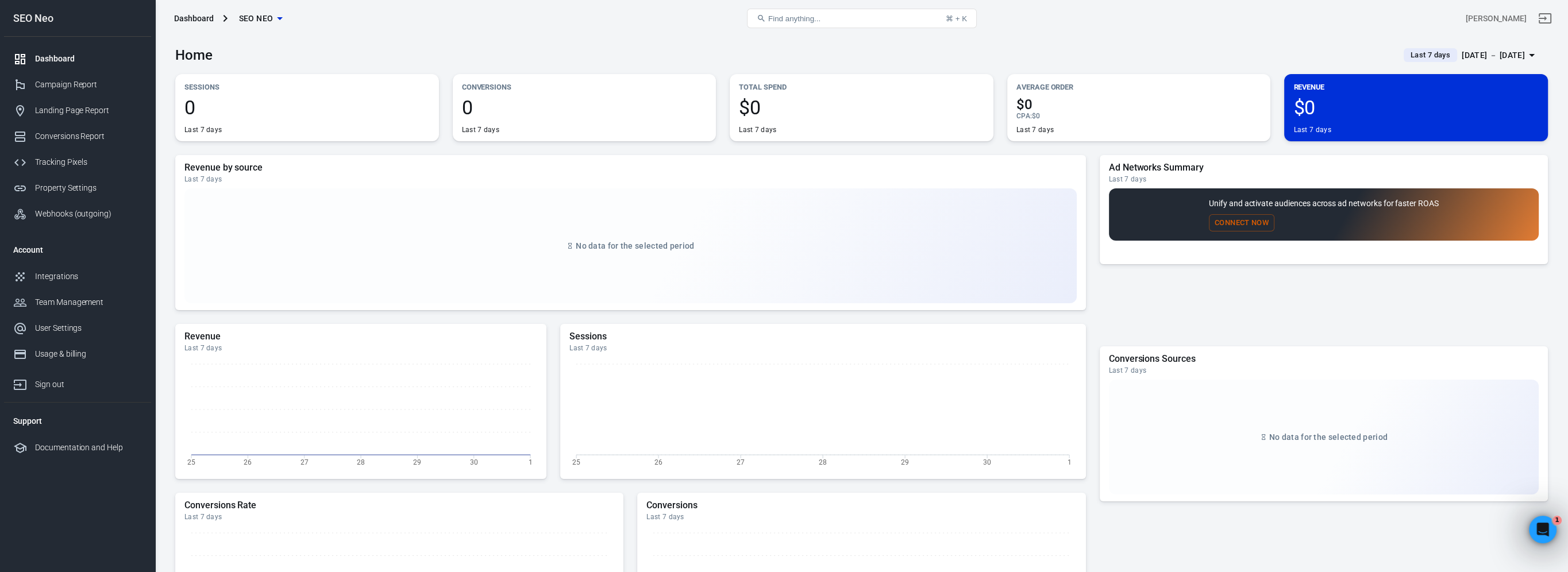
click at [1253, 226] on button "Connect Now" at bounding box center [1242, 223] width 65 height 17
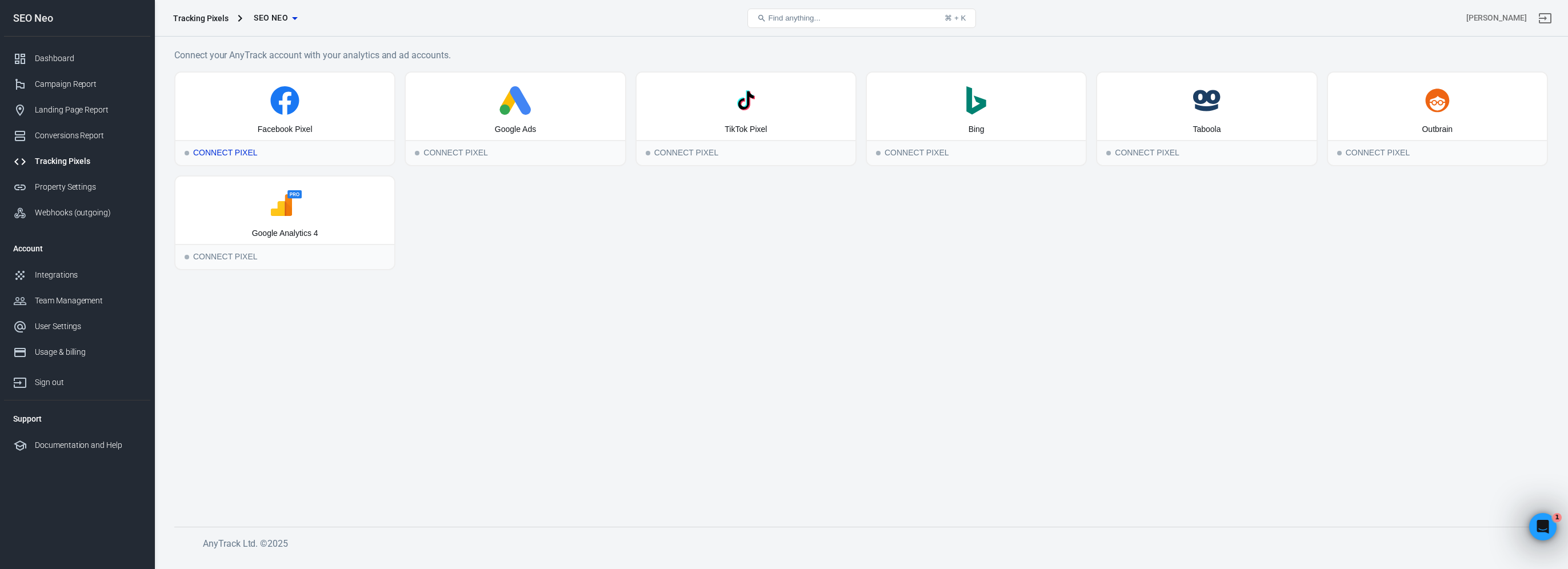
click at [238, 149] on div "Connect Pixel" at bounding box center [285, 153] width 219 height 25
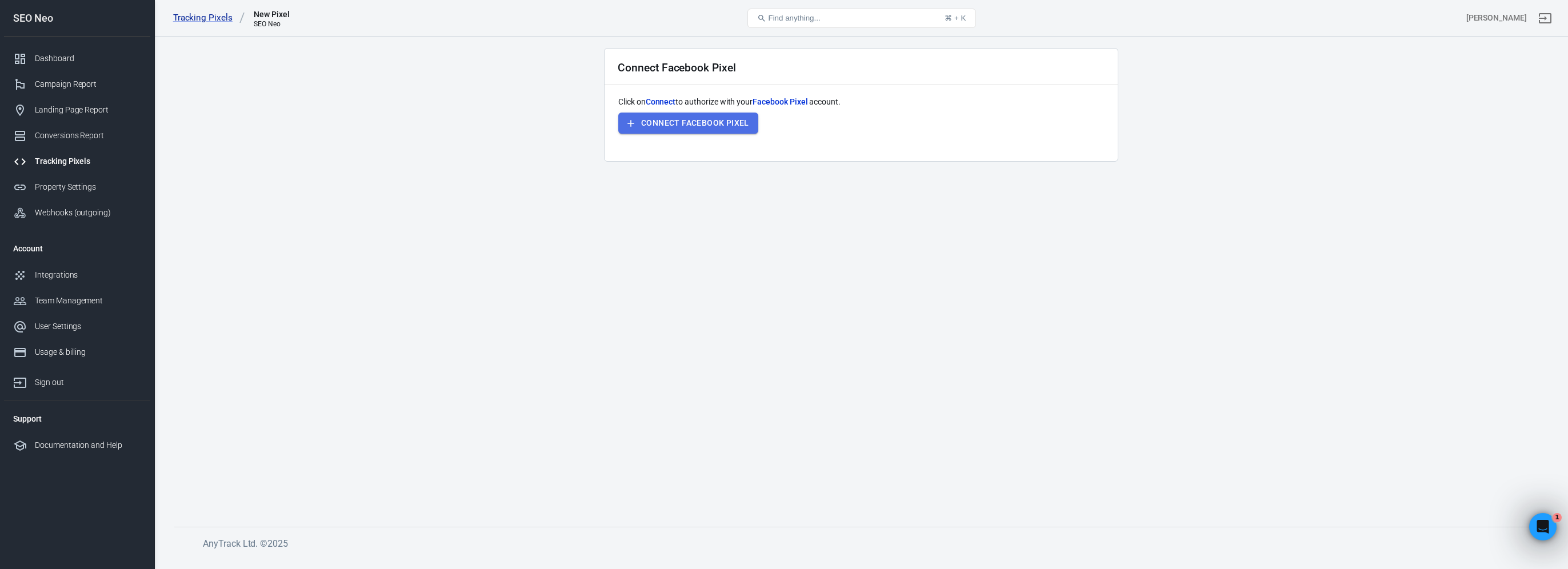
click at [706, 126] on button "Connect Facebook Pixel" at bounding box center [688, 123] width 140 height 21
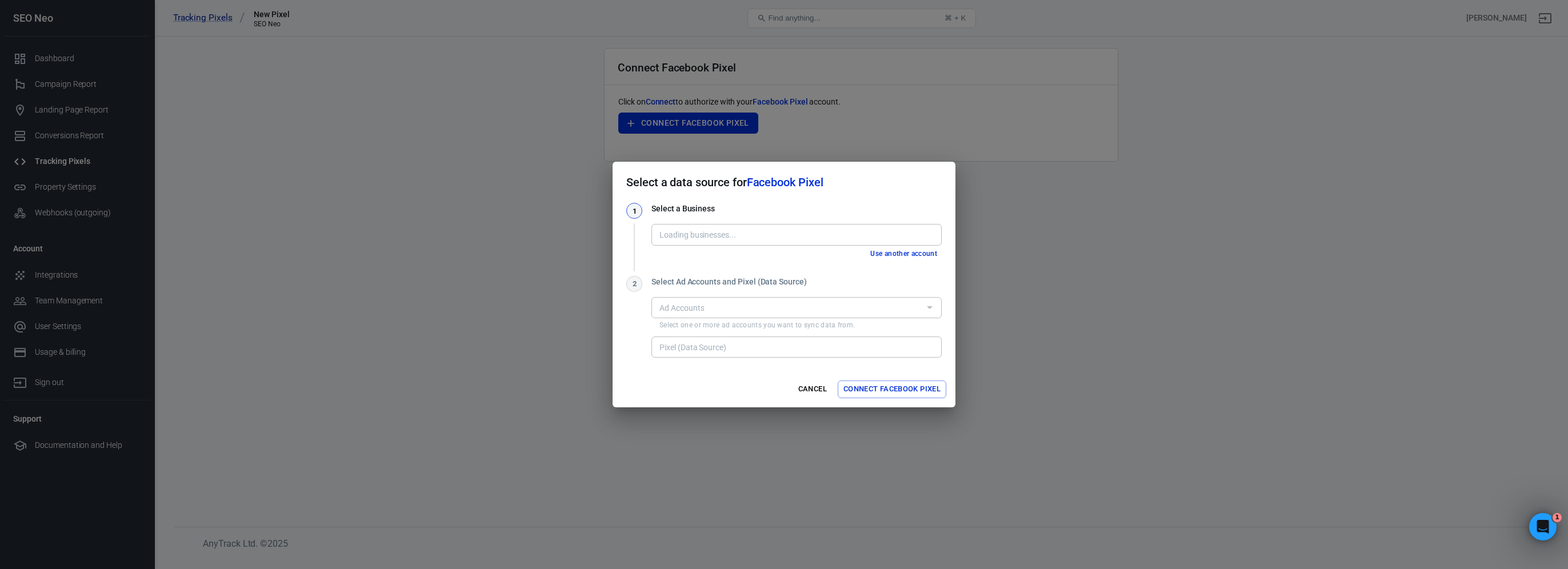
type input "Stealth Code Ltd [1661587644148813]"
click at [755, 302] on input "Ad Accounts" at bounding box center [787, 308] width 265 height 14
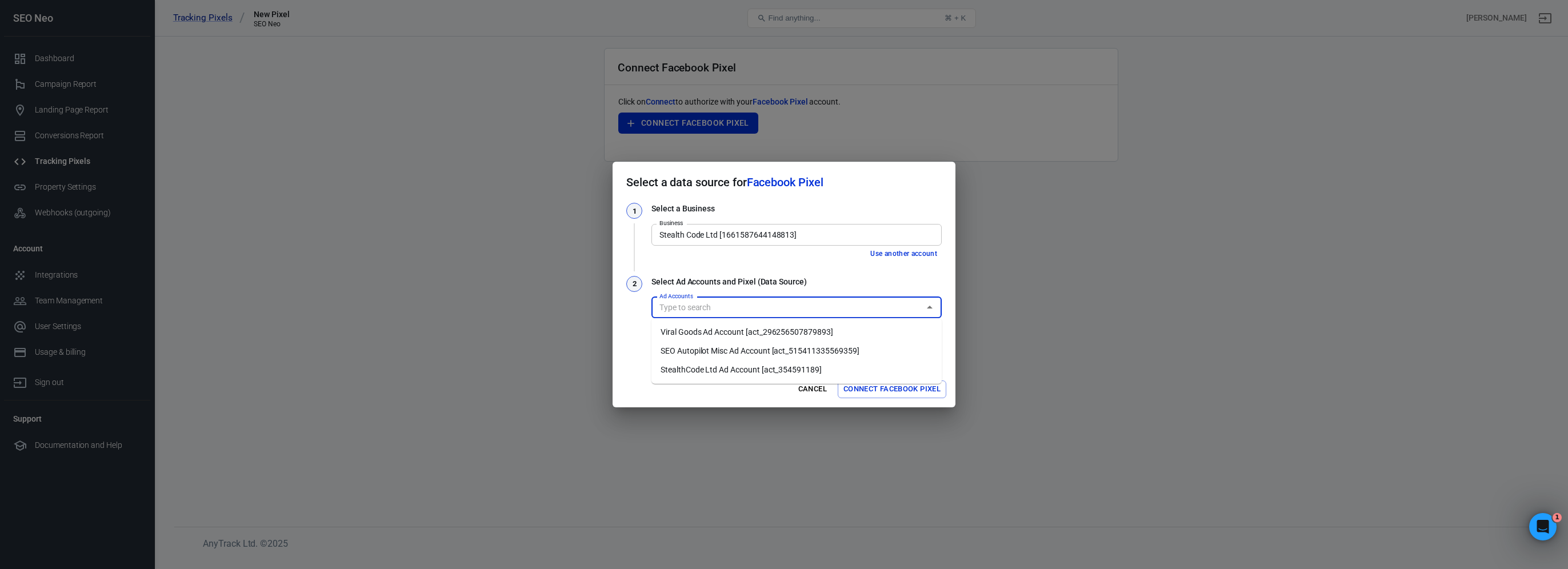
click at [806, 263] on div "1 Select a Business Business Stealth Code Ltd [1661587644148813] Business Use a…" at bounding box center [784, 281] width 315 height 157
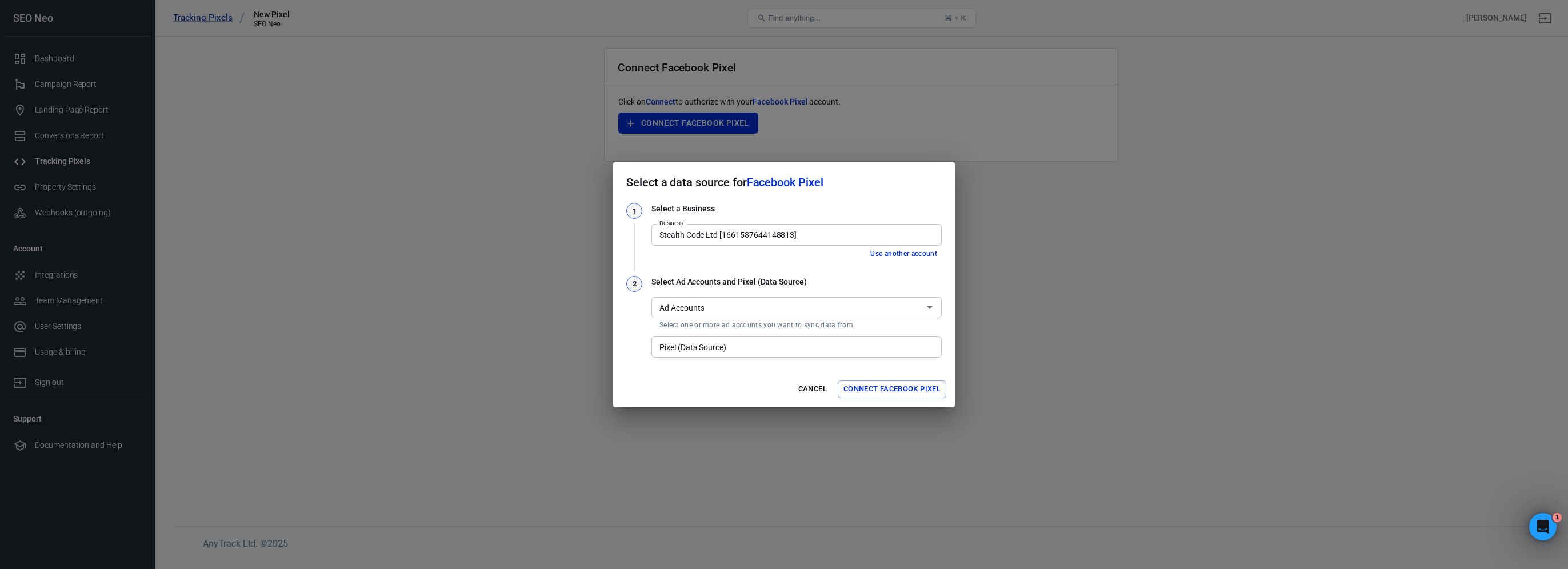
click at [740, 348] on input "Pixel (Data Source)" at bounding box center [796, 347] width 282 height 14
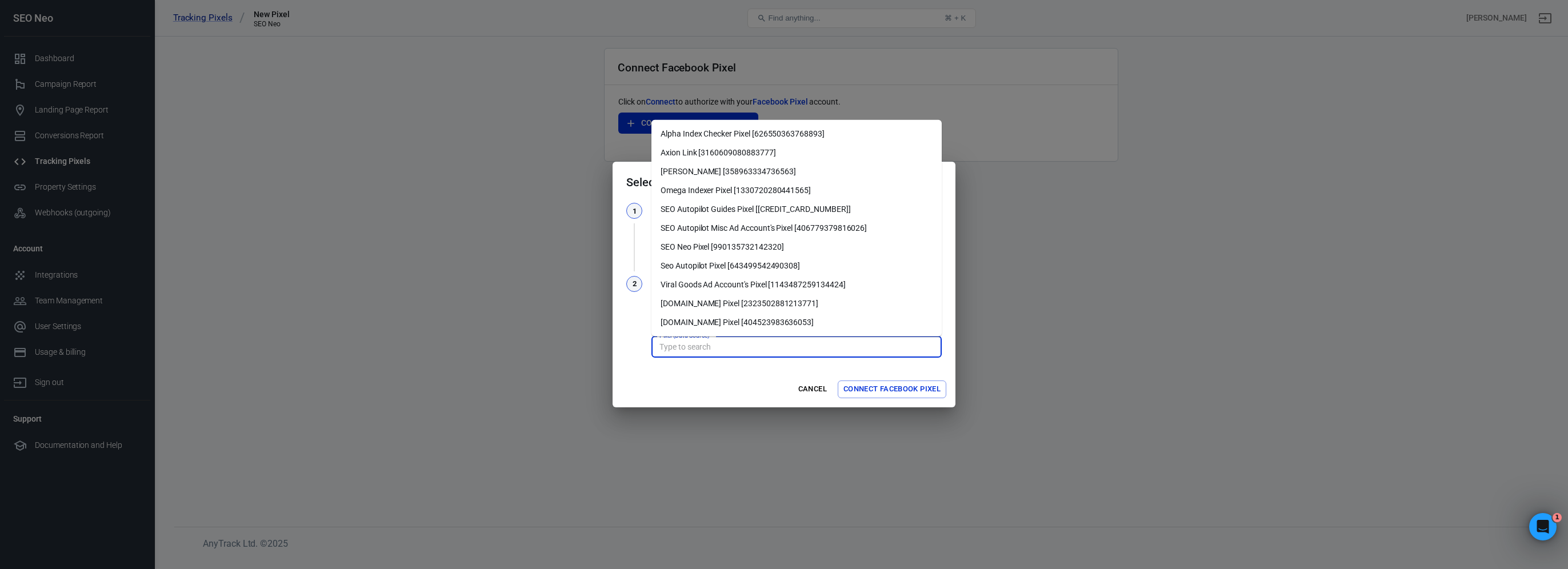
click at [598, 322] on div "Select a data source for Facebook Pixel 1 Select a Business Business Stealth Co…" at bounding box center [784, 284] width 1568 height 569
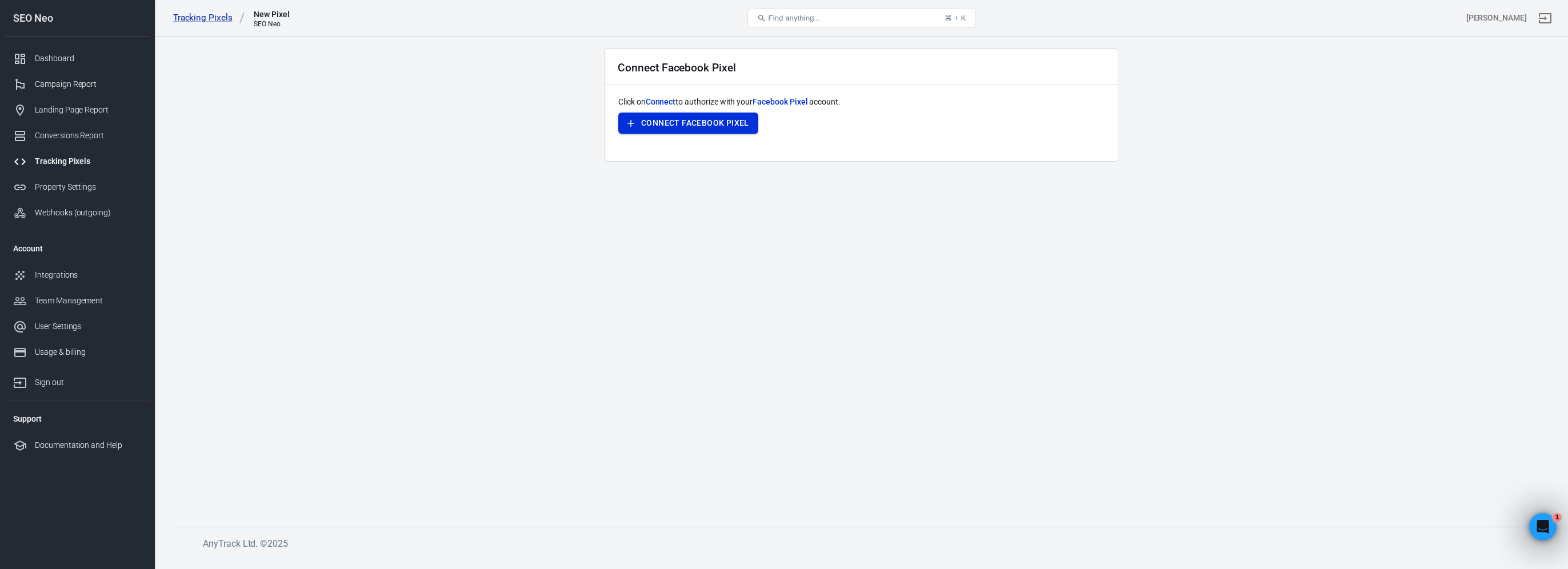
click at [699, 124] on button "Connect Facebook Pixel" at bounding box center [688, 123] width 140 height 21
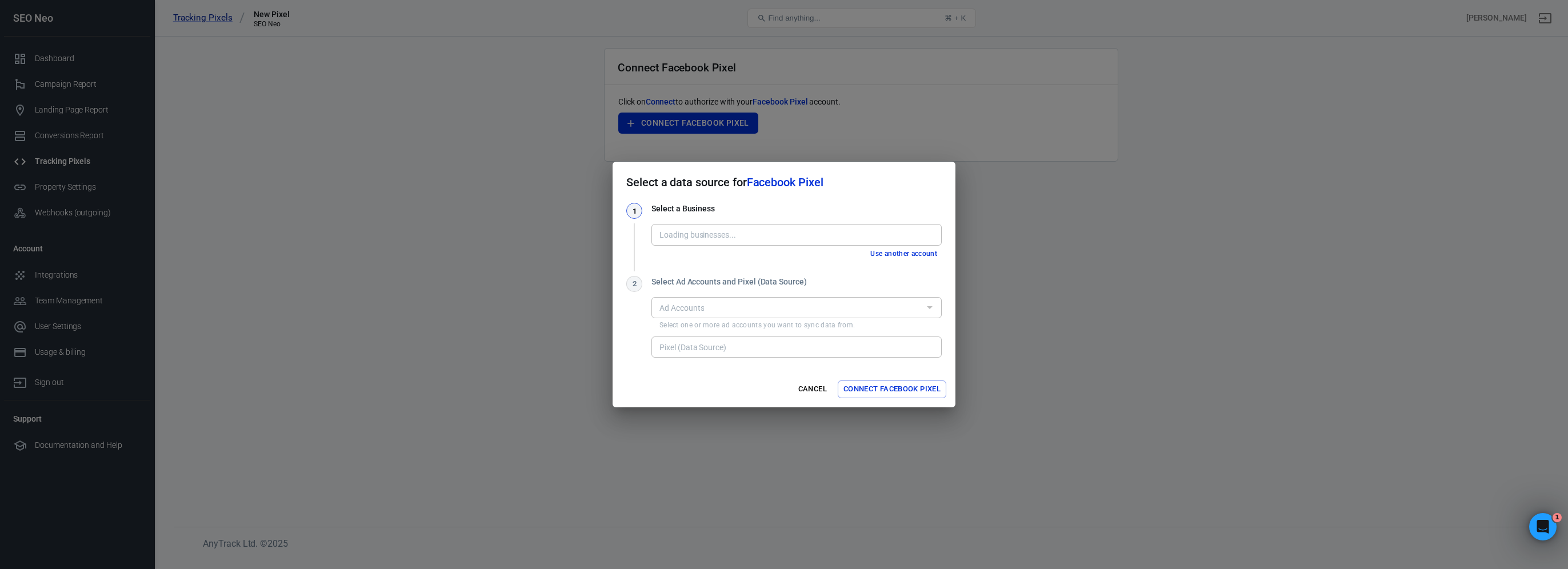
type input "Stealth Code Ltd [1661587644148813]"
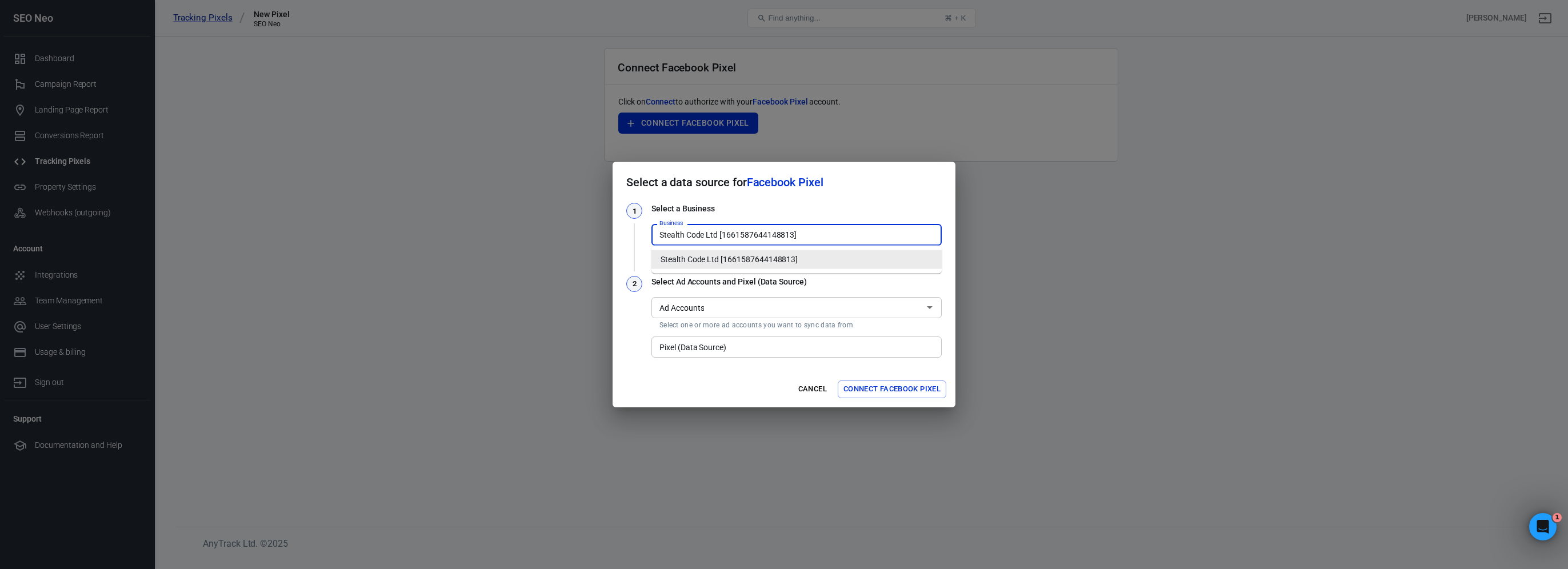
click at [776, 236] on input "Stealth Code Ltd [1661587644148813]" at bounding box center [796, 235] width 282 height 14
click at [752, 259] on li "Stealth Code Ltd [1661587644148813]" at bounding box center [796, 260] width 290 height 19
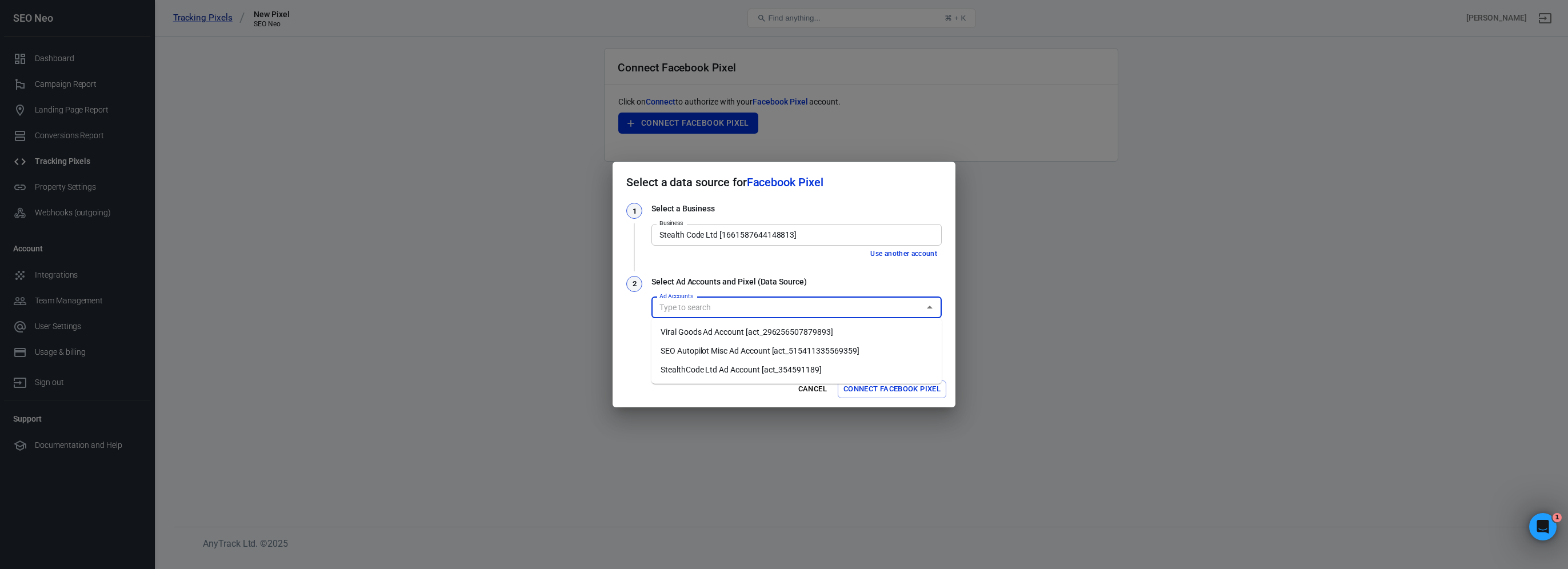
click at [729, 309] on input "Ad Accounts" at bounding box center [787, 308] width 265 height 14
click at [720, 375] on li "StealthCode Ltd Ad Account [act_354591189]" at bounding box center [796, 370] width 290 height 19
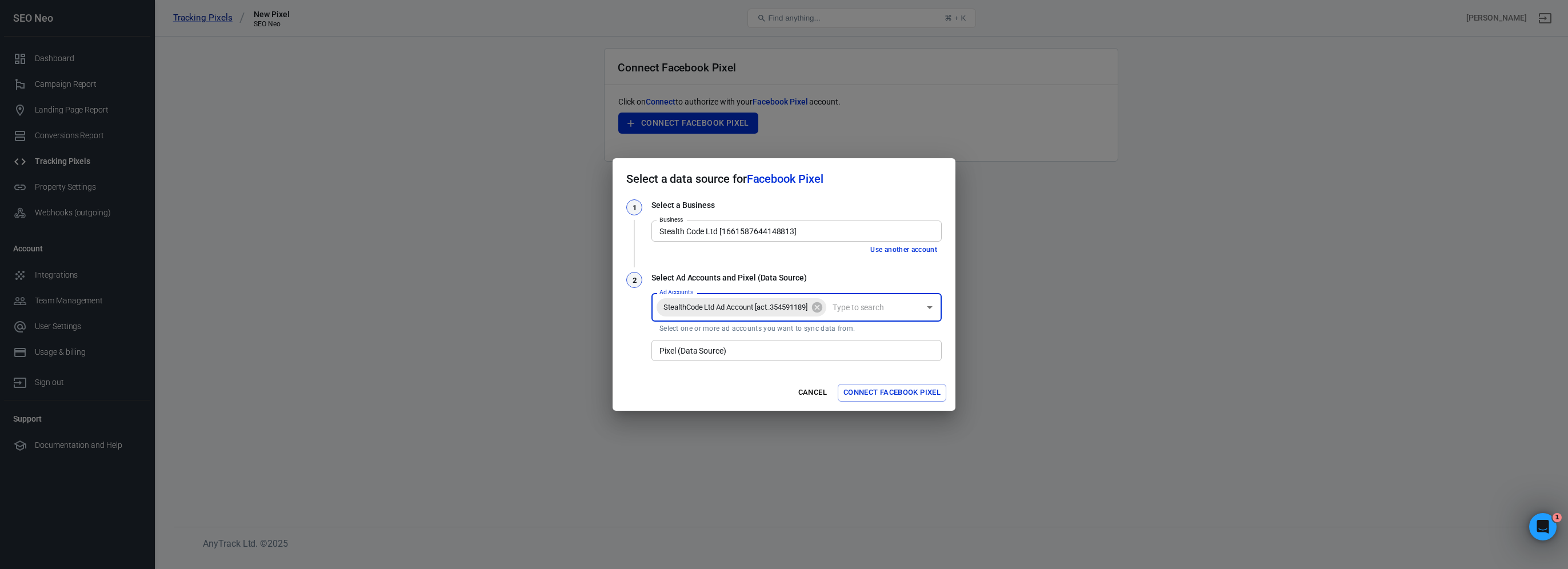
click at [747, 354] on input "Pixel (Data Source)" at bounding box center [796, 351] width 282 height 14
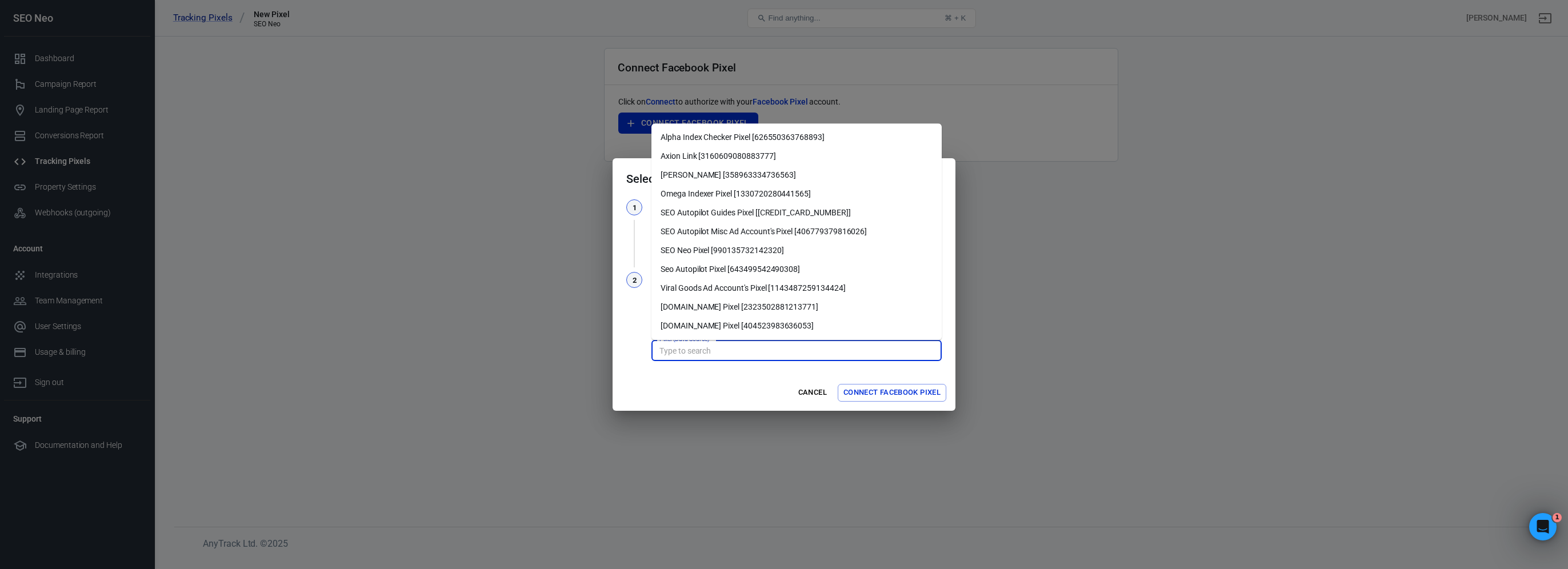
click at [729, 252] on li "SEO Neo Pixel [990135732142320]" at bounding box center [796, 251] width 290 height 19
type input "SEO Neo Pixel [990135732142320]"
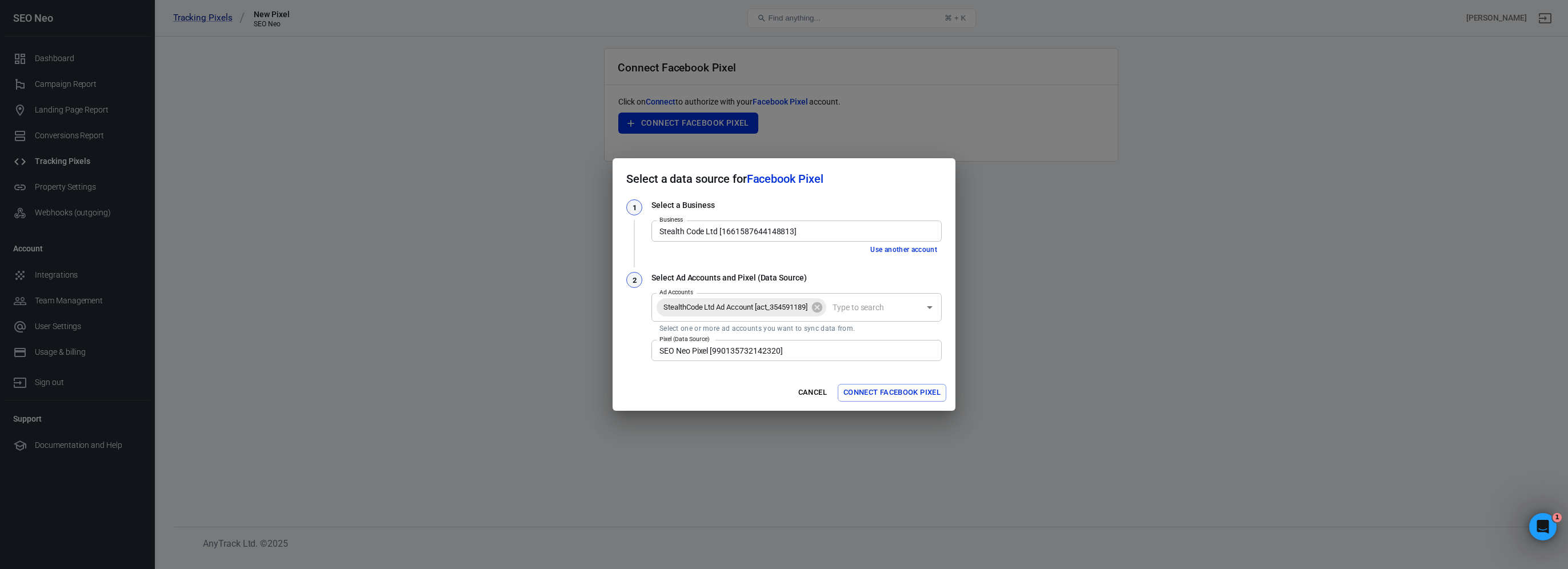
click at [718, 384] on div "Cancel Connect Facebook Pixel" at bounding box center [784, 393] width 343 height 36
click at [885, 395] on button "Connect Facebook Pixel" at bounding box center [892, 393] width 108 height 17
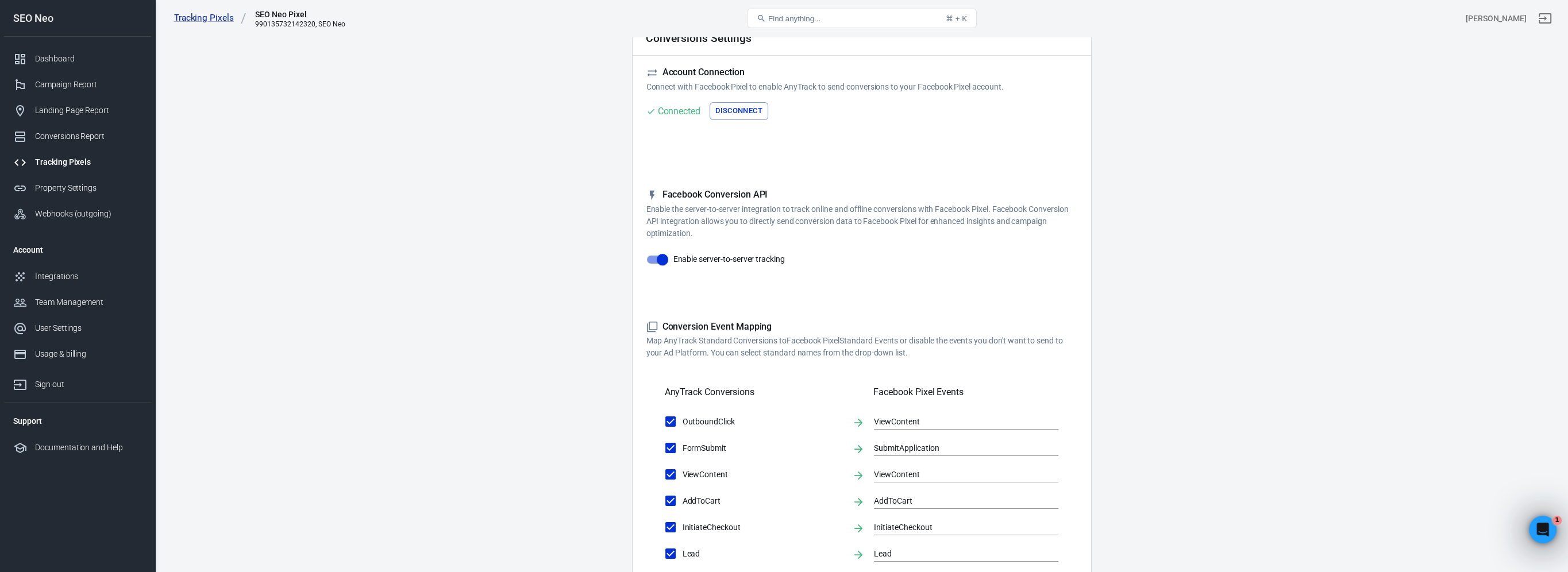
scroll to position [115, 0]
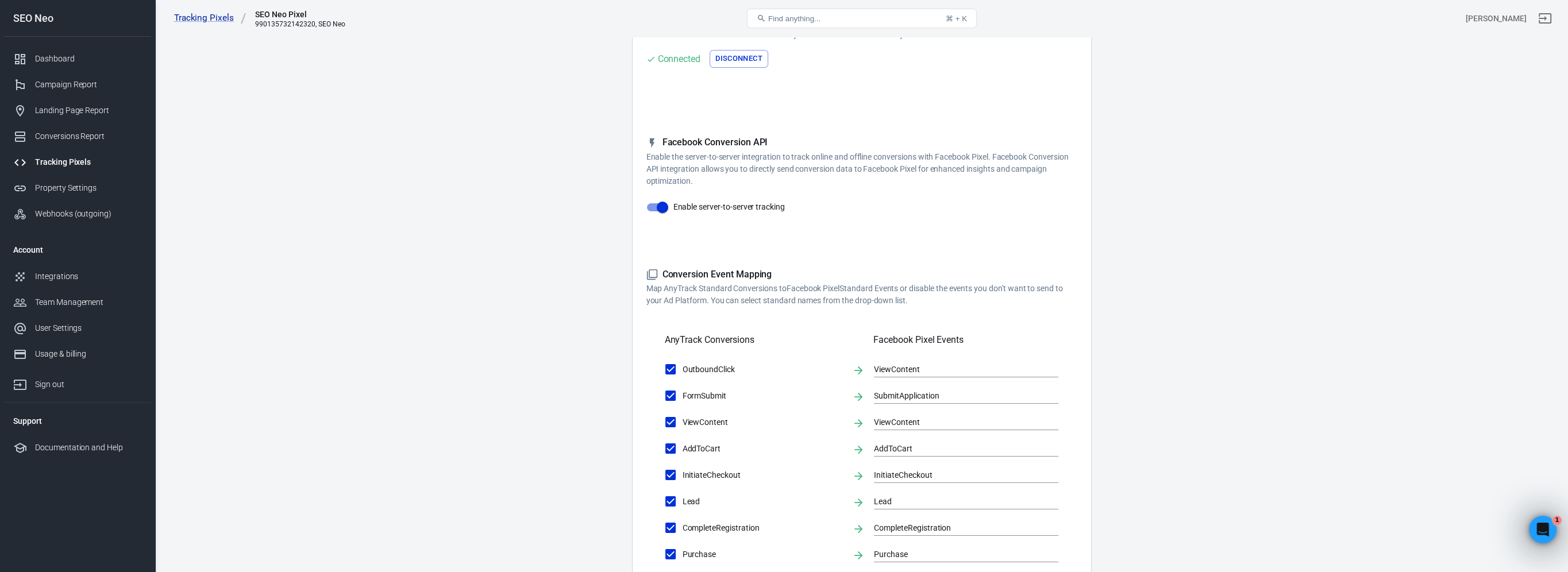
click at [657, 204] on input "Enable server-to-server tracking" at bounding box center [662, 207] width 65 height 22
checkbox input "false"
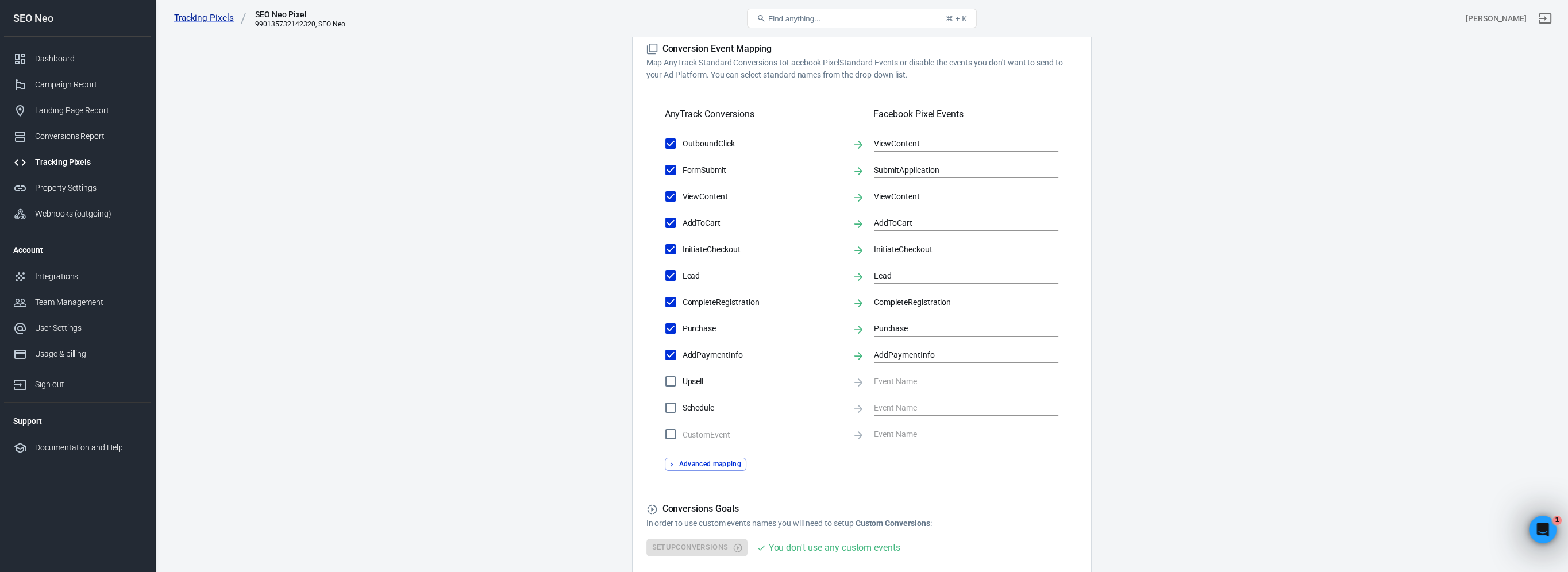
scroll to position [481, 0]
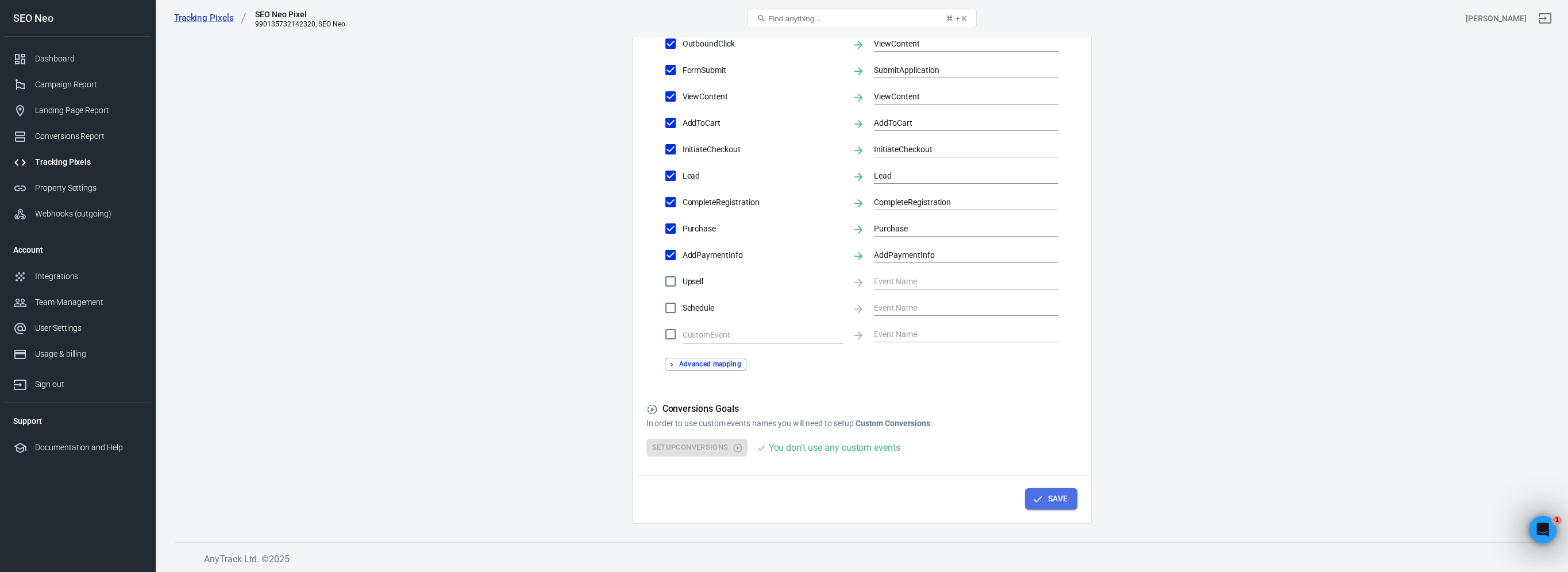
click at [1042, 494] on icon "button" at bounding box center [1037, 499] width 12 height 12
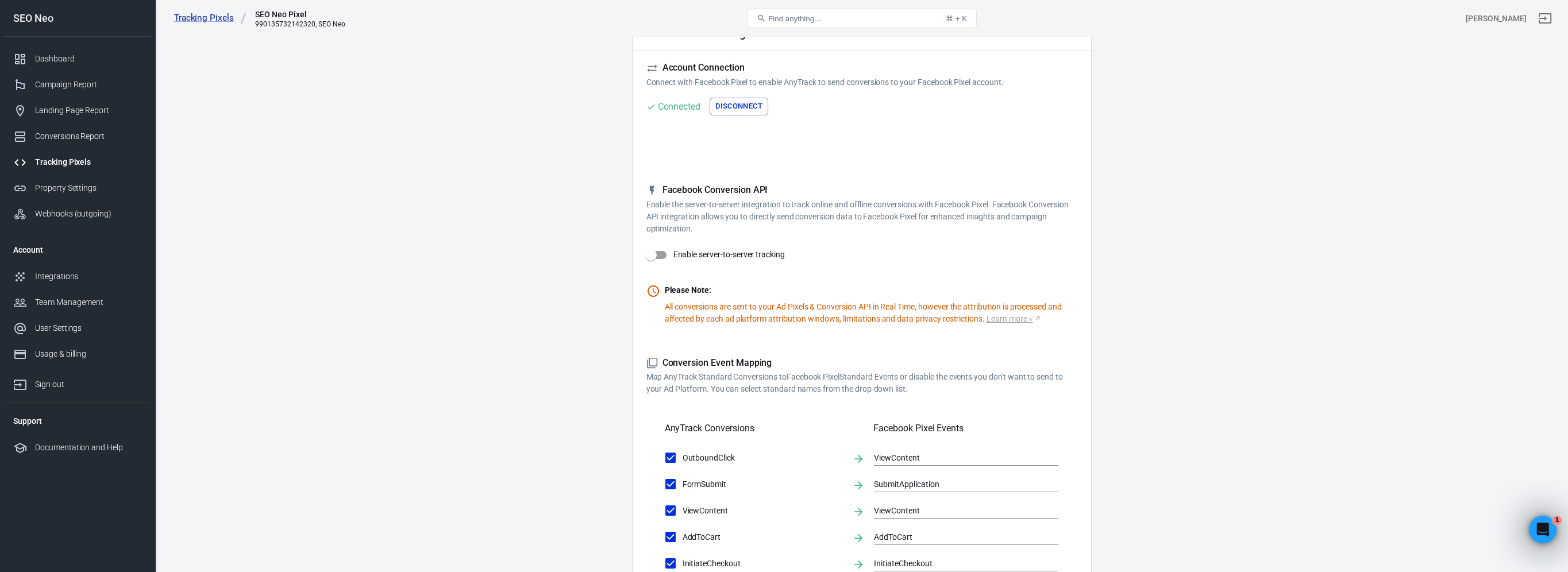
scroll to position [0, 0]
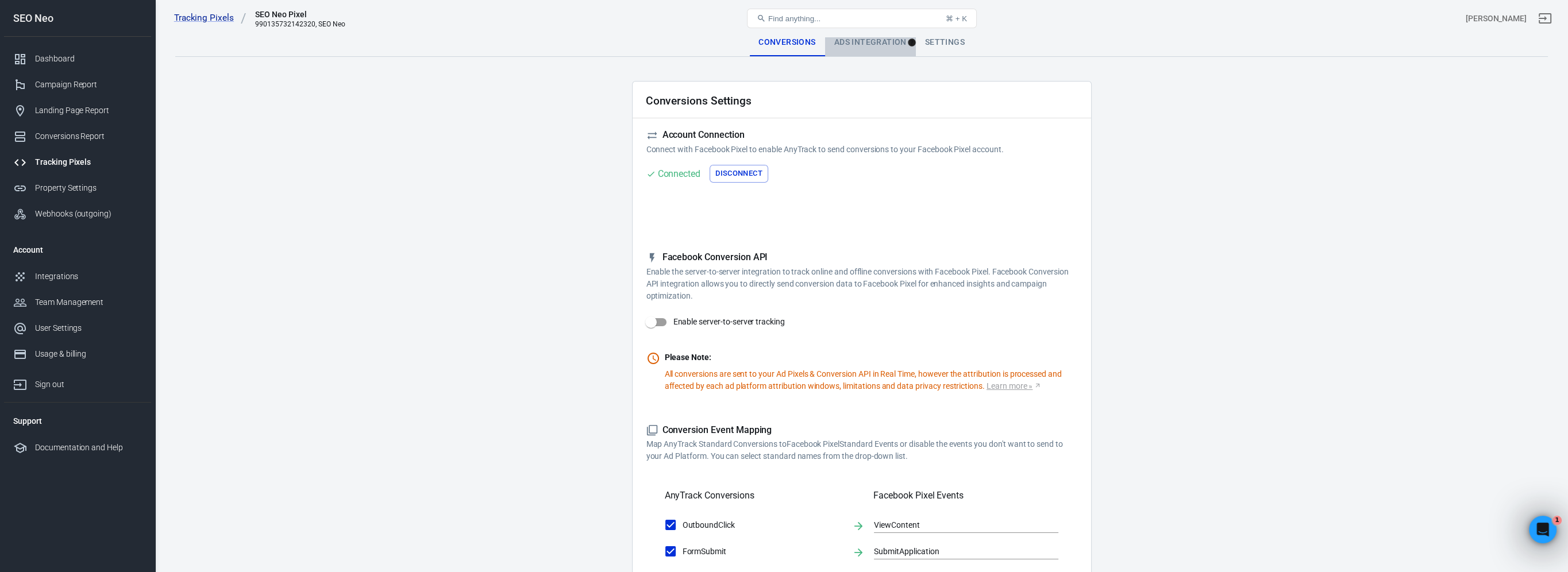
click at [858, 41] on div "Ads Integration" at bounding box center [870, 43] width 91 height 28
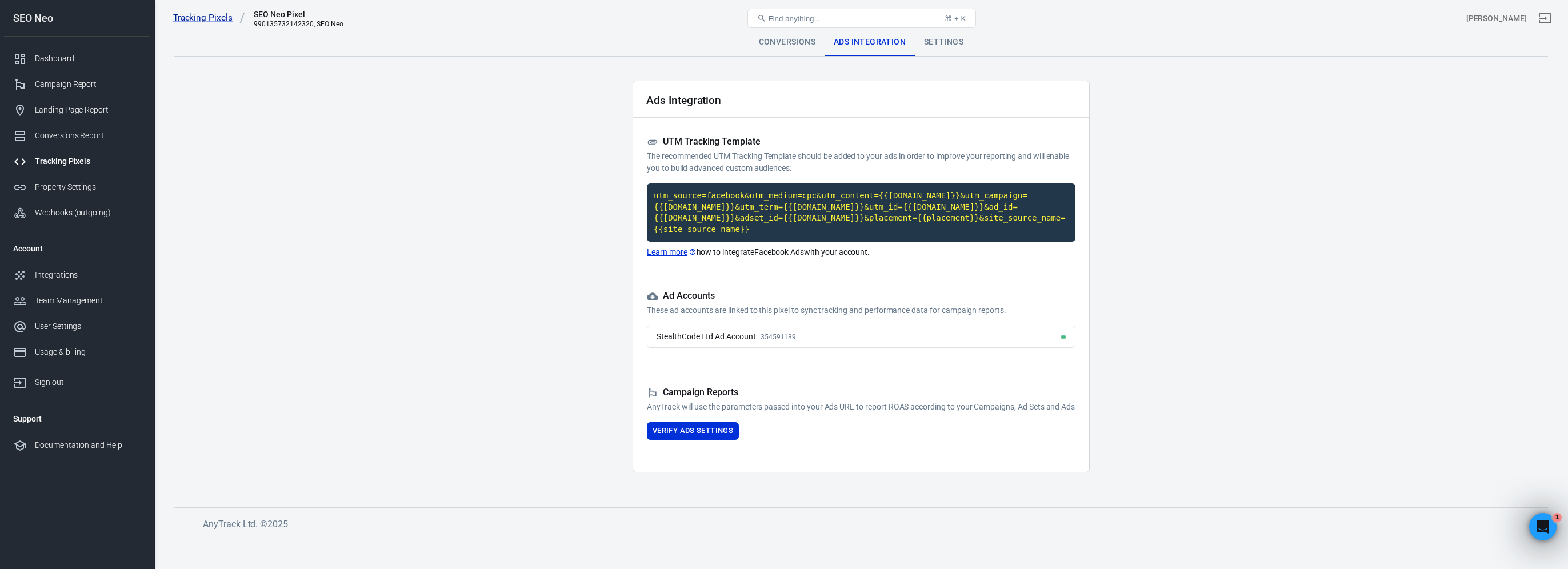
click at [830, 325] on div "StealthCode Ltd Ad Account 354591189" at bounding box center [861, 336] width 429 height 22
click at [935, 45] on div "Settings" at bounding box center [943, 43] width 58 height 27
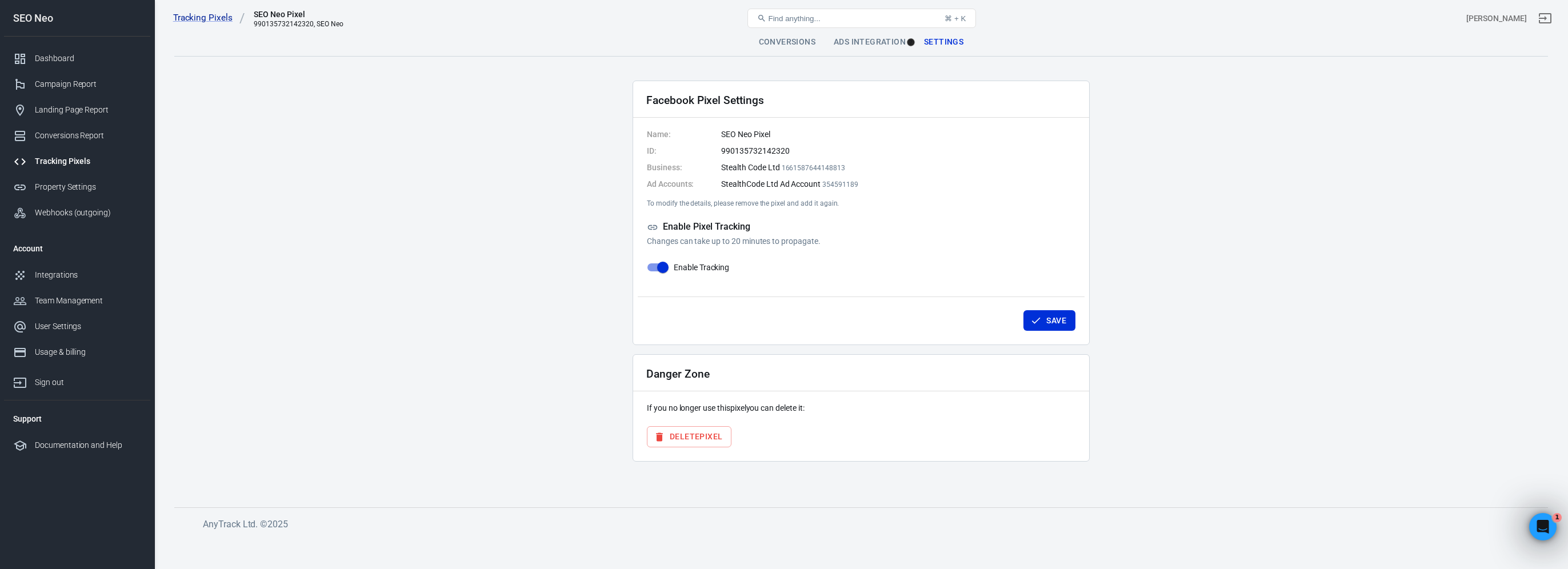
click at [783, 33] on div "Tracking Pixels SEO Neo Pixel 990135732142320, SEO Neo Find anything... ⌘ + K […" at bounding box center [861, 18] width 1413 height 37
click at [87, 90] on div "Campaign Report" at bounding box center [87, 84] width 106 height 12
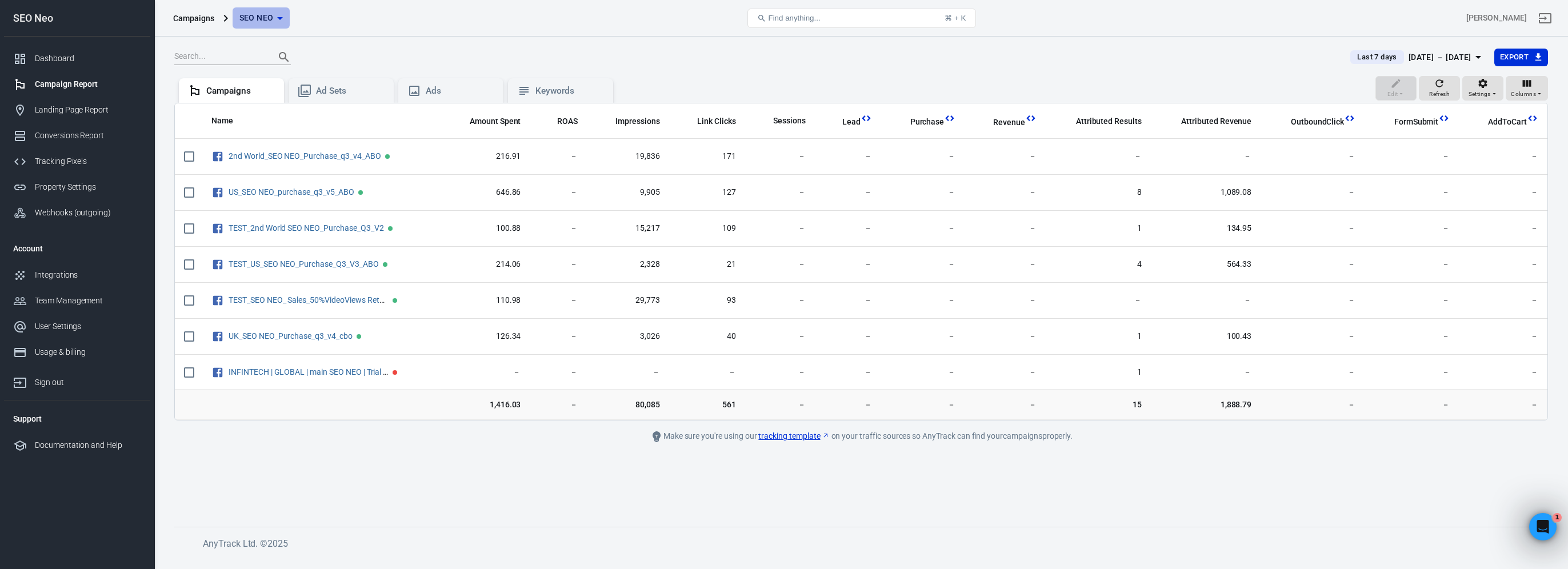
click at [249, 12] on span "SEO Neo" at bounding box center [256, 18] width 34 height 14
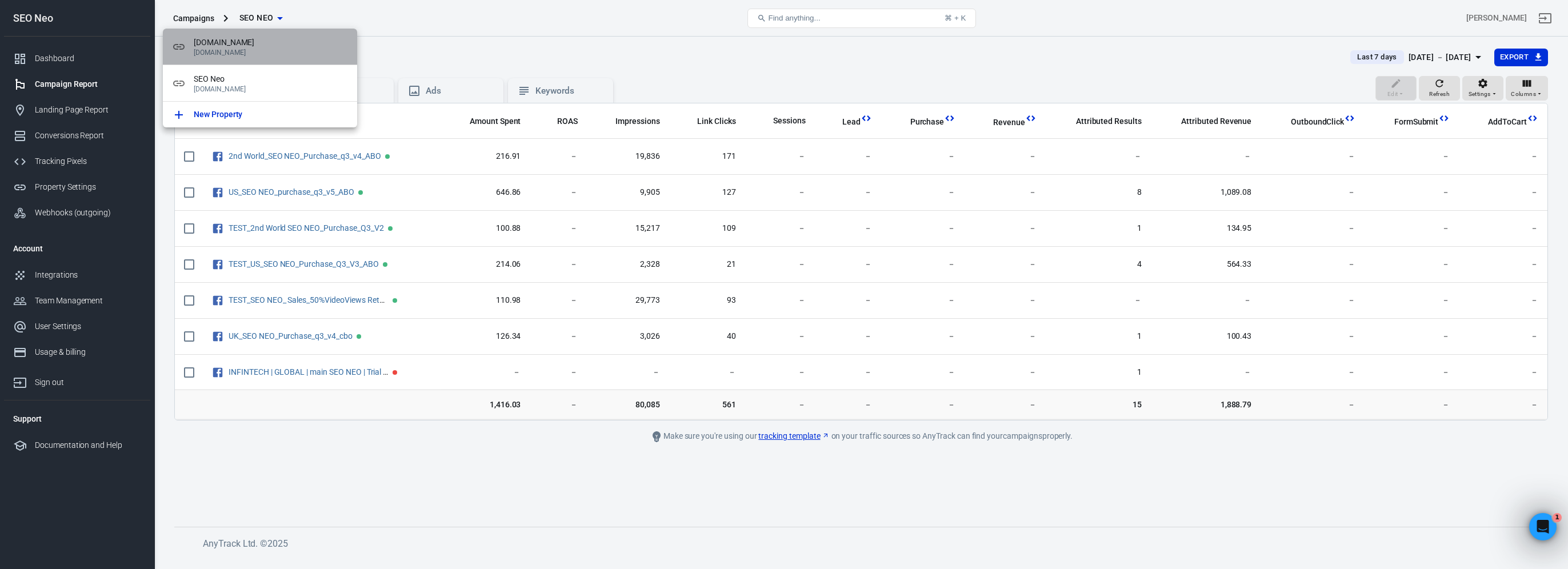
click at [253, 39] on span "[DOMAIN_NAME]" at bounding box center [270, 43] width 154 height 12
radio input "false"
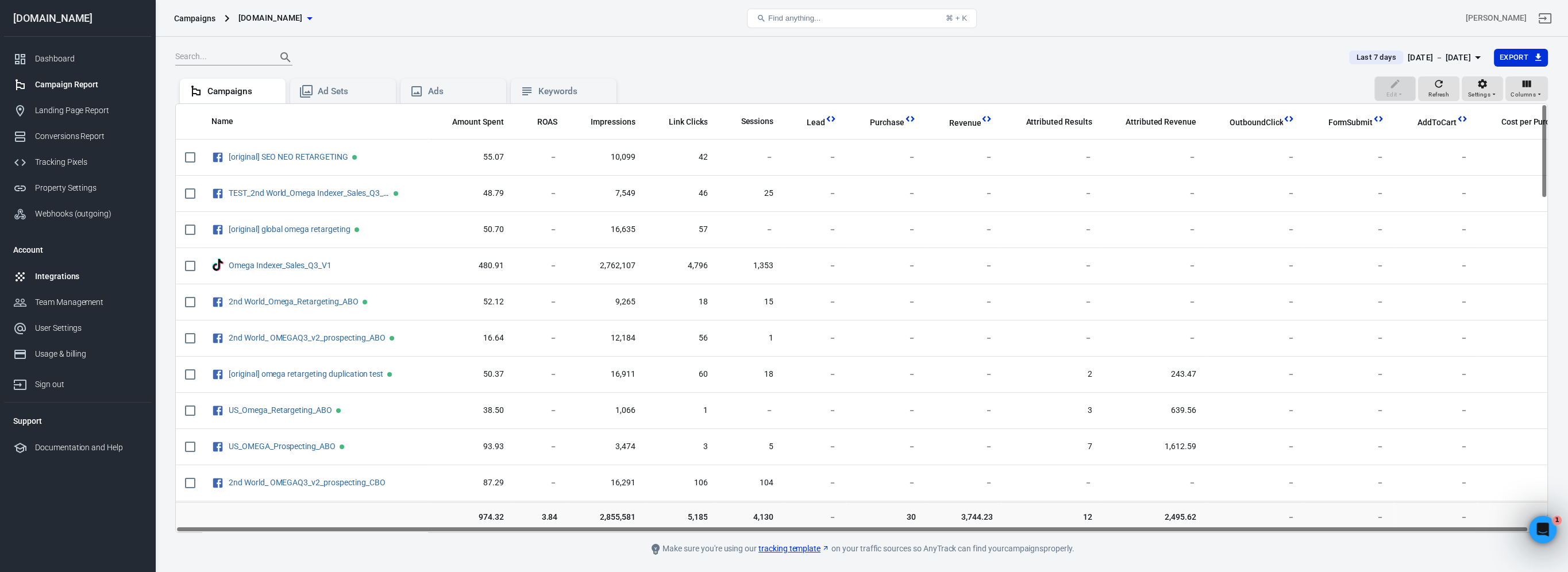
click at [81, 272] on div "Integrations" at bounding box center [88, 276] width 107 height 12
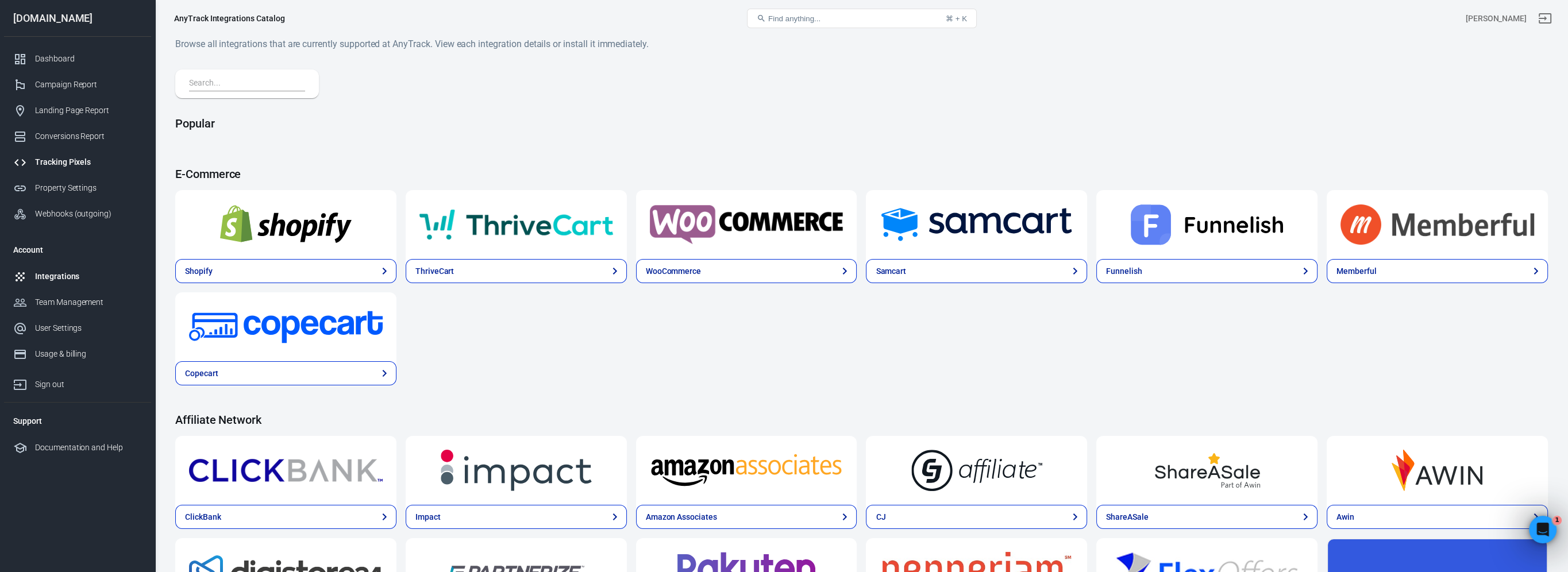
click at [85, 163] on div "Tracking Pixels" at bounding box center [88, 162] width 107 height 12
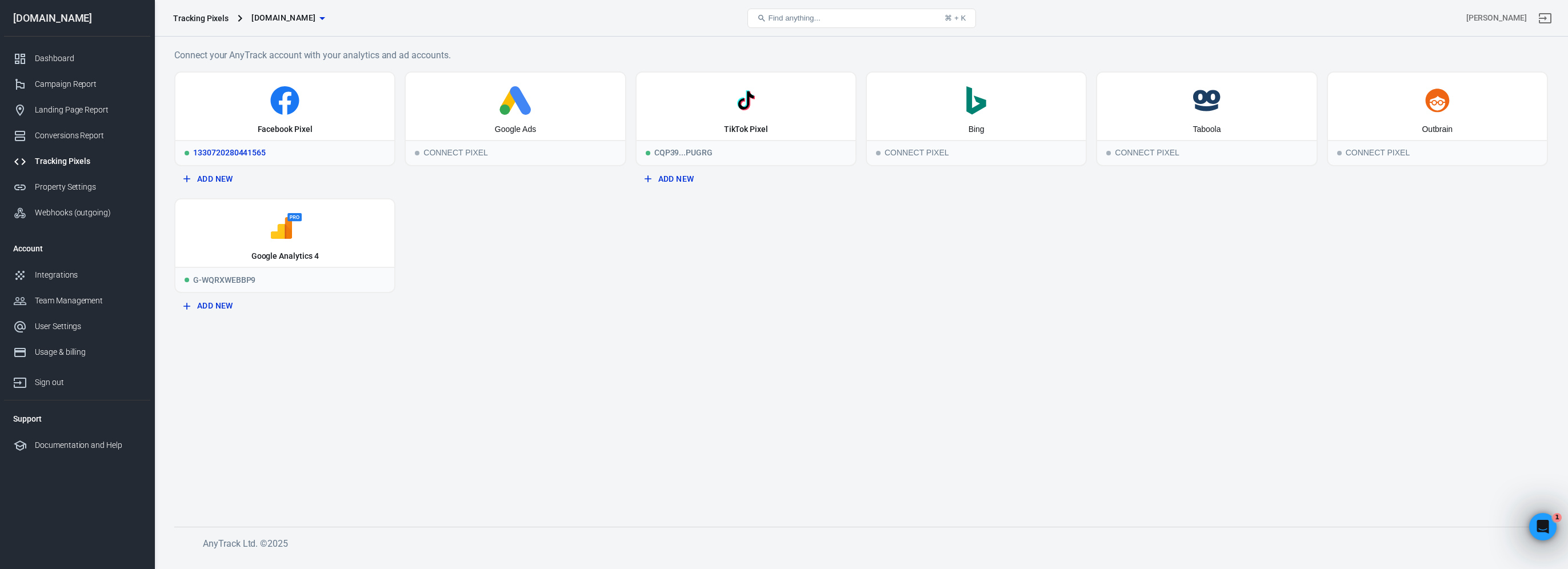
click at [301, 100] on icon at bounding box center [285, 100] width 210 height 29
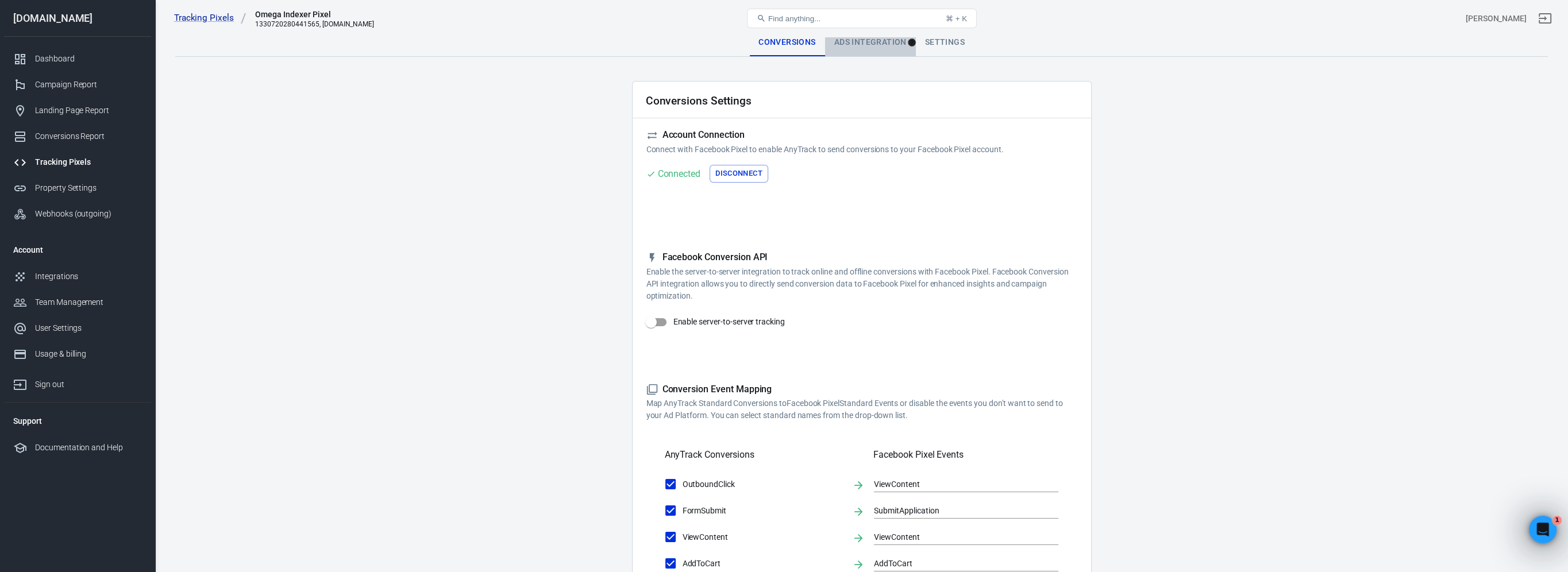
click at [874, 48] on div "Ads Integration" at bounding box center [870, 43] width 91 height 28
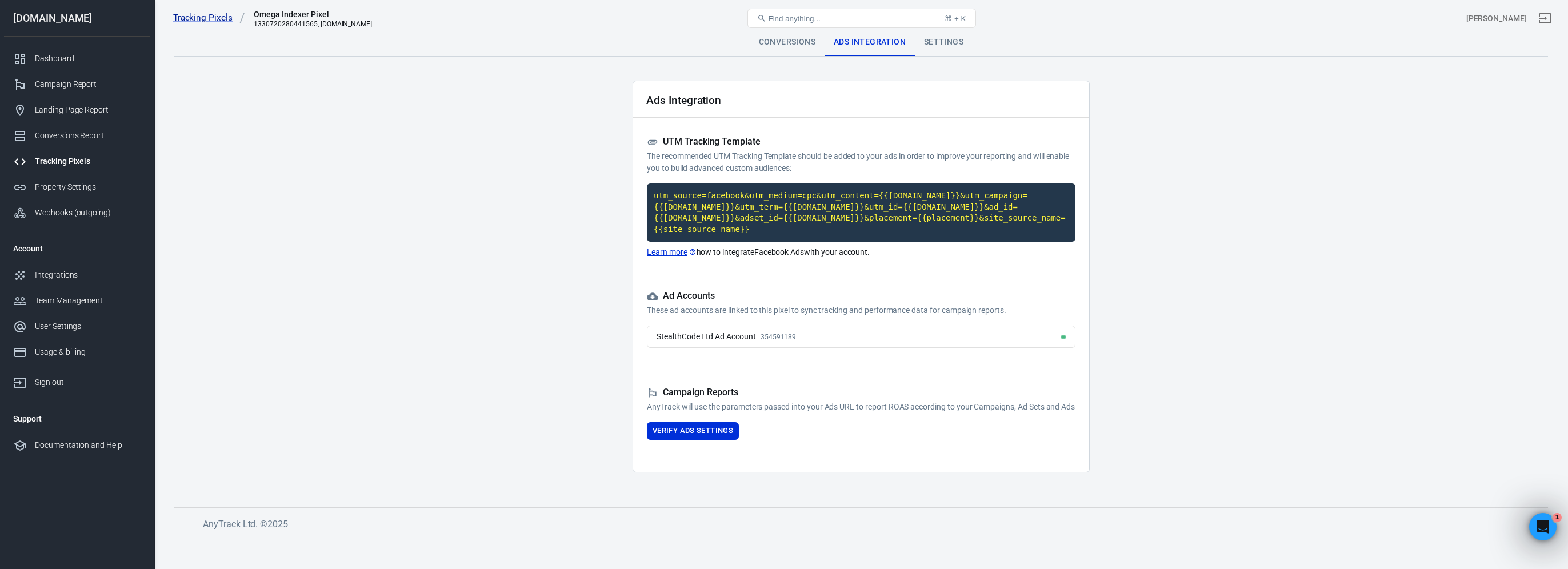
click at [967, 41] on div "Settings" at bounding box center [943, 43] width 58 height 27
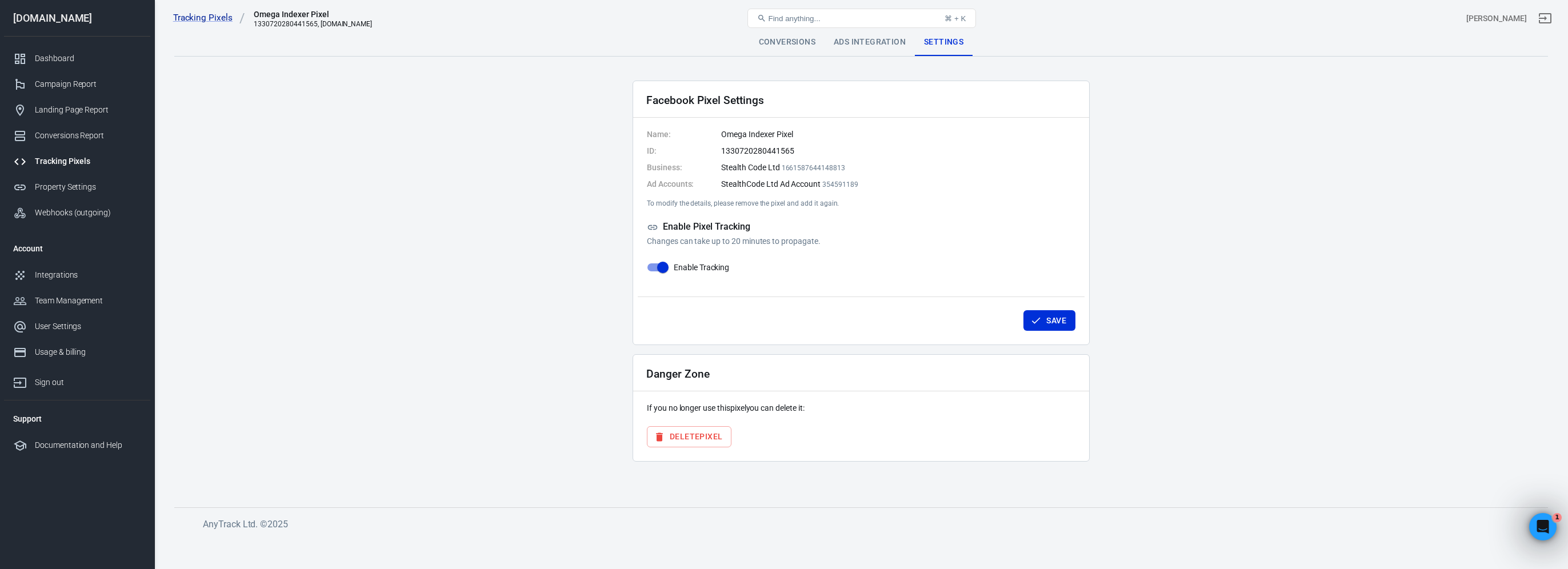
click at [917, 40] on div "Settings" at bounding box center [943, 43] width 58 height 27
click at [884, 43] on div "Ads Integration" at bounding box center [869, 43] width 90 height 27
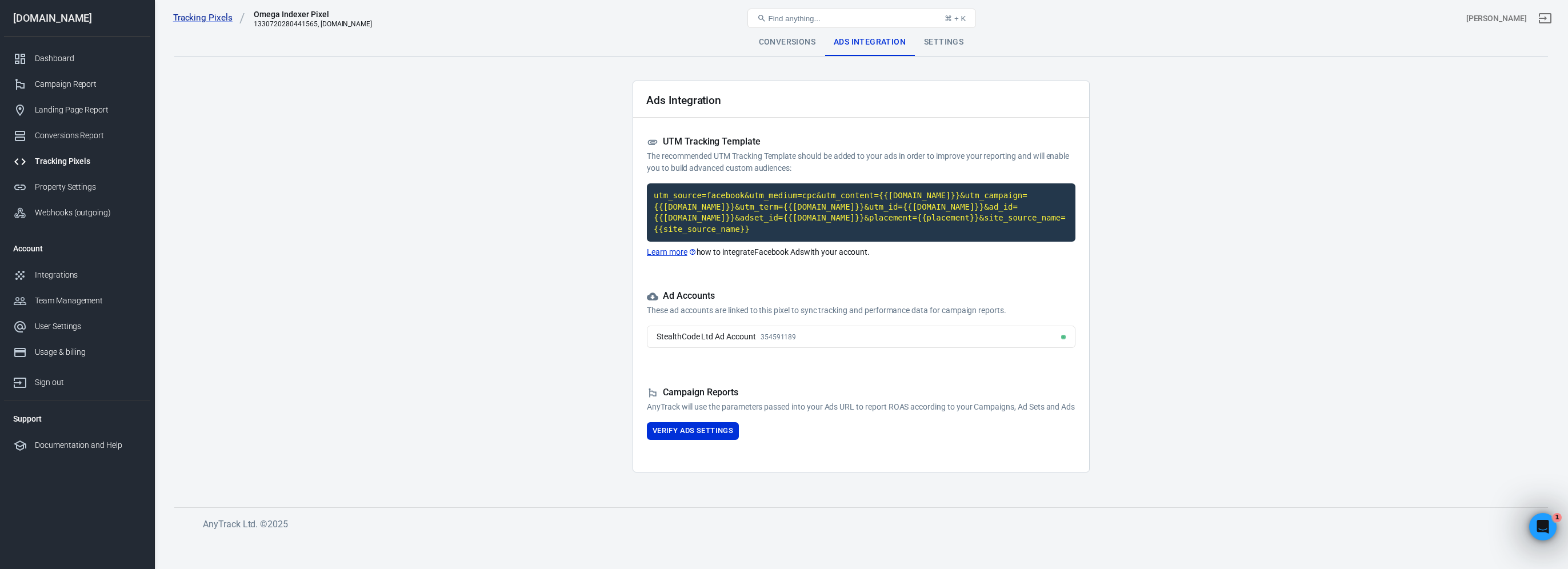
click at [756, 331] on div "StealthCode Ltd Ad Account 354591189" at bounding box center [726, 337] width 140 height 12
click at [935, 43] on div "Settings" at bounding box center [943, 43] width 58 height 27
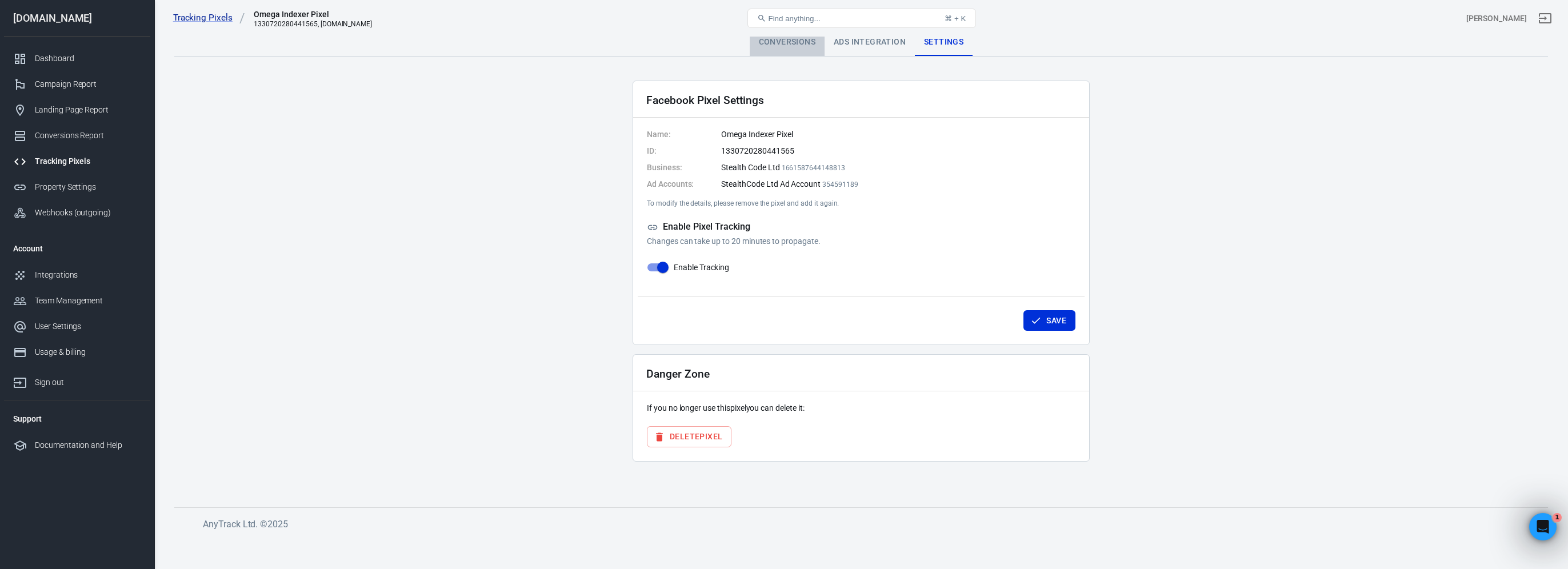
click at [796, 41] on div "Conversions" at bounding box center [787, 43] width 75 height 27
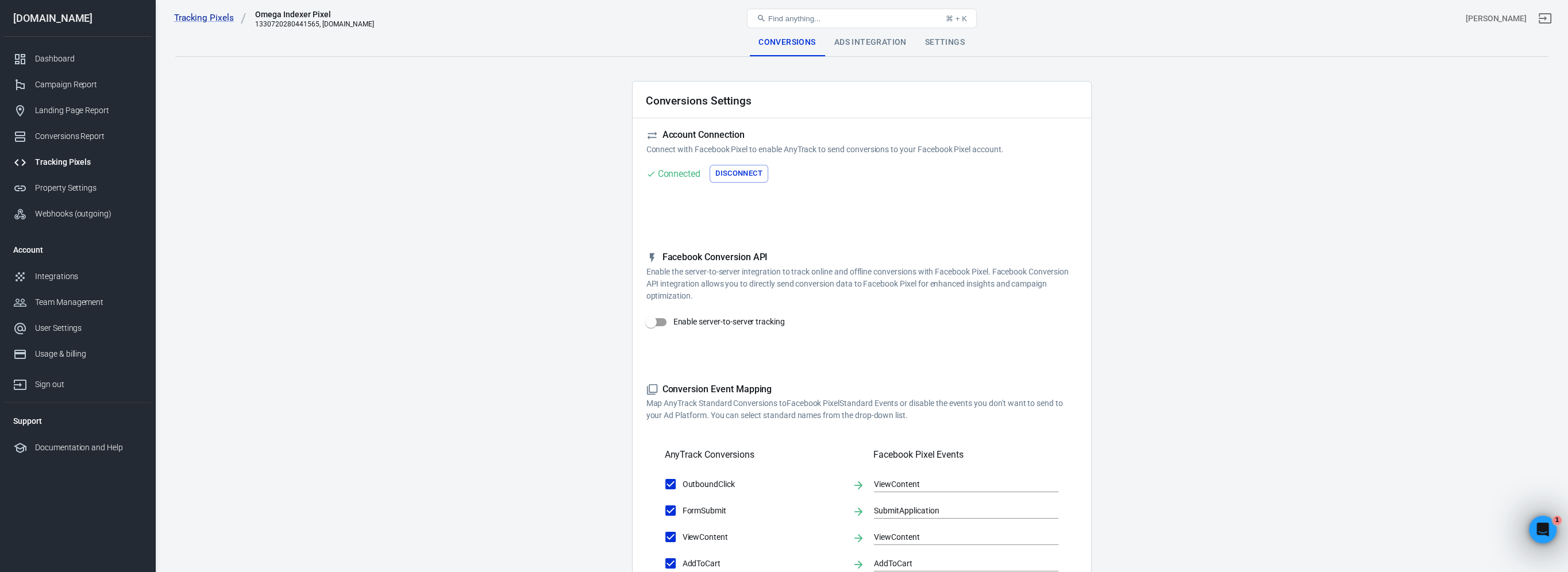
click at [866, 40] on div "Ads Integration" at bounding box center [870, 43] width 91 height 28
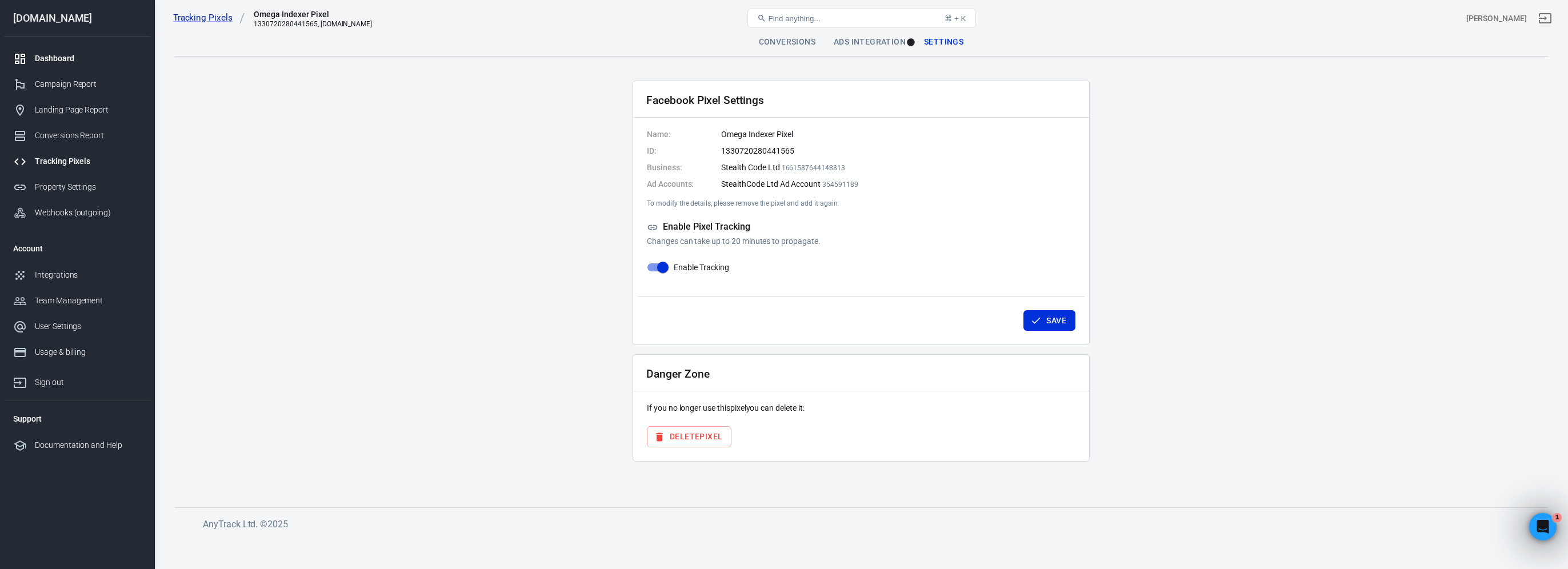
click at [69, 58] on div "Dashboard" at bounding box center [87, 59] width 106 height 12
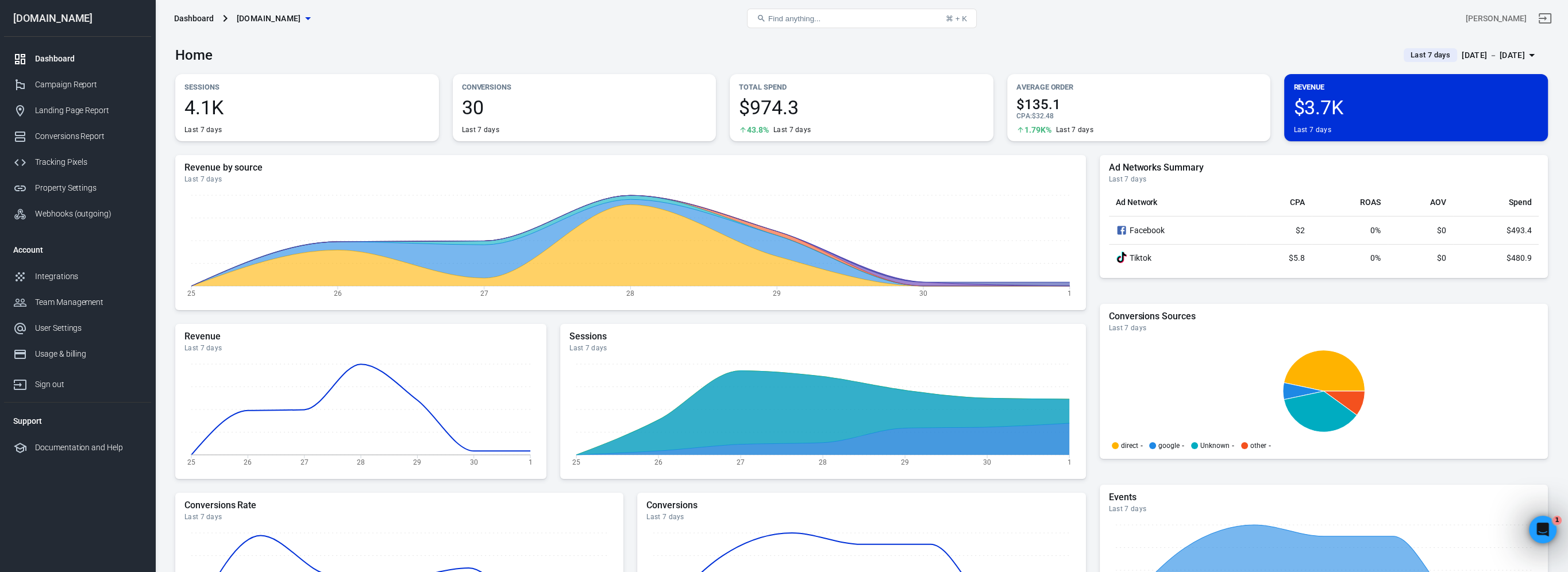
click at [299, 20] on span "[DOMAIN_NAME]" at bounding box center [269, 19] width 65 height 15
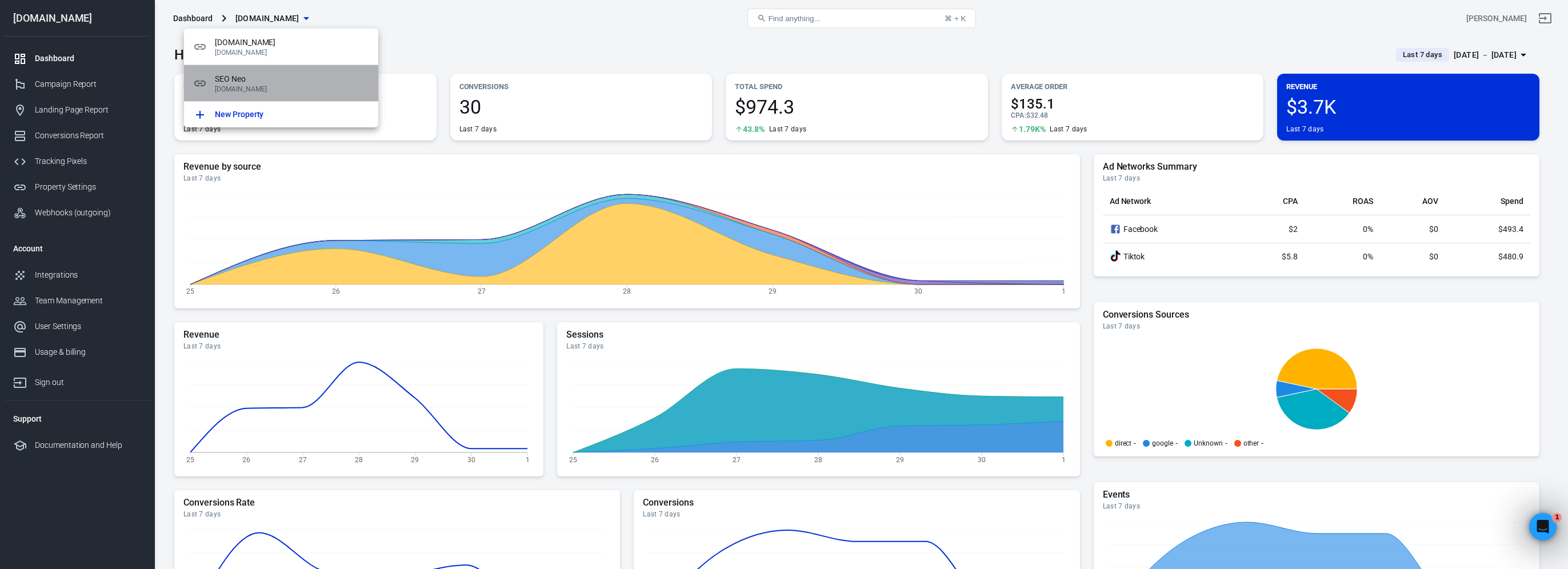
click at [273, 86] on p "[DOMAIN_NAME]" at bounding box center [291, 89] width 154 height 8
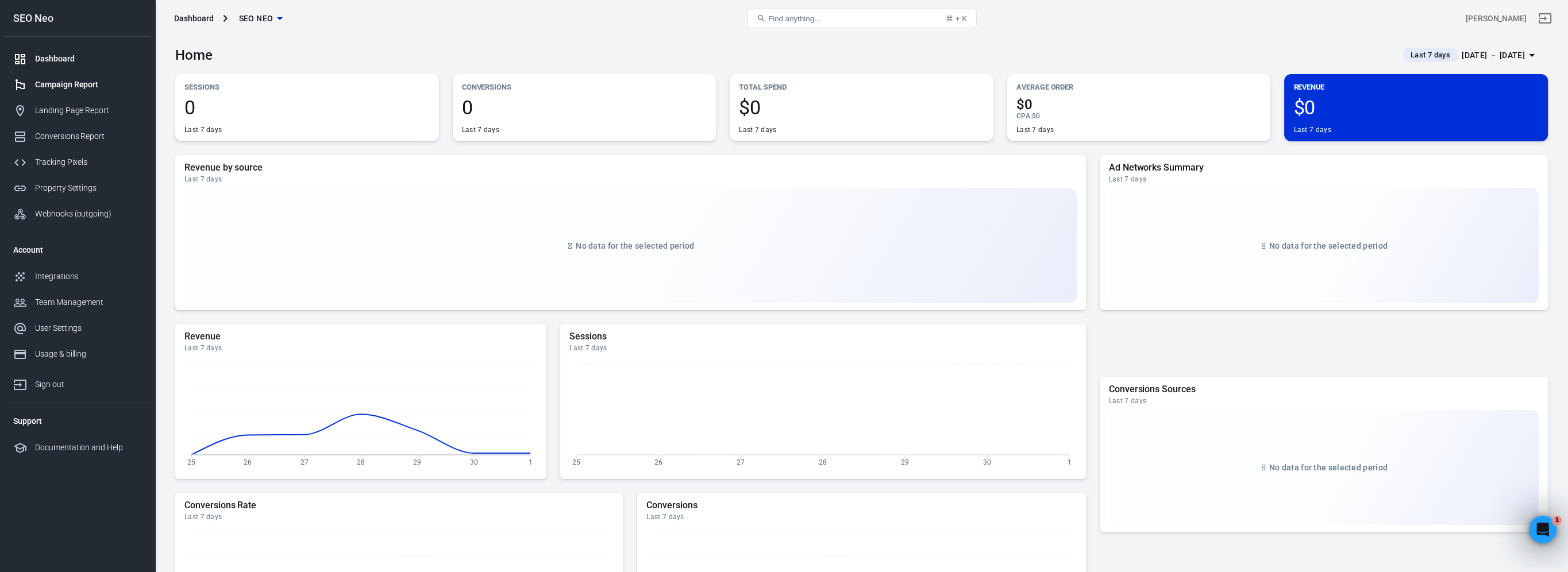
click at [105, 81] on div "Campaign Report" at bounding box center [88, 84] width 107 height 12
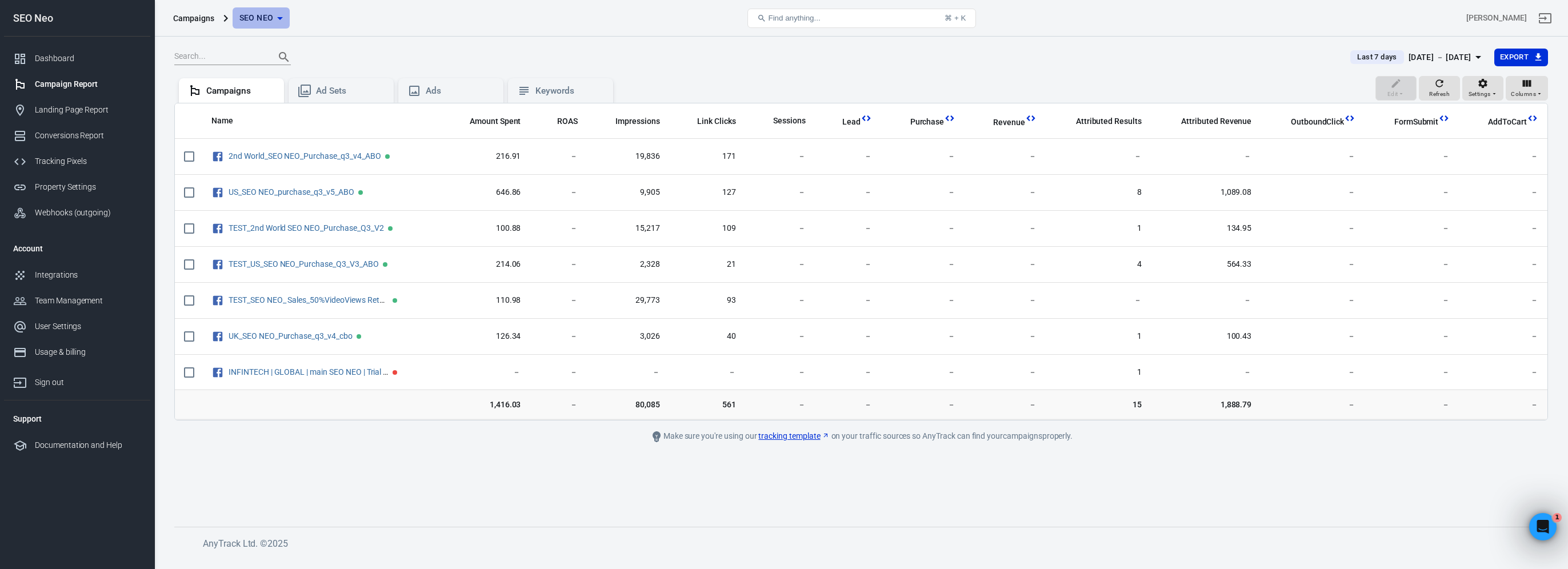
click at [256, 16] on span "SEO Neo" at bounding box center [256, 18] width 34 height 14
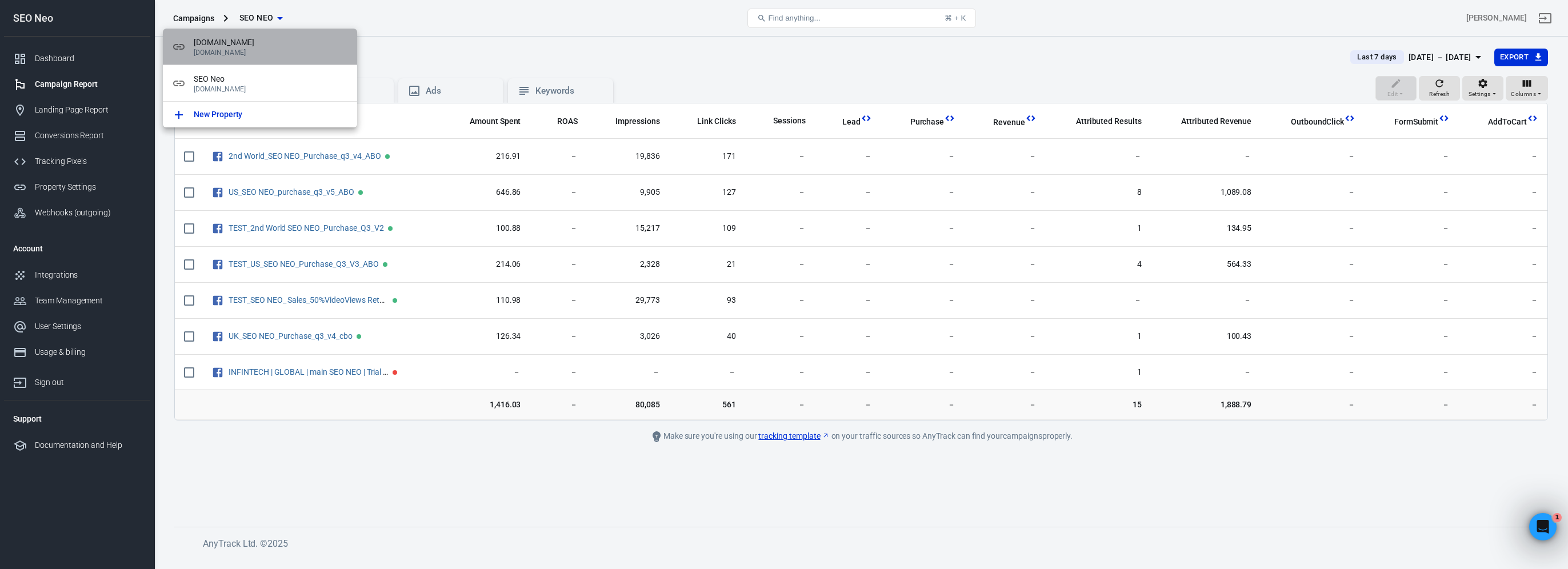
click at [263, 44] on span "[DOMAIN_NAME]" at bounding box center [270, 43] width 154 height 12
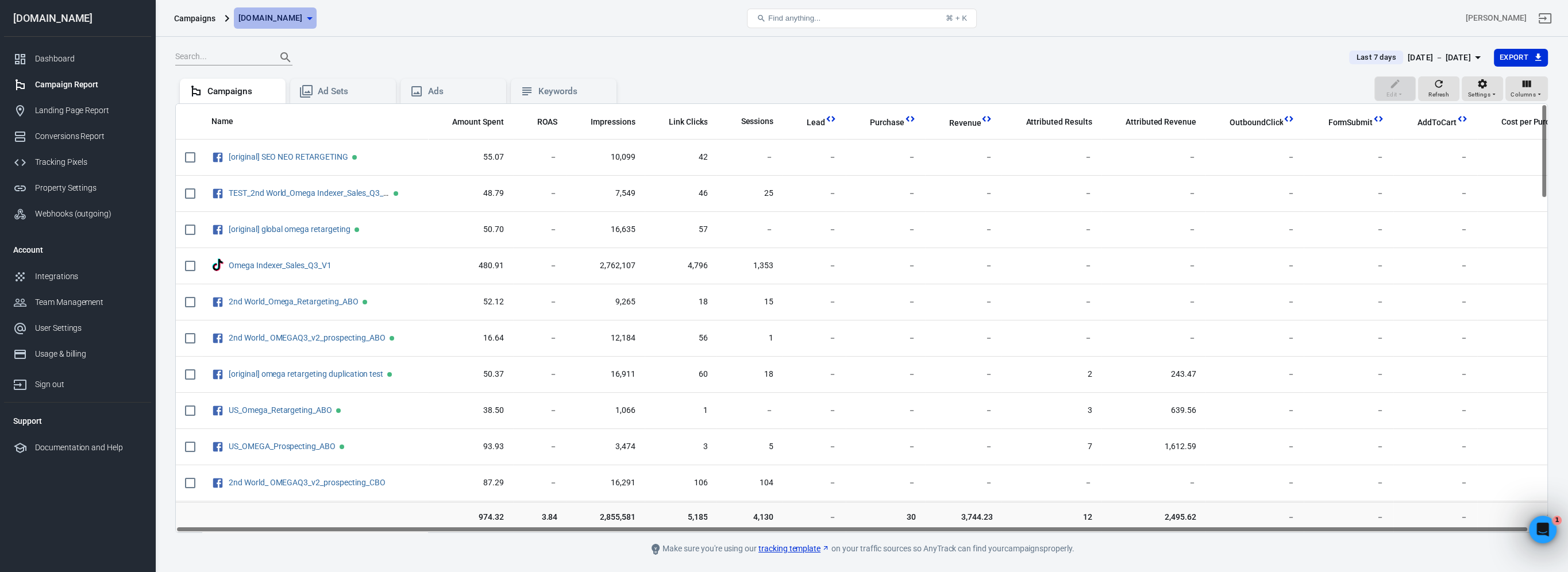
click at [297, 9] on button "[DOMAIN_NAME]" at bounding box center [276, 17] width 83 height 21
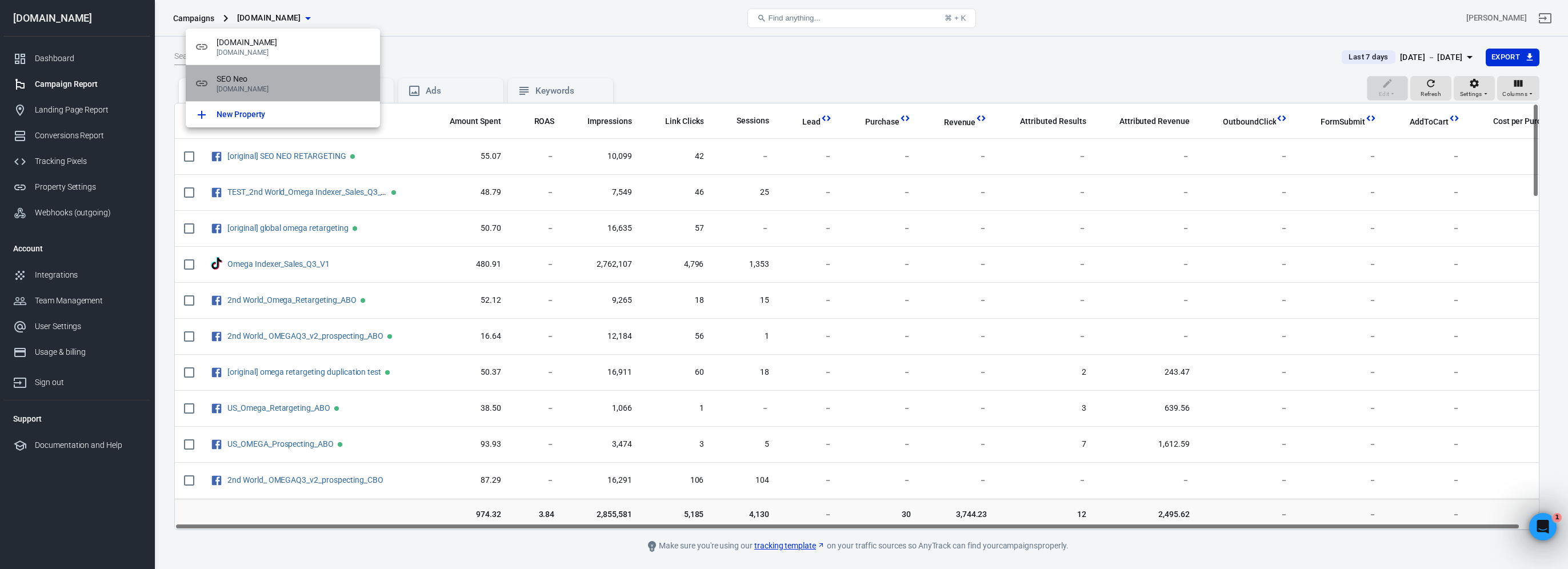
click at [270, 78] on span "SEO Neo" at bounding box center [294, 79] width 154 height 12
radio input "true"
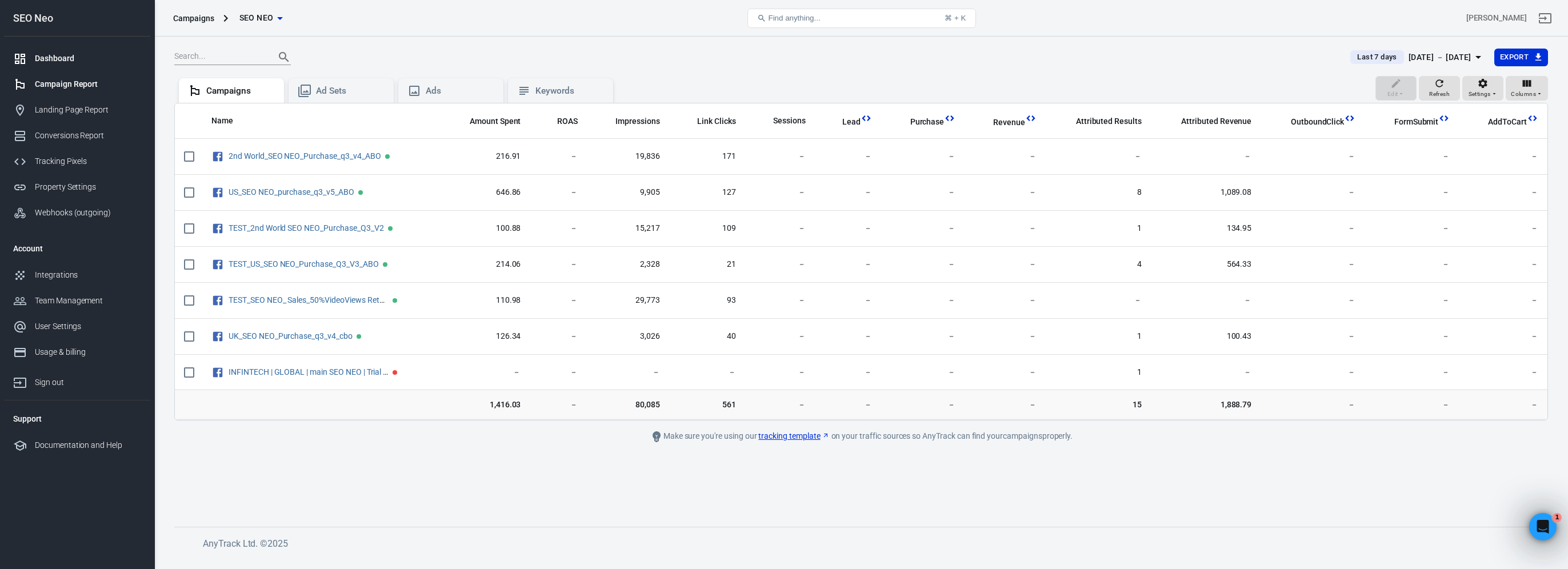
click at [80, 53] on div "Dashboard" at bounding box center [87, 59] width 106 height 12
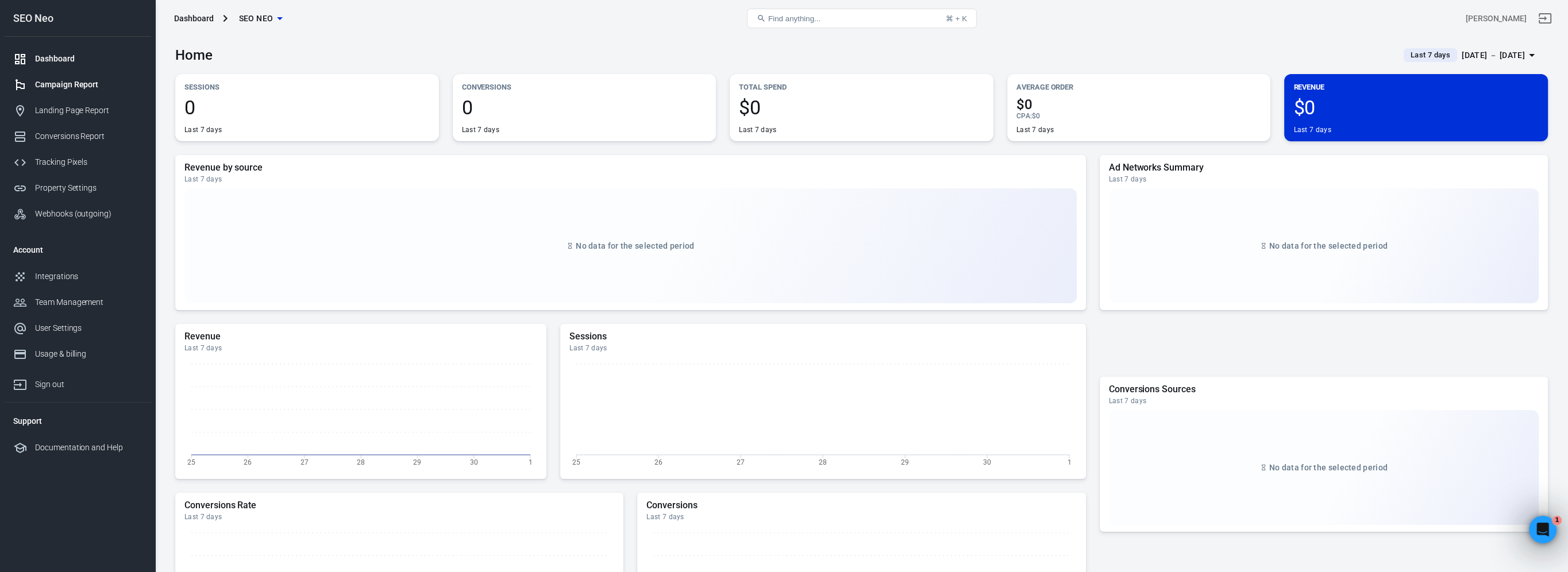
click at [78, 83] on div "Campaign Report" at bounding box center [88, 84] width 107 height 12
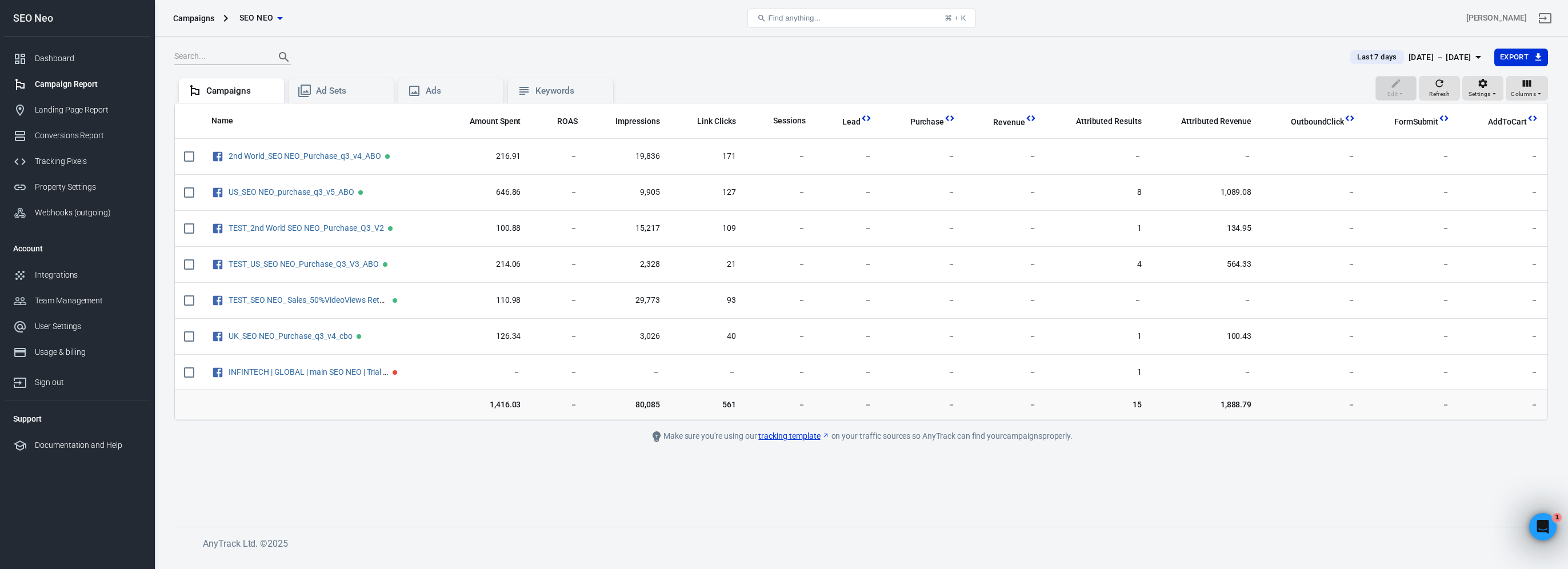
click at [1432, 53] on div "[DATE] － [DATE]" at bounding box center [1439, 58] width 63 height 14
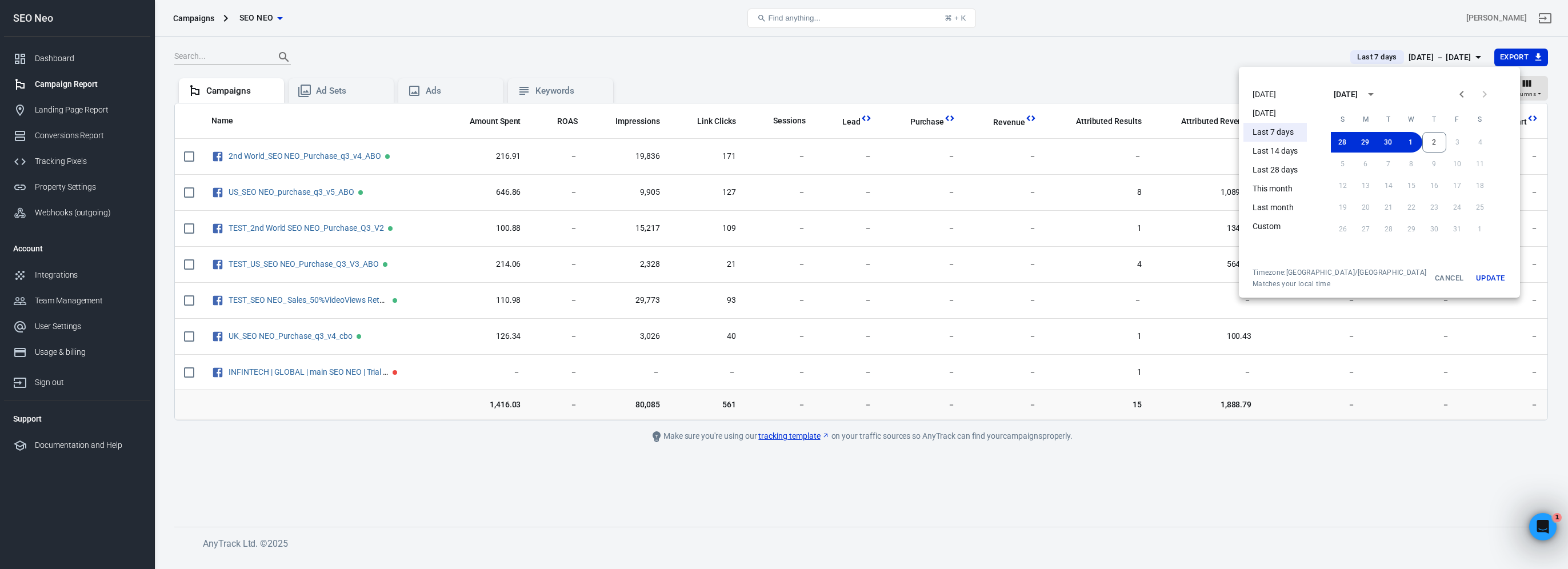
click at [920, 49] on div at bounding box center [784, 284] width 1568 height 569
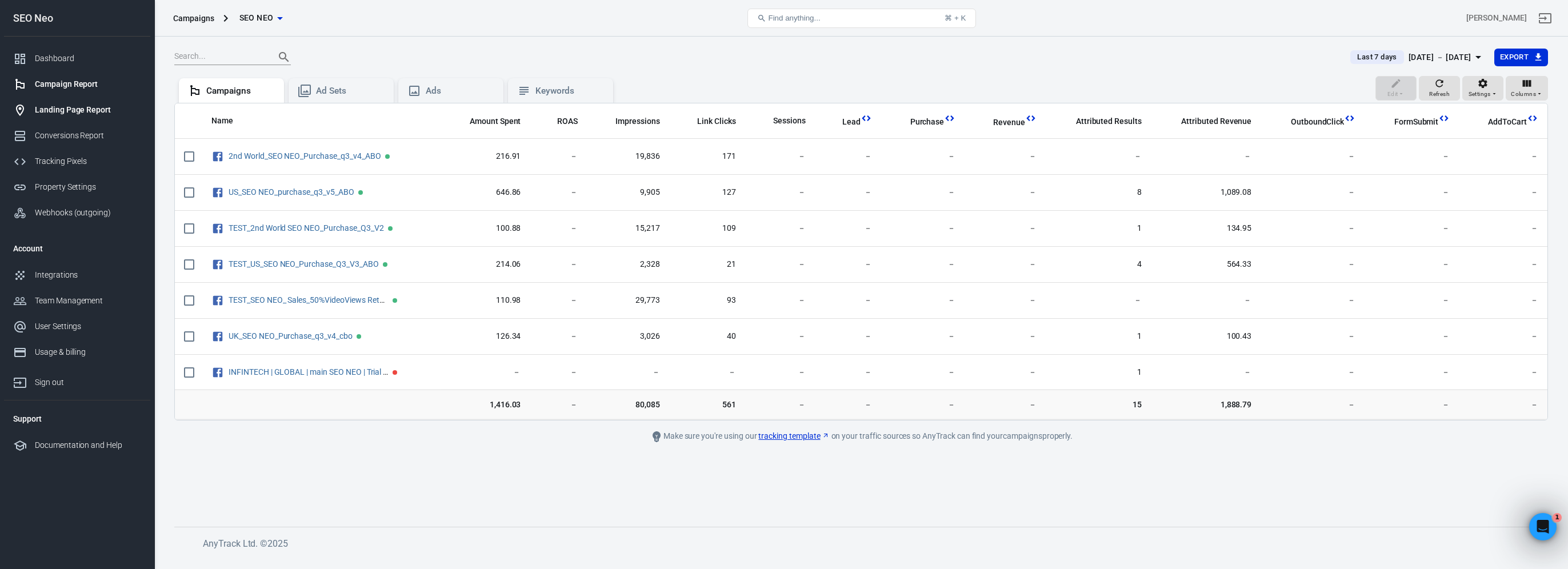
click at [92, 111] on div "Landing Page Report" at bounding box center [87, 110] width 106 height 12
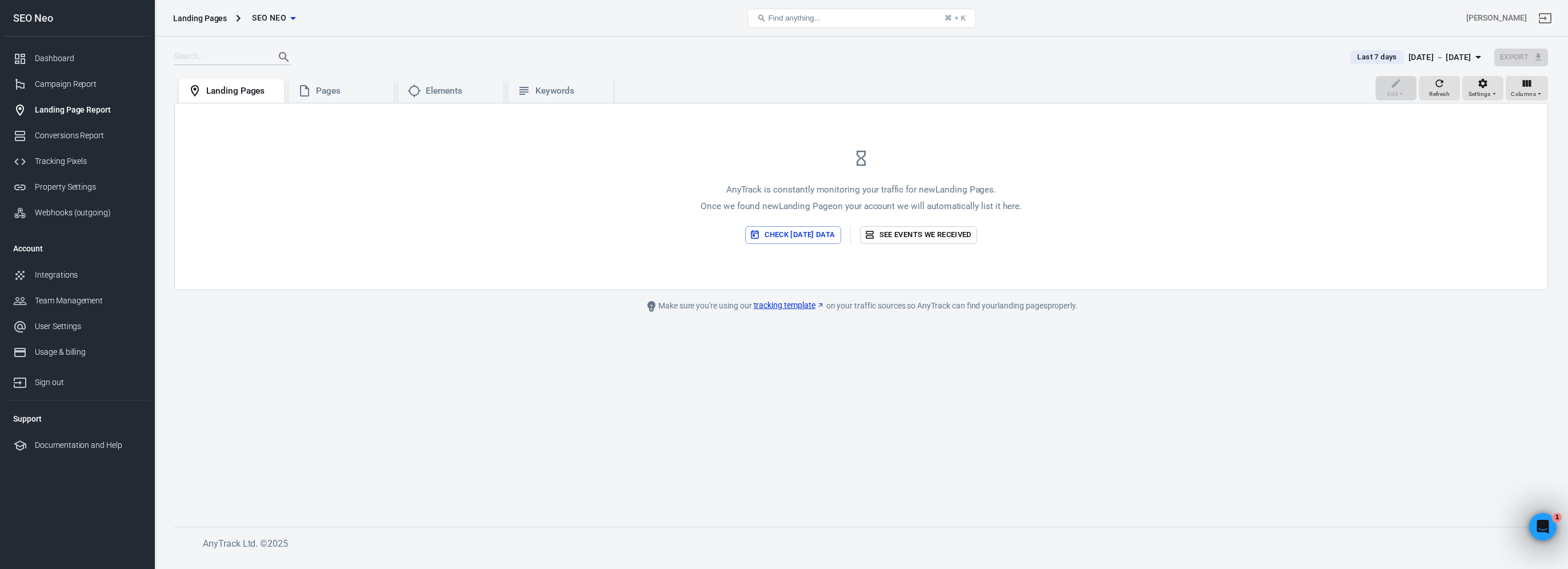
click at [789, 232] on button "Check [DATE] data" at bounding box center [793, 235] width 95 height 17
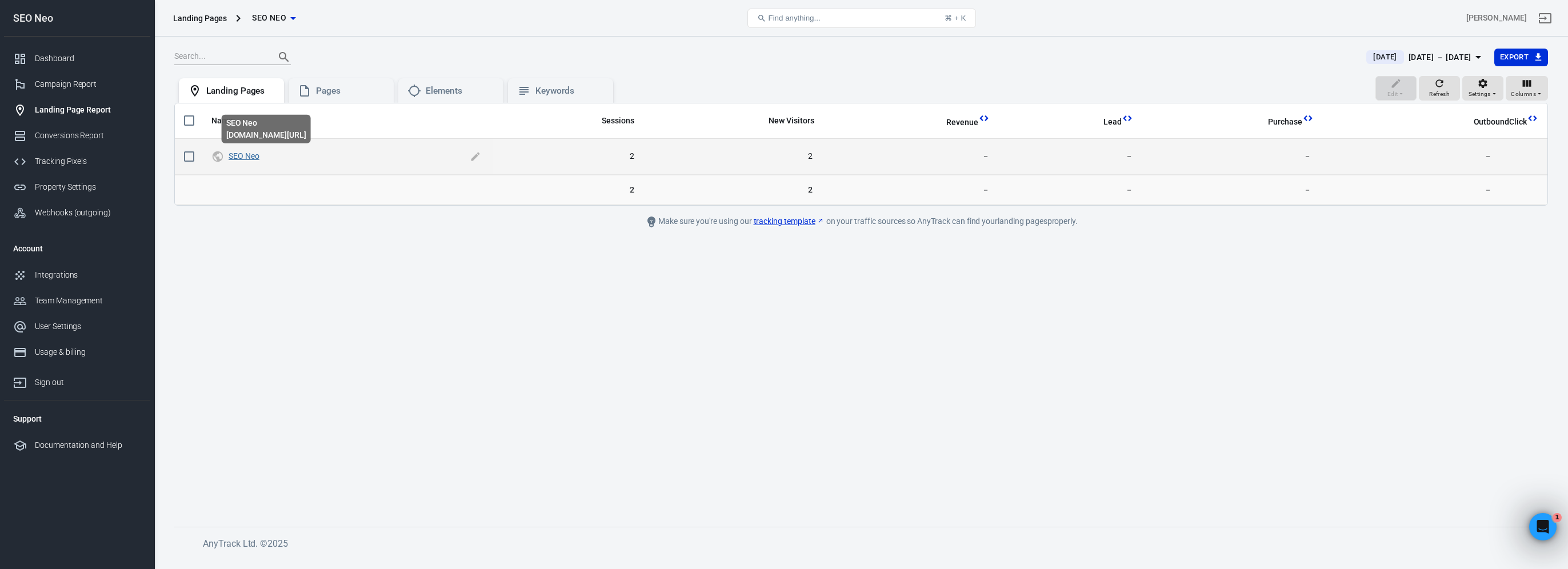
click at [239, 154] on link "SEO Neo" at bounding box center [244, 155] width 31 height 9
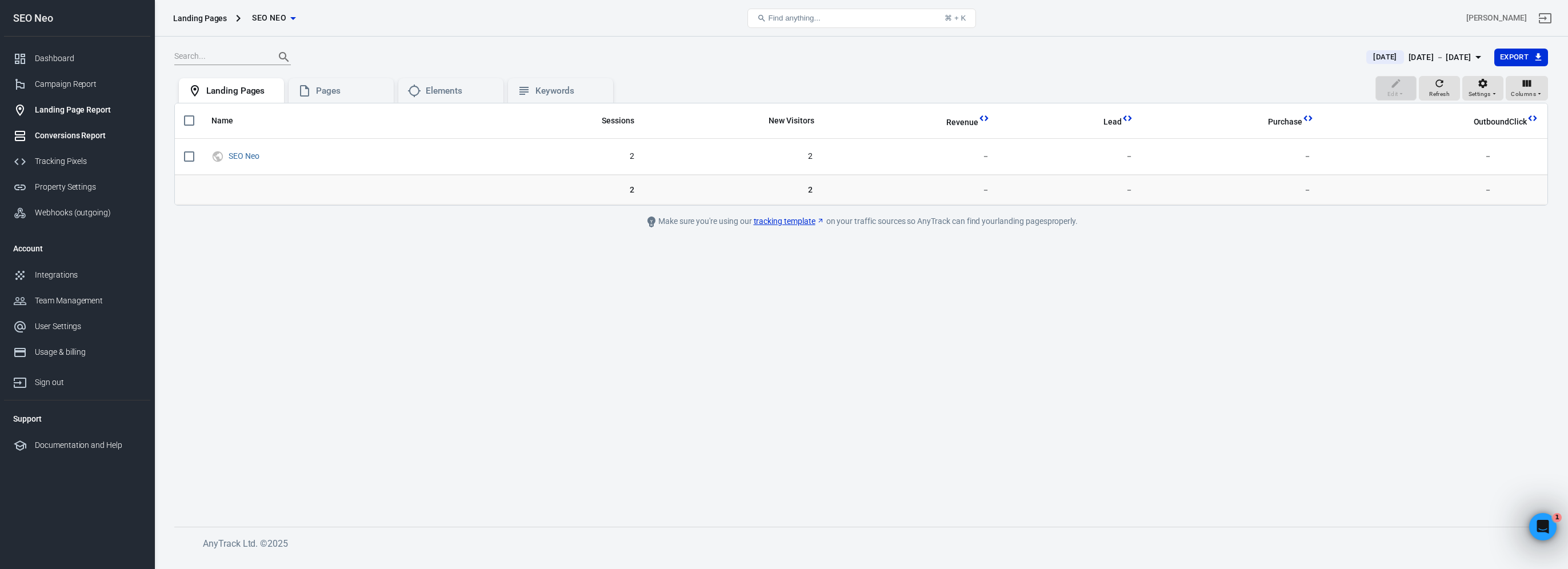
click at [92, 127] on link "Conversions Report" at bounding box center [77, 136] width 146 height 26
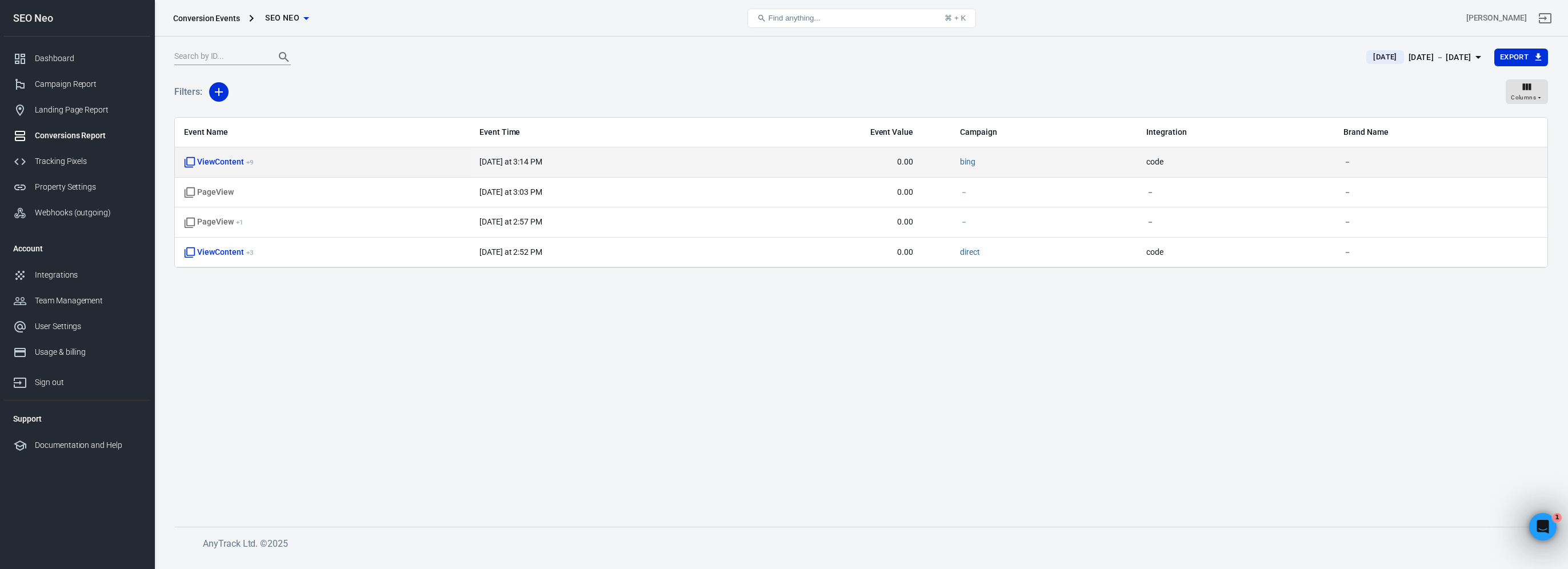
click at [229, 154] on td "ViewContent + 9" at bounding box center [322, 163] width 296 height 30
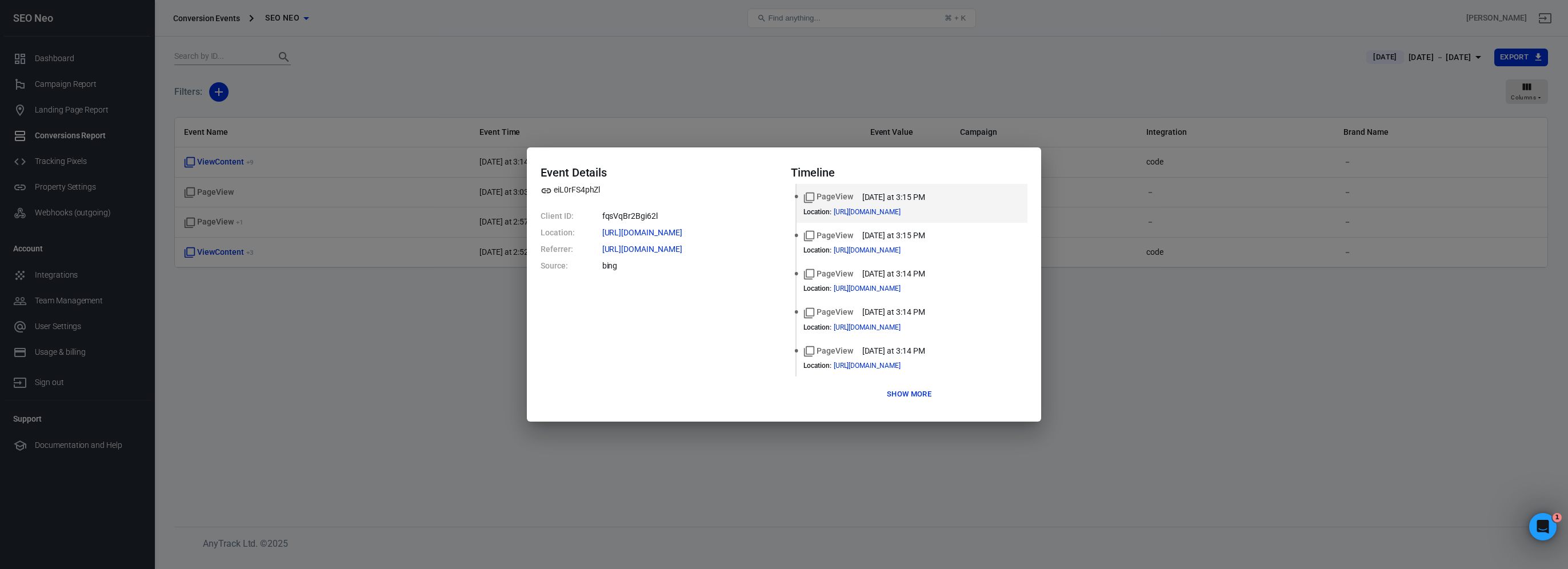
click at [439, 282] on div "Event Details eiL0rFS4phZl Client ID: fqsVqBr2Bgi62l Location: [URL][DOMAIN_NAM…" at bounding box center [784, 284] width 1568 height 569
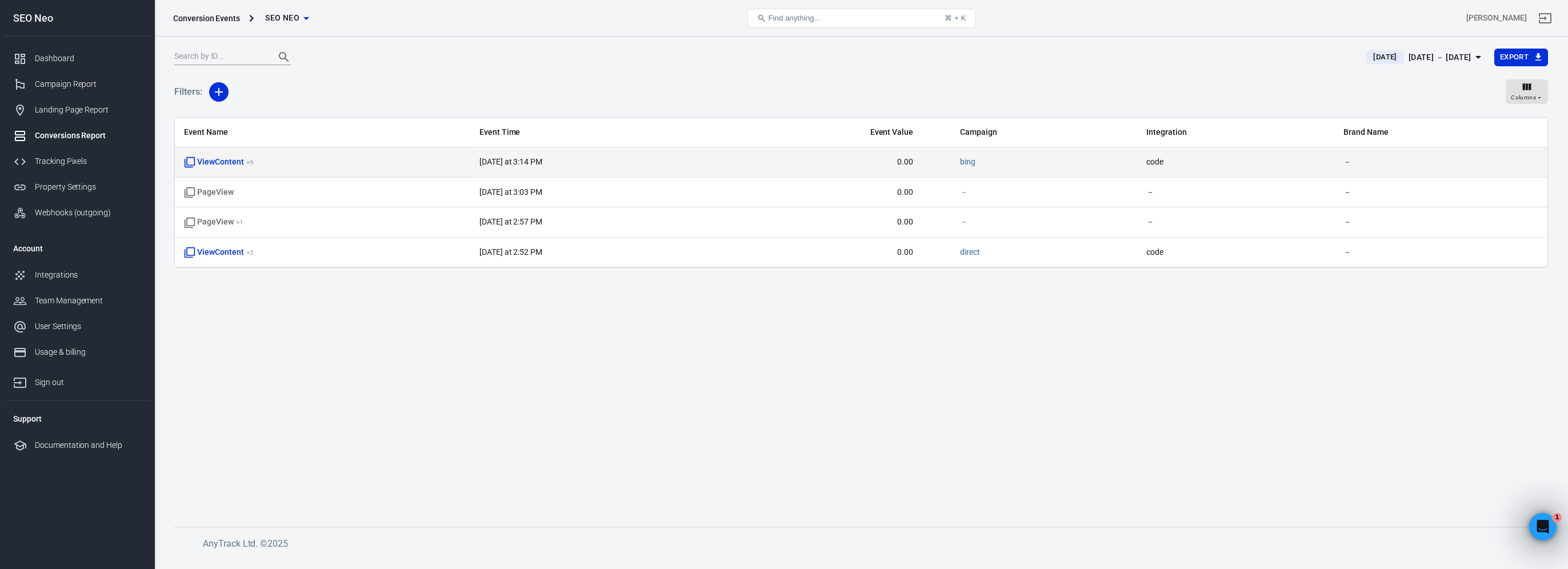
click at [243, 162] on span "ViewContent + 9" at bounding box center [218, 163] width 69 height 12
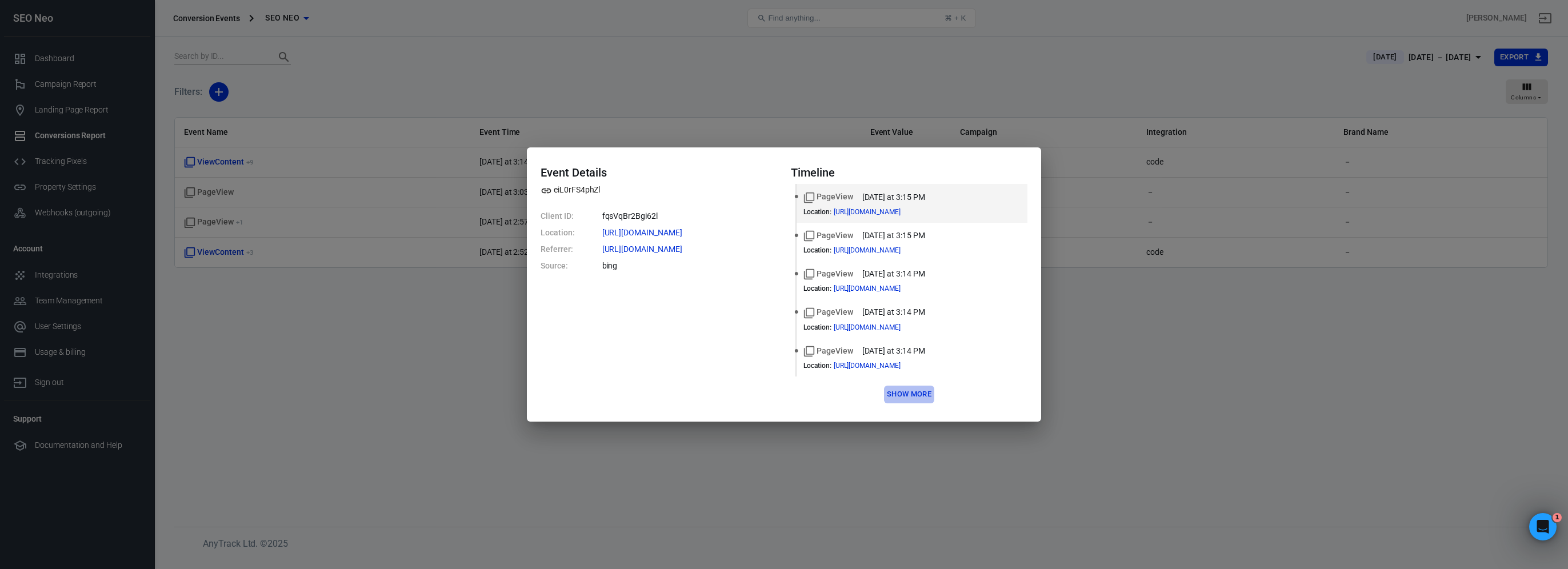
click at [917, 389] on button "Show more" at bounding box center [909, 394] width 51 height 17
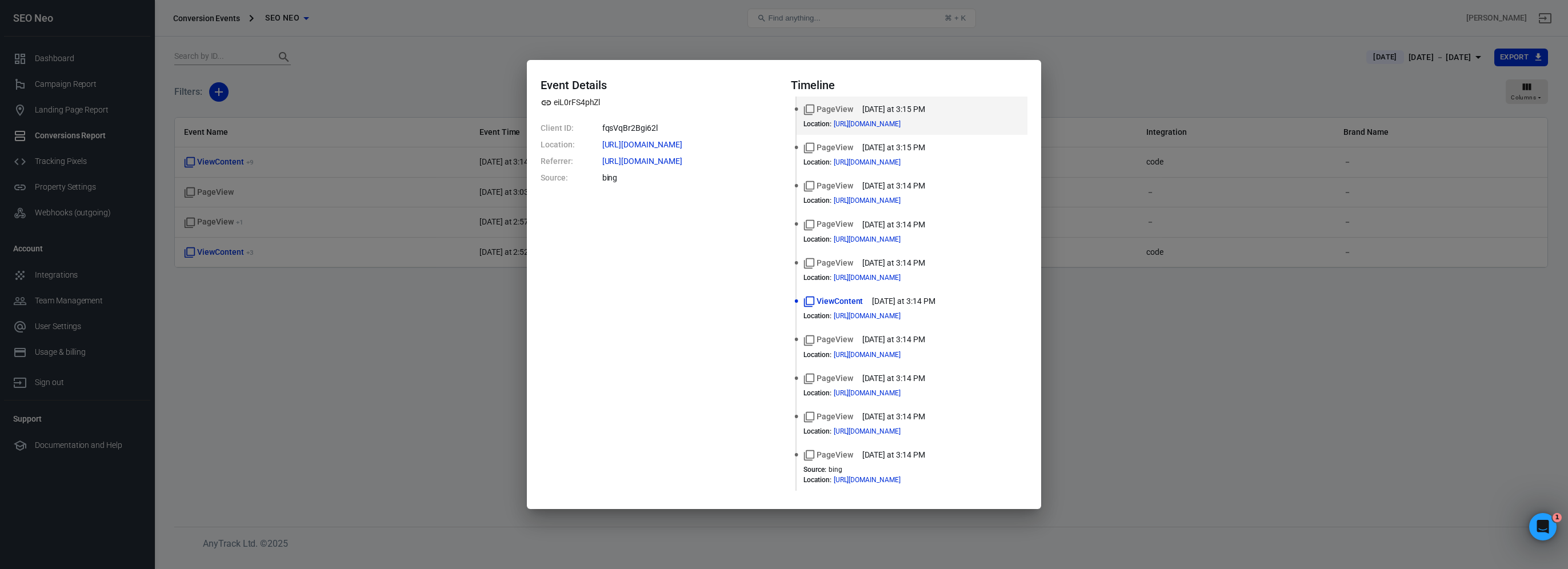
click at [380, 265] on div "Event Details eiL0rFS4phZl Client ID: fqsVqBr2Bgi62l Location: [URL][DOMAIN_NAM…" at bounding box center [784, 284] width 1568 height 569
